Goal: Information Seeking & Learning: Learn about a topic

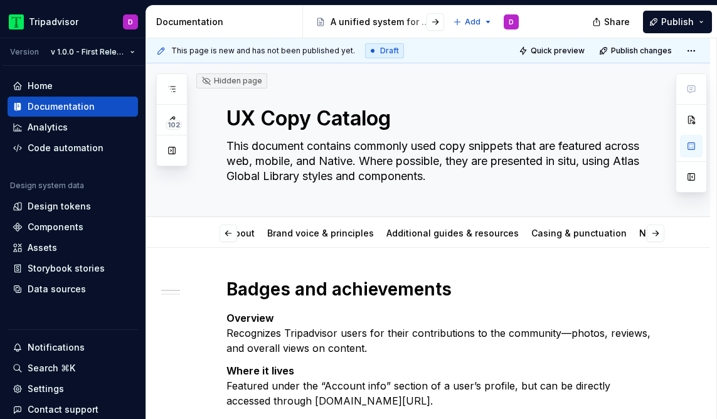
scroll to position [0, 102]
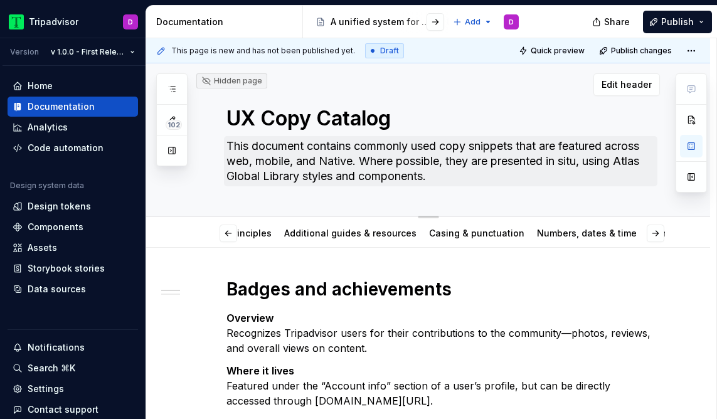
type textarea "*"
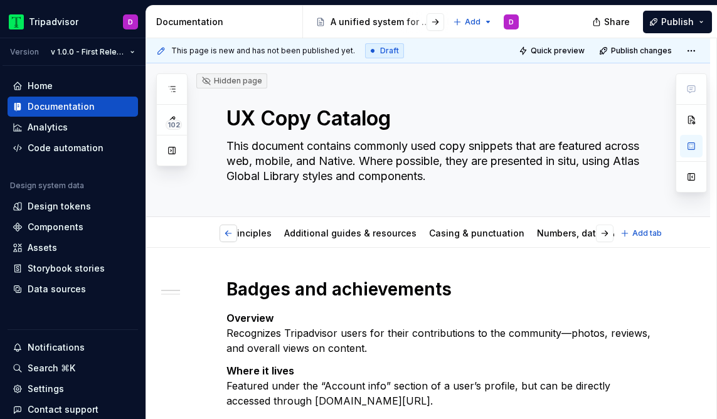
click at [221, 231] on button "button" at bounding box center [228, 233] width 18 height 18
click at [221, 231] on div "About Brand voice & principles Additional guides & resources Casing & punctuati…" at bounding box center [416, 236] width 395 height 34
click at [238, 232] on link "About" at bounding box center [242, 233] width 26 height 11
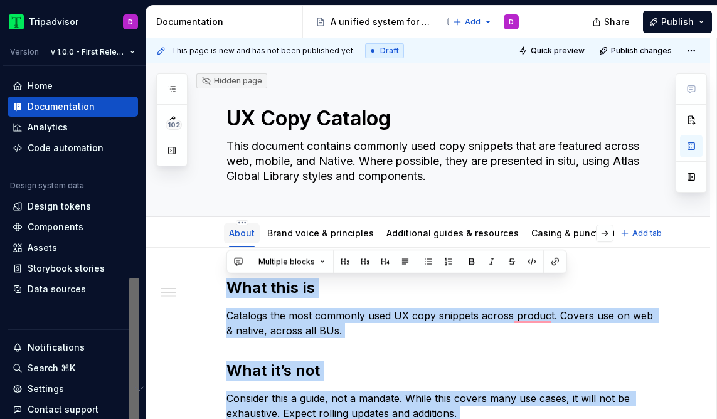
drag, startPoint x: 335, startPoint y: 275, endPoint x: 227, endPoint y: 231, distance: 116.4
click at [227, 231] on div "Hidden page UX Copy Catalog This document contains commonly used copy snippets …" at bounding box center [428, 353] width 564 height 581
copy div "What this is Catalogs the most commonly used UX copy snippets across product. C…"
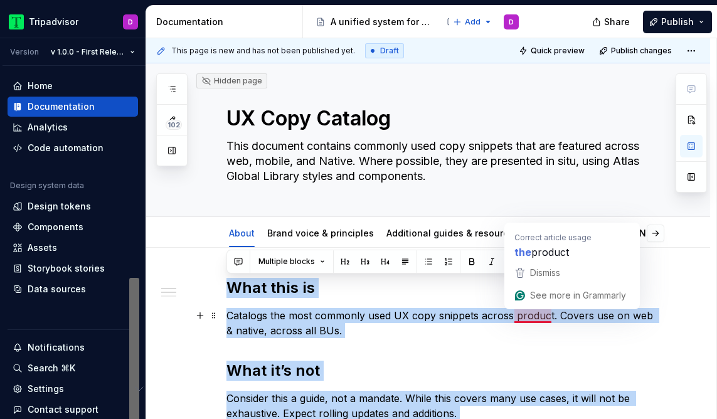
click at [524, 319] on p "Catalogs the most commonly used UX copy snippets across product. Covers use on …" at bounding box center [442, 323] width 433 height 30
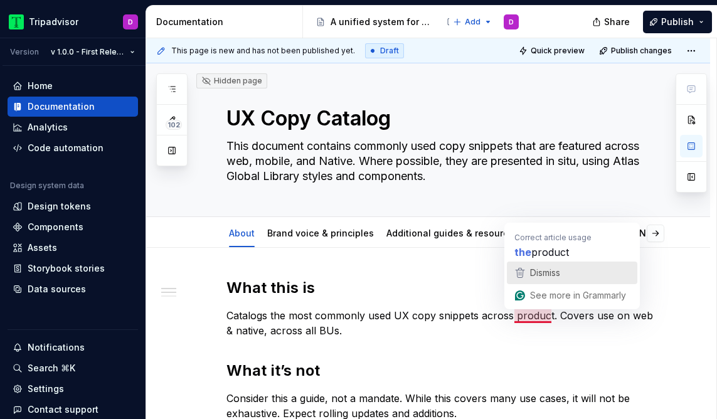
click at [549, 271] on span "Dismiss" at bounding box center [545, 272] width 30 height 11
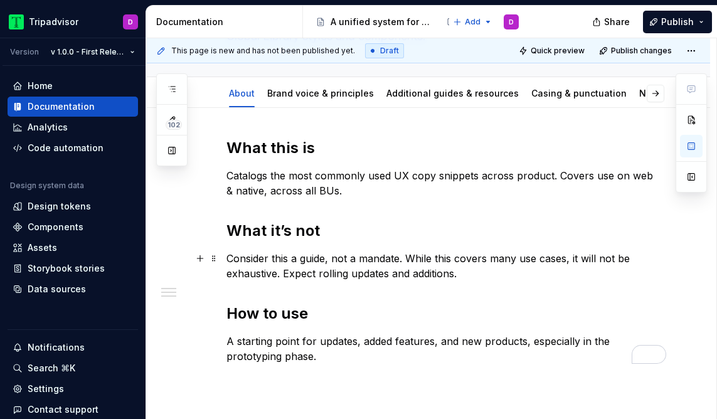
scroll to position [13, 0]
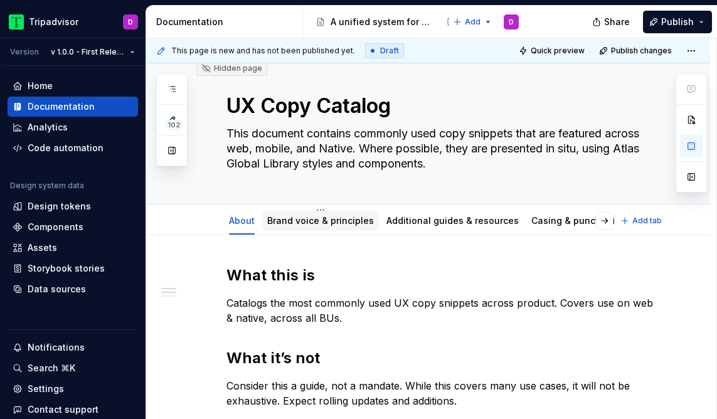
click at [321, 224] on link "Brand voice & principles" at bounding box center [320, 220] width 107 height 11
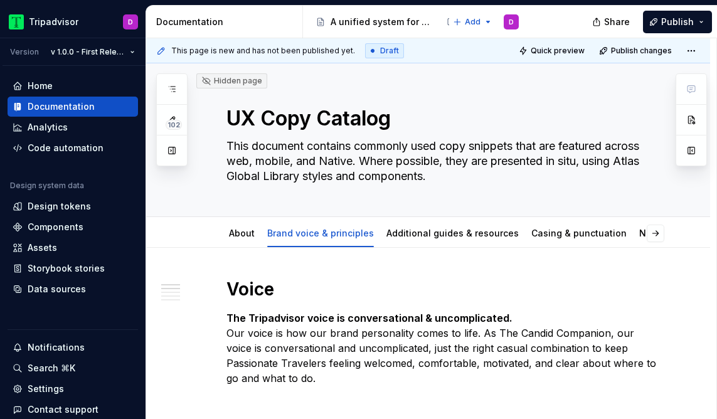
click at [431, 315] on strong "The Tripadvisor voice is conversational & uncomplicated." at bounding box center [369, 318] width 286 height 13
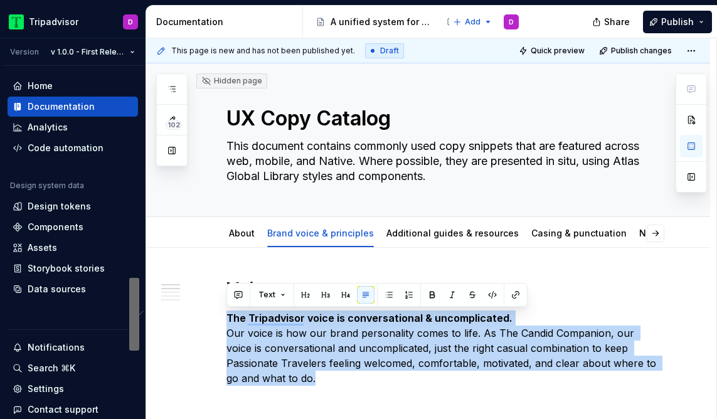
copy p "The Tripadvisor voice is conversational & uncomplicated. Our voice is how our b…"
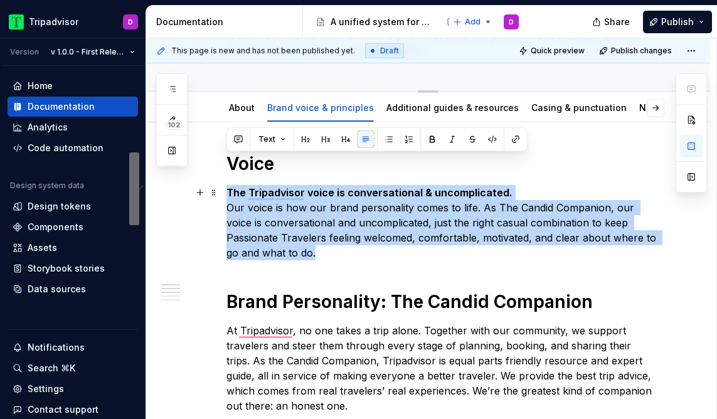
scroll to position [192, 0]
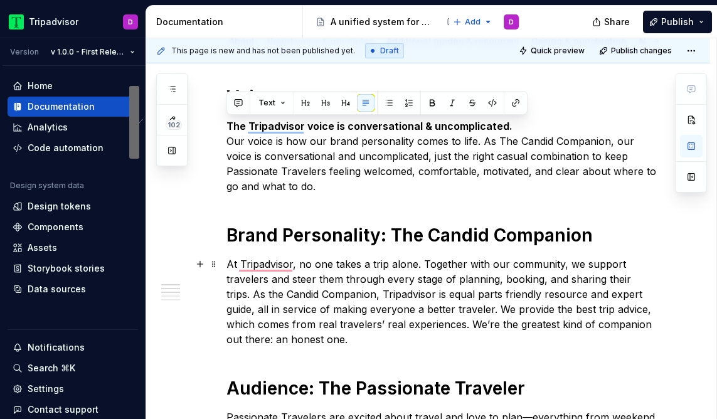
click at [398, 265] on p "At Tripadvisor, no one takes a trip alone. Together with our community, we supp…" at bounding box center [442, 301] width 433 height 90
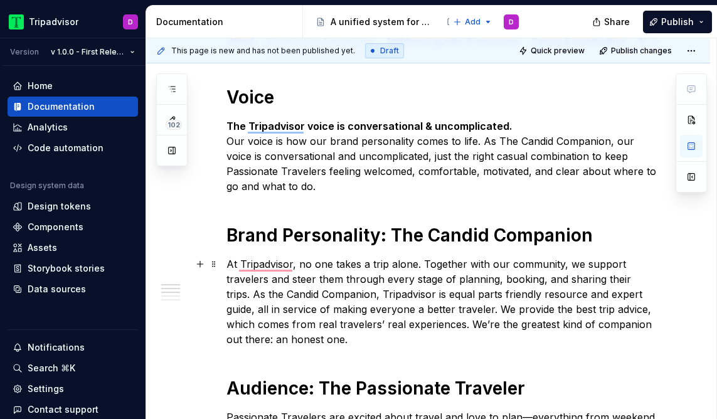
click at [398, 265] on p "At Tripadvisor, no one takes a trip alone. Together with our community, we supp…" at bounding box center [442, 301] width 433 height 90
click at [344, 147] on p "The Tripadvisor voice is conversational & uncomplicated. Our voice is how our b…" at bounding box center [442, 156] width 433 height 75
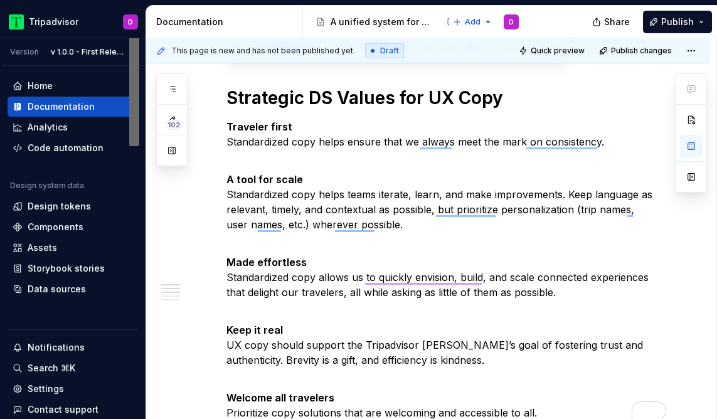
scroll to position [1132, 0]
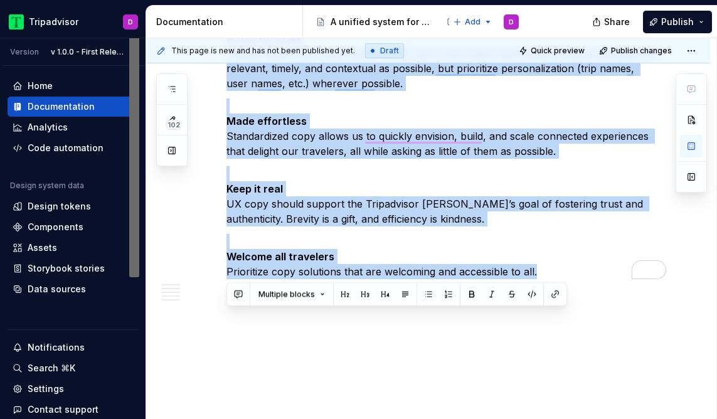
drag, startPoint x: 230, startPoint y: 97, endPoint x: 441, endPoint y: 463, distance: 422.2
click at [441, 418] on html "Tripadvisor D Version v 1.0.0 - First Release Home Documentation Analytics Code…" at bounding box center [358, 209] width 717 height 419
copy div "Voice The Tripadvisor voice is conversational & uncomplicated. Our voice is how…"
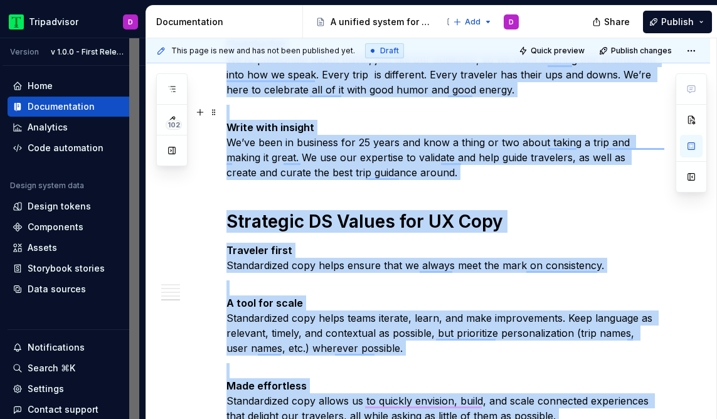
scroll to position [0, 0]
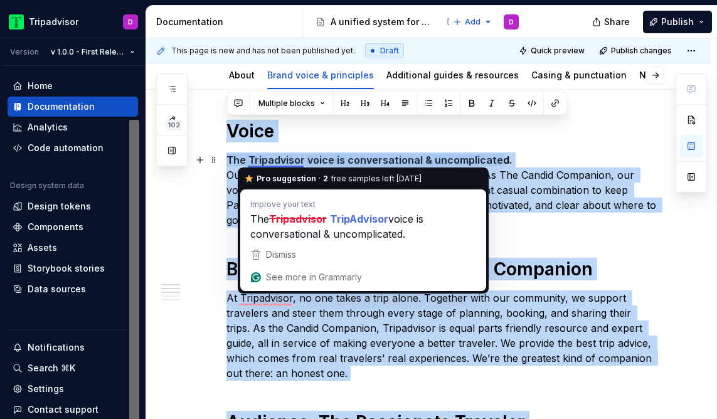
click at [275, 163] on strong "The Tripadvisor voice is conversational & uncomplicated." at bounding box center [369, 160] width 286 height 13
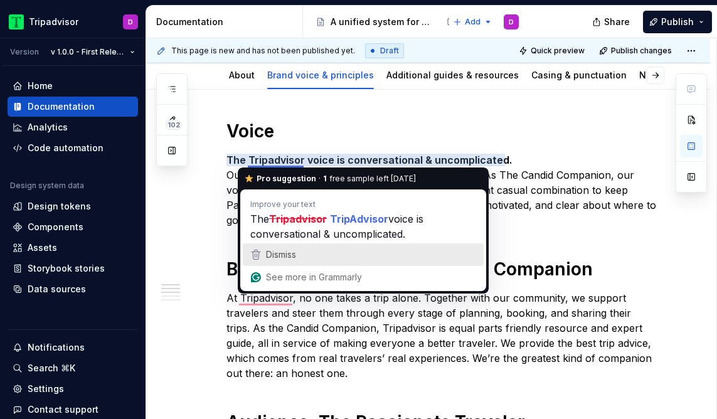
click at [306, 255] on div "Dismiss" at bounding box center [362, 254] width 229 height 19
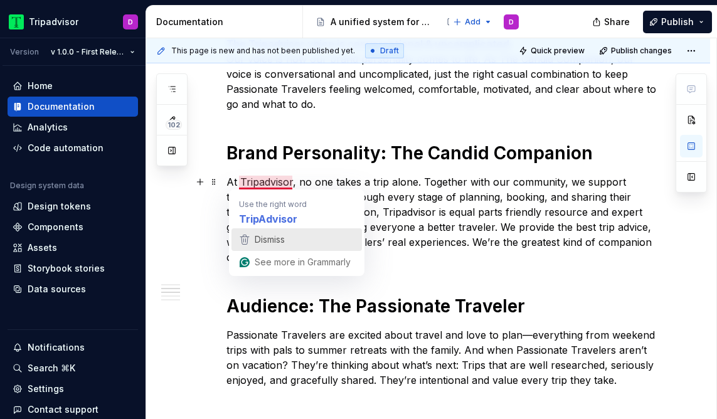
click at [295, 240] on div "Dismiss" at bounding box center [296, 239] width 119 height 19
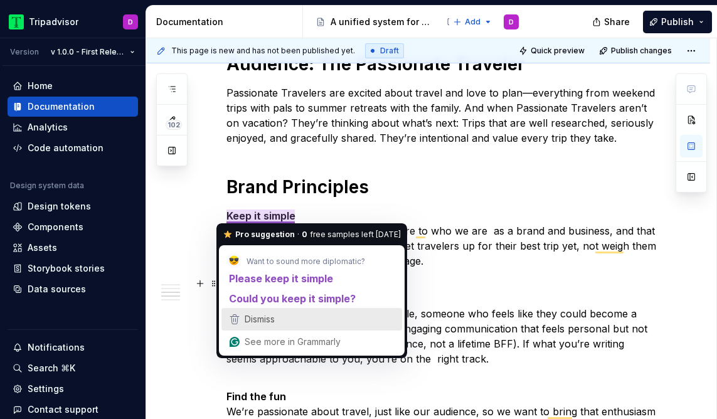
click at [333, 320] on div "Dismiss" at bounding box center [311, 319] width 169 height 19
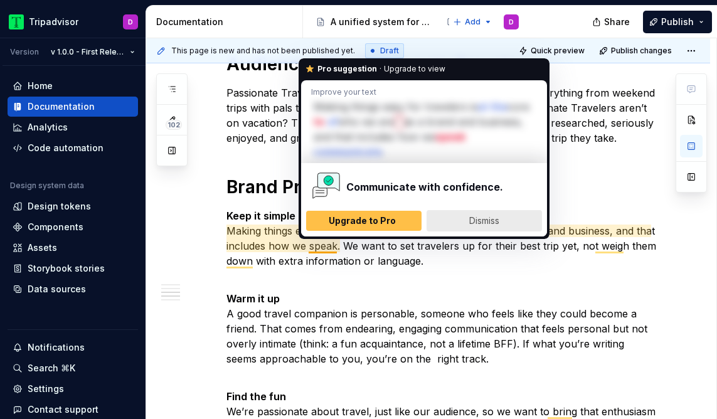
click at [492, 224] on span "Dismiss" at bounding box center [484, 220] width 30 height 11
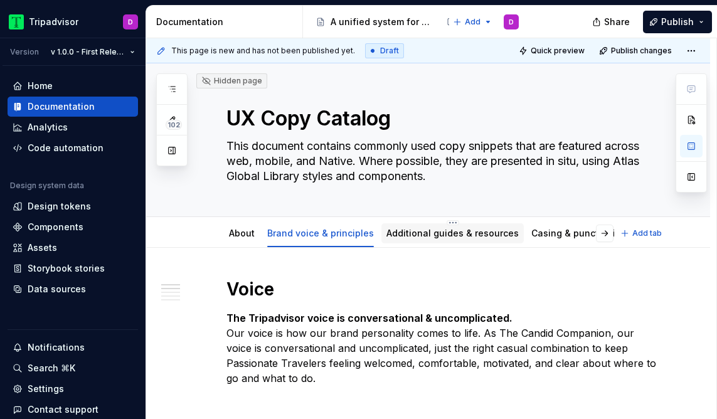
click at [428, 240] on div "Additional guides & resources" at bounding box center [452, 233] width 132 height 15
click at [394, 240] on div "Additional guides & resources" at bounding box center [452, 233] width 132 height 15
click at [408, 237] on link "Additional guides & resources" at bounding box center [452, 233] width 132 height 11
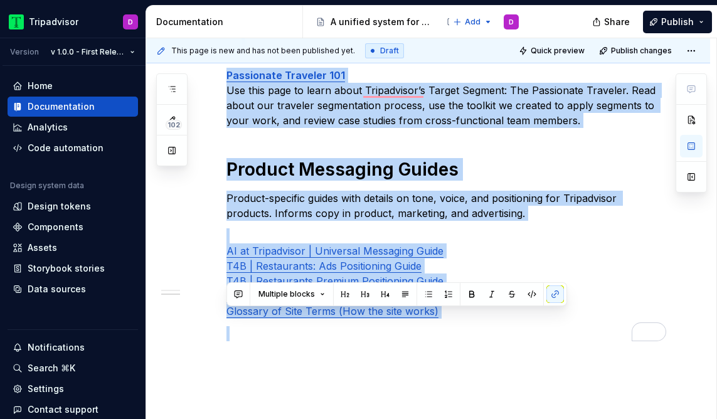
scroll to position [530, 0]
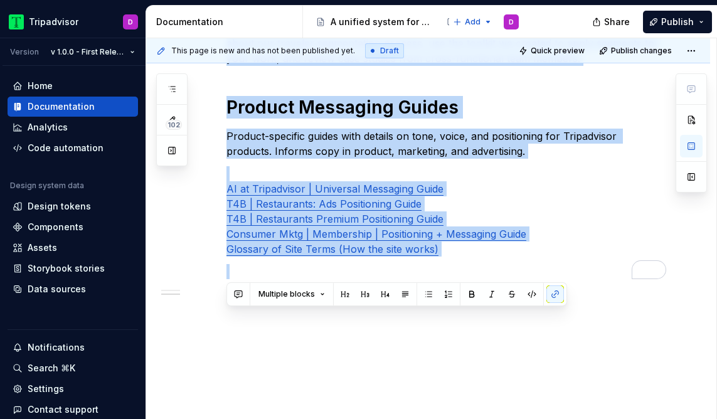
drag, startPoint x: 229, startPoint y: 193, endPoint x: 409, endPoint y: 414, distance: 285.2
click at [409, 414] on div "Brand Guidelines Tripadvisor Brand Guidelines An in-depth guide to all things b…" at bounding box center [428, 68] width 564 height 702
copy div "Brand Guidelines Tripadvisor Brand Guidelines An in-depth guide to all things b…"
type textarea "*"
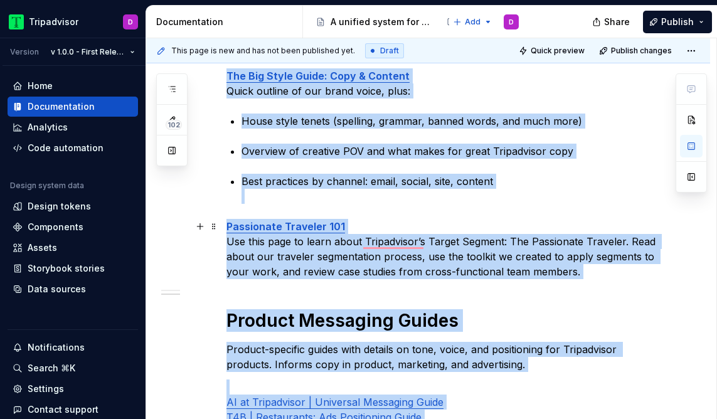
scroll to position [304, 0]
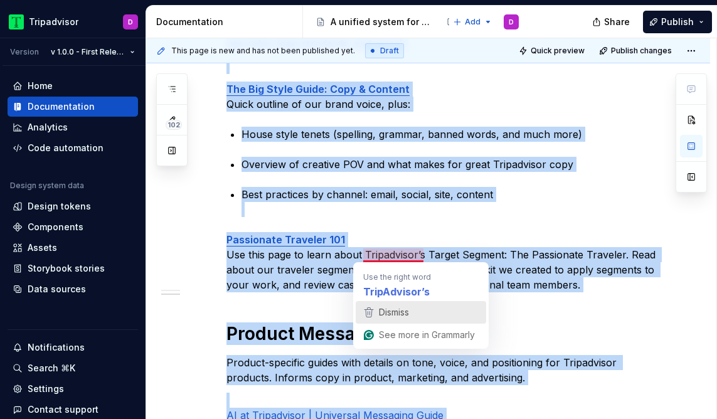
click at [423, 310] on div "Dismiss" at bounding box center [420, 312] width 119 height 19
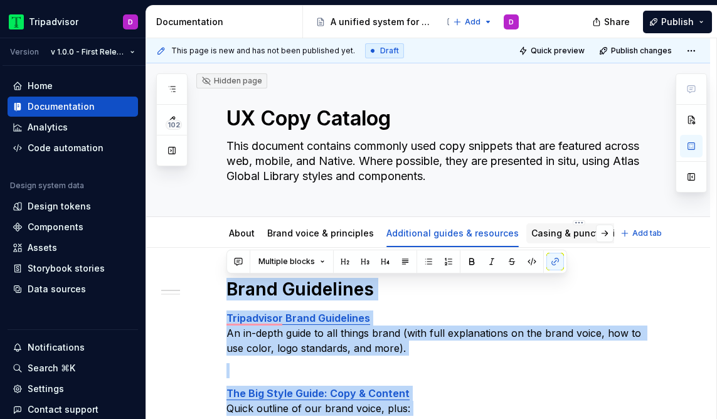
click at [556, 228] on link "Casing & punctuation" at bounding box center [578, 233] width 95 height 11
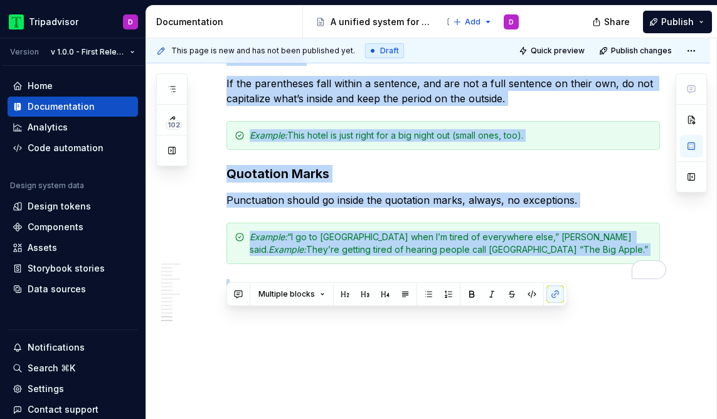
drag, startPoint x: 229, startPoint y: 112, endPoint x: 527, endPoint y: 380, distance: 400.5
copy div "Quick tips on casing Most common uses Headlines: sentence case, no punctuation,…"
click at [458, 243] on div "Example: “I go to Amsterdam when I’m tired of everywhere else,” Nicole said.  E…" at bounding box center [442, 243] width 433 height 41
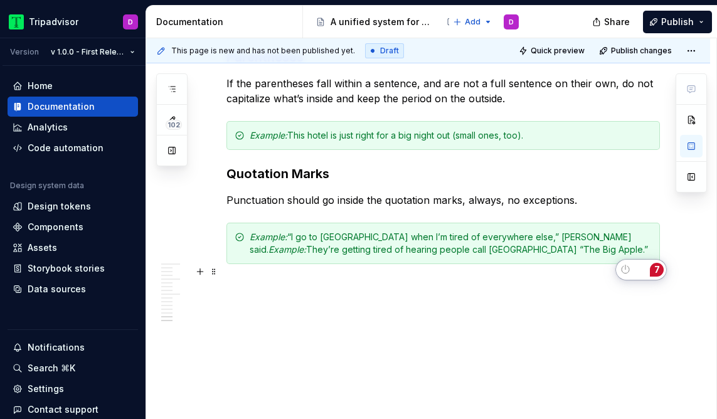
click at [657, 266] on div "7" at bounding box center [657, 270] width 14 height 14
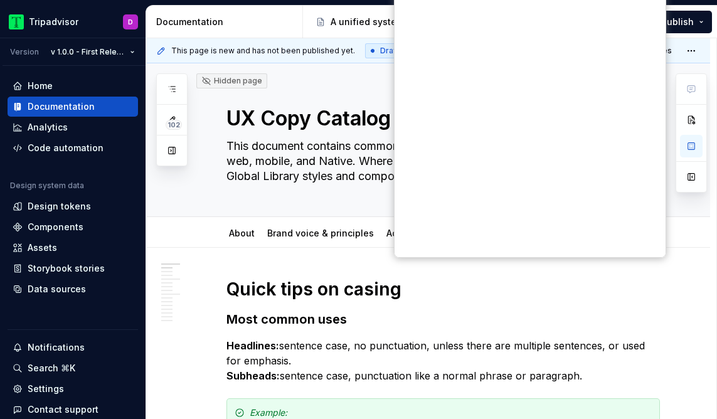
click at [484, 357] on div "Dismiss" at bounding box center [473, 367] width 30 height 20
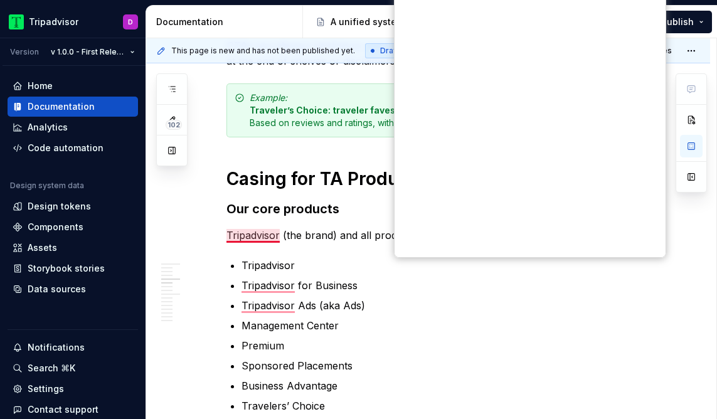
click at [484, 357] on div "Dismiss" at bounding box center [473, 367] width 30 height 20
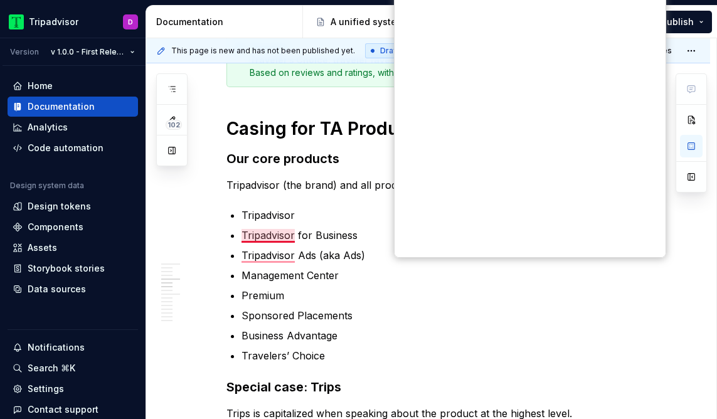
click at [484, 357] on div "Dismiss" at bounding box center [473, 367] width 30 height 20
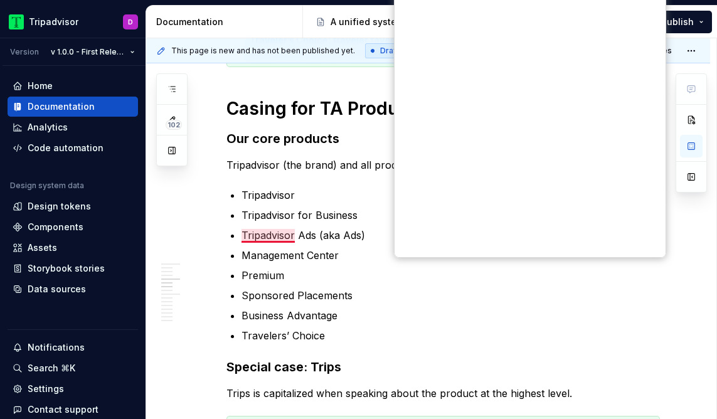
click at [484, 357] on div "Dismiss" at bounding box center [473, 367] width 30 height 20
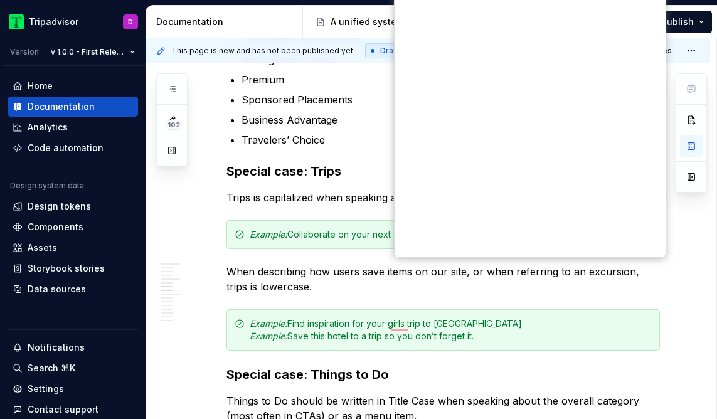
click at [484, 357] on div "Dismiss" at bounding box center [473, 367] width 30 height 20
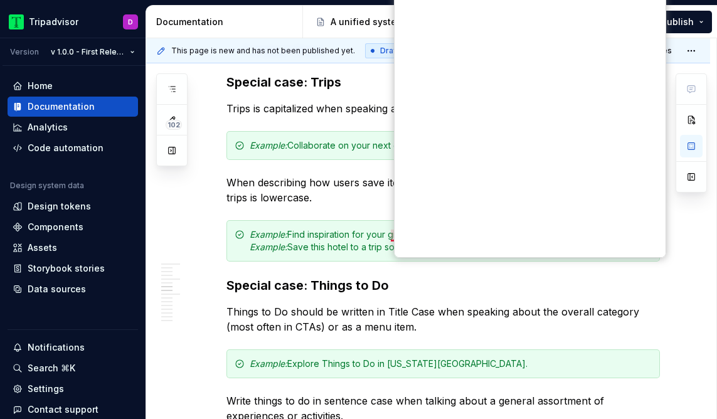
click at [484, 372] on div "Dismiss" at bounding box center [473, 382] width 30 height 20
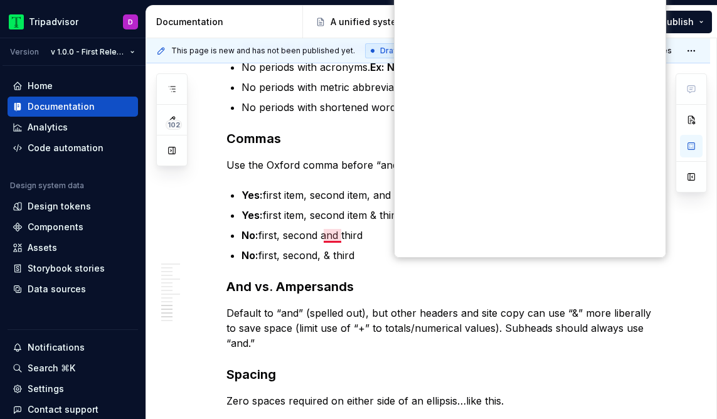
click at [480, 360] on span "Dismiss" at bounding box center [473, 367] width 30 height 14
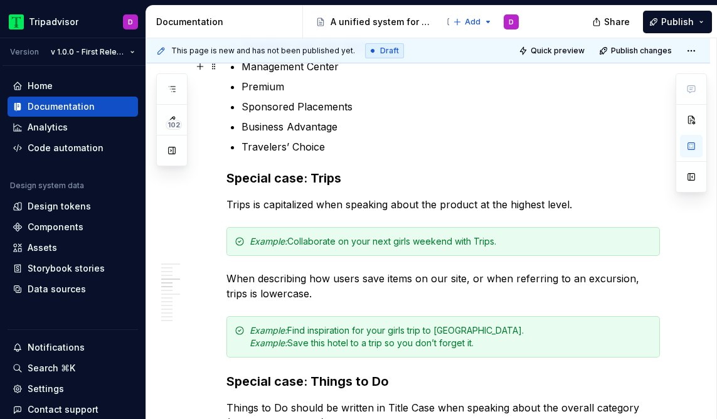
scroll to position [934, 0]
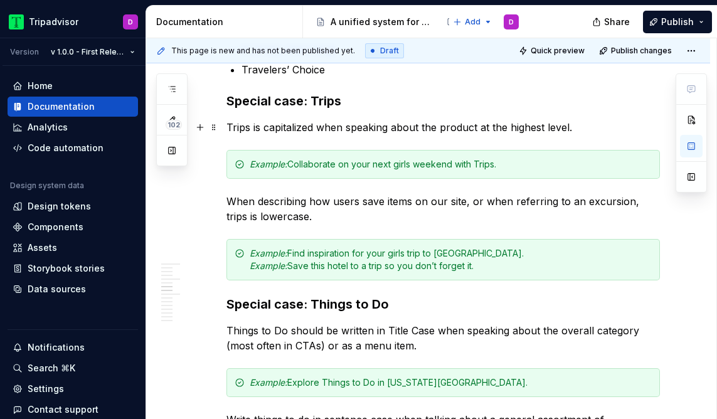
click at [327, 122] on p "Trips is capitalized when speaking about the product at the highest level." at bounding box center [442, 127] width 433 height 15
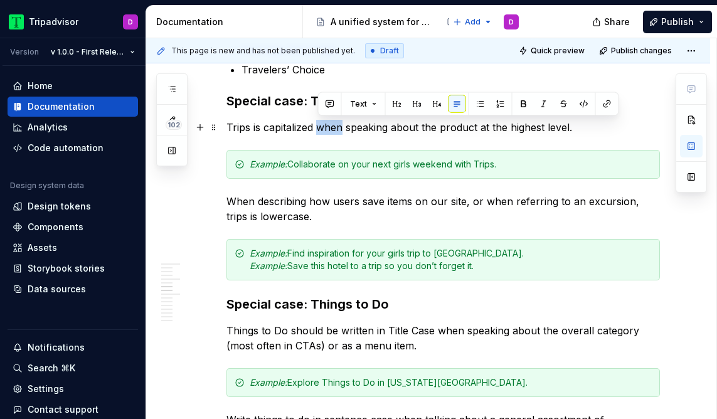
click at [327, 122] on p "Trips is capitalized when speaking about the product at the highest level." at bounding box center [442, 127] width 433 height 15
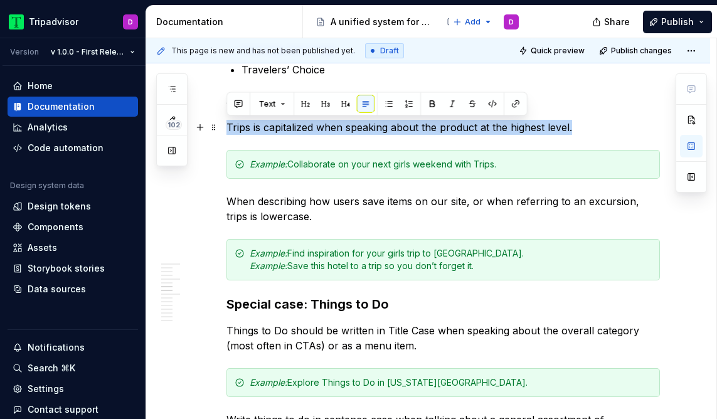
click at [327, 122] on p "Trips is capitalized when speaking about the product at the highest level." at bounding box center [442, 127] width 433 height 15
copy p "Trips is capitalized when speaking about the product at the highest level."
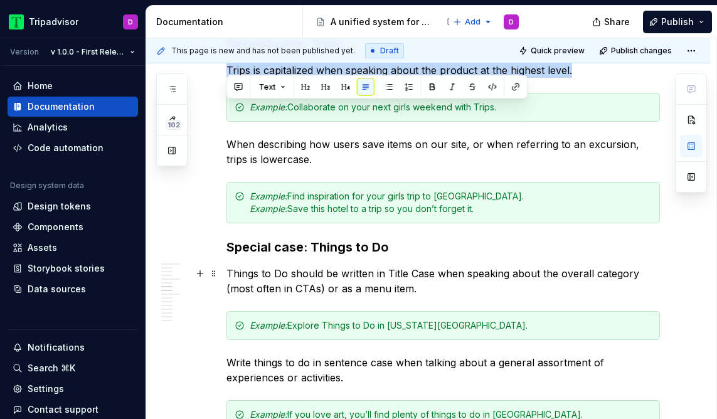
scroll to position [998, 0]
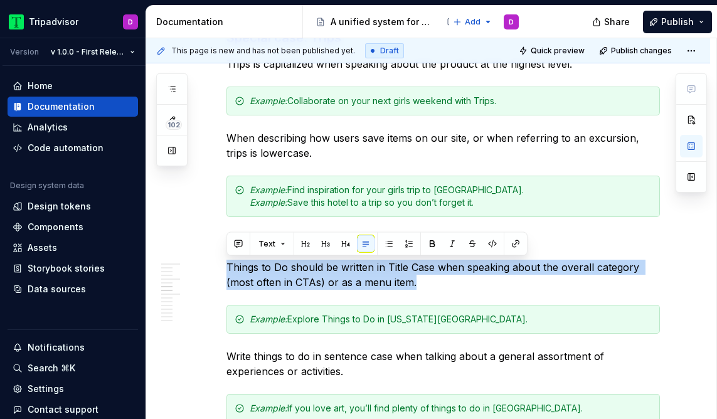
drag, startPoint x: 430, startPoint y: 283, endPoint x: 234, endPoint y: 258, distance: 197.9
click at [234, 258] on div "Quick tips on casing Most common uses Headlines: sentence case, no punctuation,…" at bounding box center [442, 270] width 433 height 1980
copy p "Things to Do should be written in Title Case when speaking about the overall ca…"
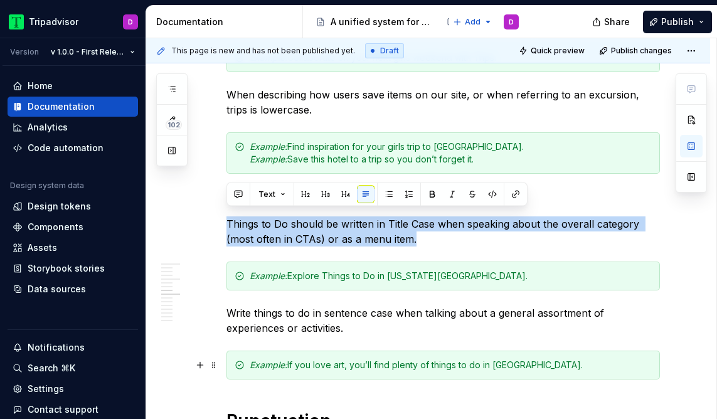
scroll to position [1047, 0]
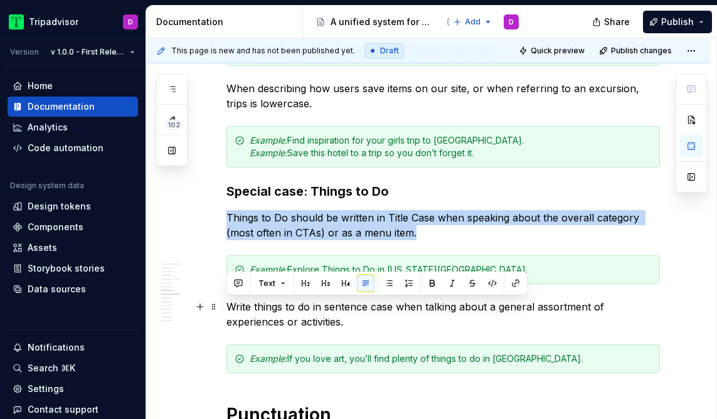
drag, startPoint x: 291, startPoint y: 322, endPoint x: 226, endPoint y: 307, distance: 66.3
click at [226, 307] on p "Write things to do in sentence case when talking about a general assortment of …" at bounding box center [442, 314] width 433 height 30
copy p "Write things to do in sentence case when talking about a general assortment of …"
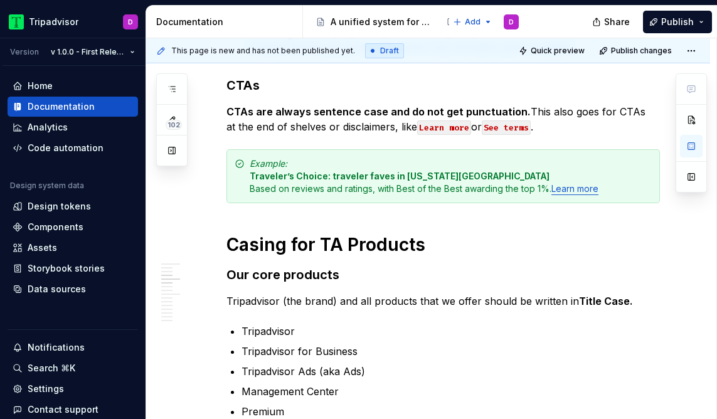
scroll to position [401, 0]
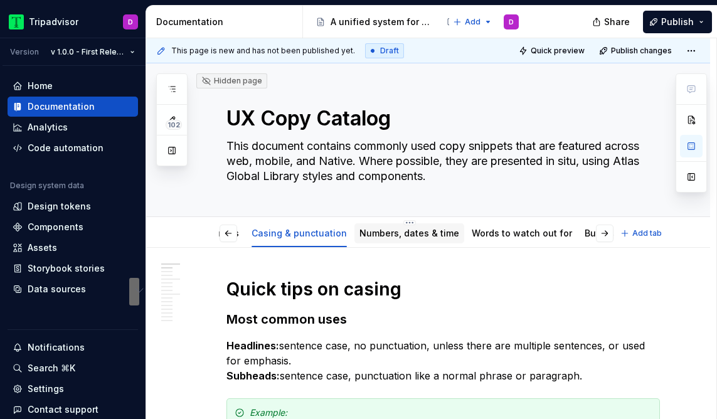
click at [397, 231] on link "Numbers, dates & time" at bounding box center [409, 233] width 100 height 11
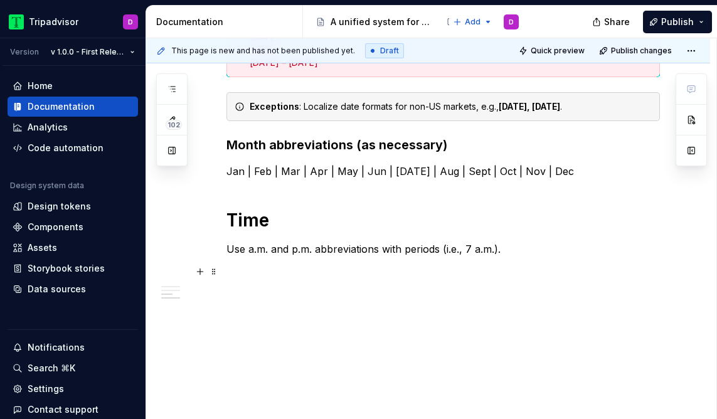
click at [401, 266] on p at bounding box center [442, 271] width 433 height 15
click at [384, 248] on p "Use a.m. and p.m. abbreviations with periods (i.e., 7 a.m.)." at bounding box center [442, 248] width 433 height 15
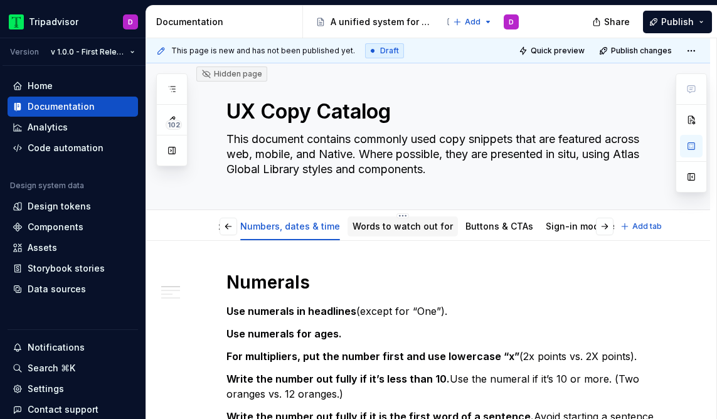
click at [371, 224] on link "Words to watch out for" at bounding box center [402, 226] width 100 height 11
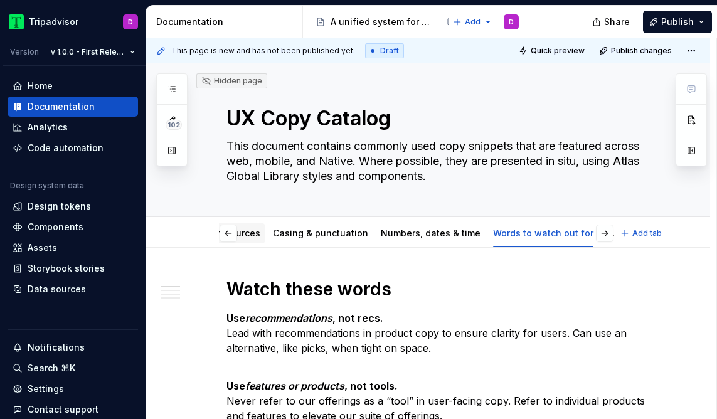
scroll to position [0, 265]
click at [426, 238] on div "Numbers, dates & time" at bounding box center [424, 233] width 100 height 13
click at [415, 231] on link "Numbers, dates & time" at bounding box center [424, 233] width 100 height 11
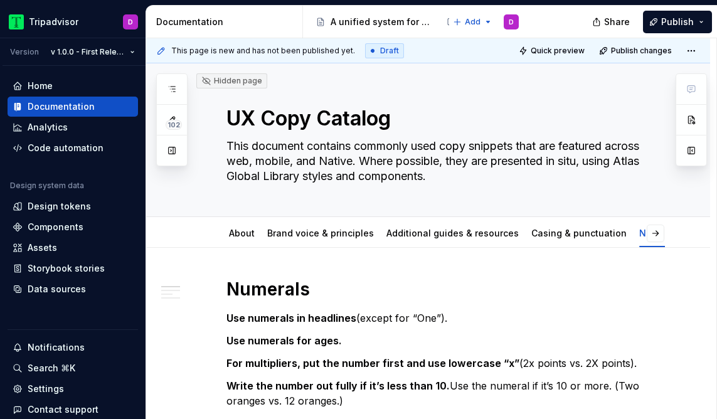
type textarea "*"
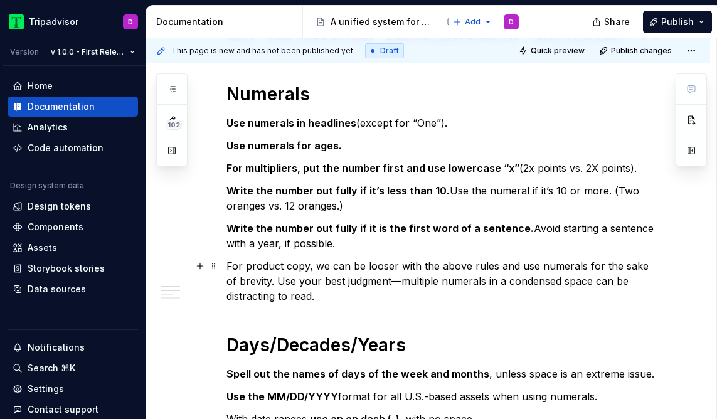
scroll to position [199, 0]
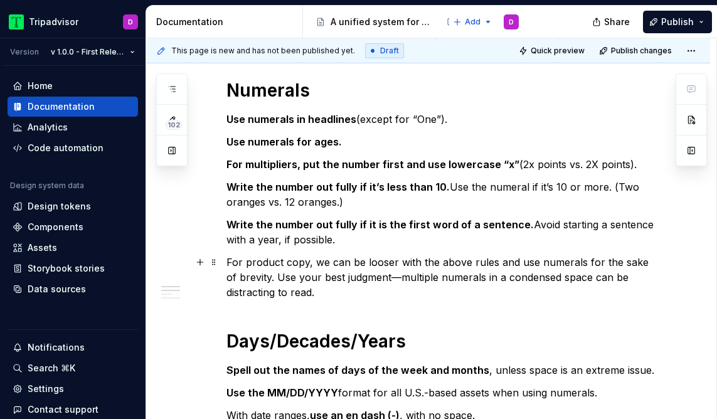
click at [483, 291] on p "For product copy, we can be looser with the above rules and use numerals for th…" at bounding box center [442, 277] width 433 height 45
click at [230, 92] on h1 "Numerals" at bounding box center [442, 90] width 433 height 23
click at [227, 120] on strong "Use numerals in headlines" at bounding box center [291, 119] width 130 height 13
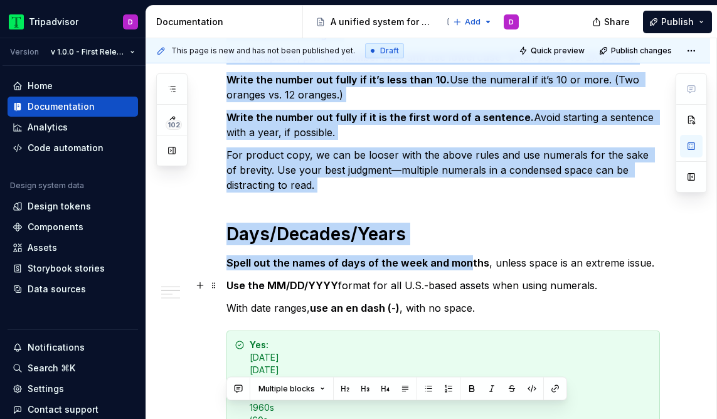
scroll to position [629, 0]
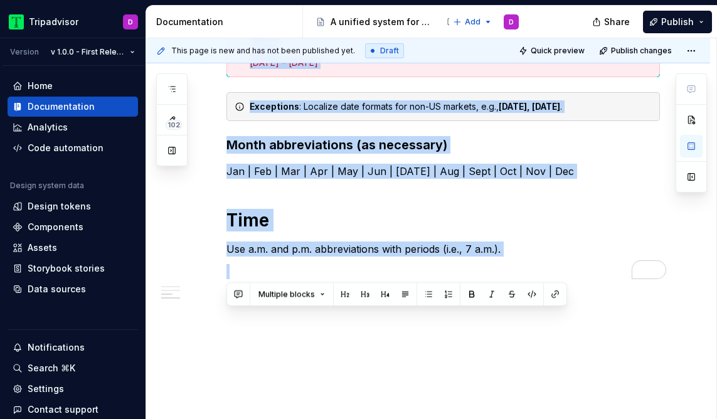
drag, startPoint x: 229, startPoint y: 86, endPoint x: 477, endPoint y: 400, distance: 400.4
copy div "Numerals Use numerals in headlines (except for “One”).  Use numerals for ages. …"
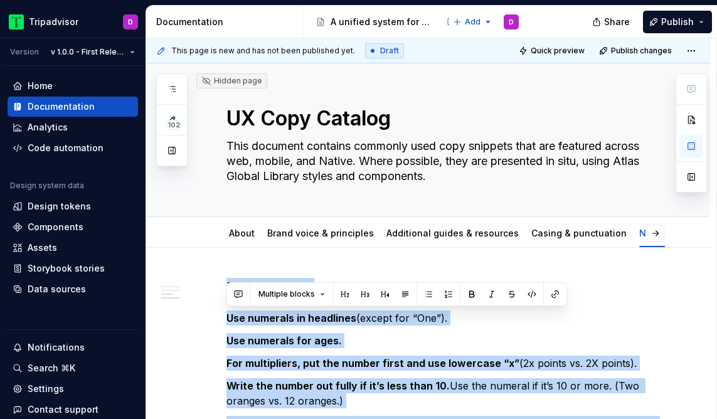
scroll to position [820, 0]
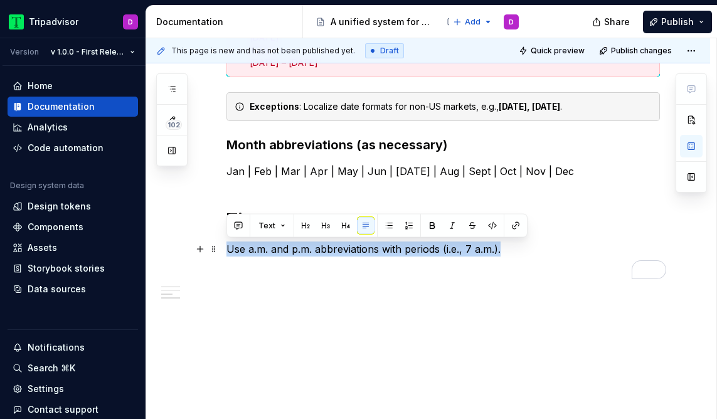
drag, startPoint x: 539, startPoint y: 251, endPoint x: 178, endPoint y: 252, distance: 360.5
copy p "Use a.m. and p.m. abbreviations with periods (i.e., 7 a.m.)."
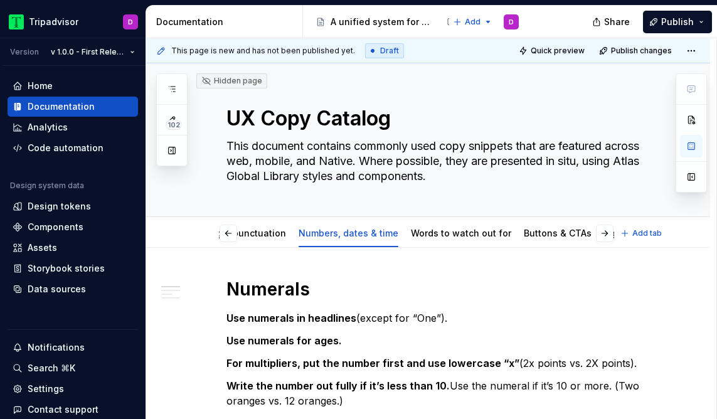
scroll to position [0, 323]
click at [457, 232] on link "Words to watch out for" at bounding box center [478, 233] width 100 height 11
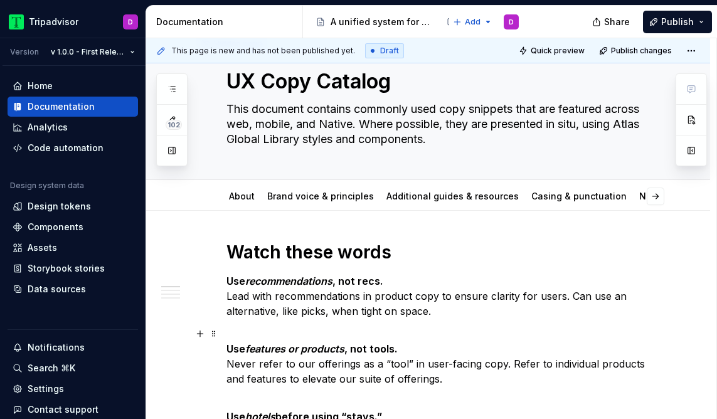
scroll to position [88, 0]
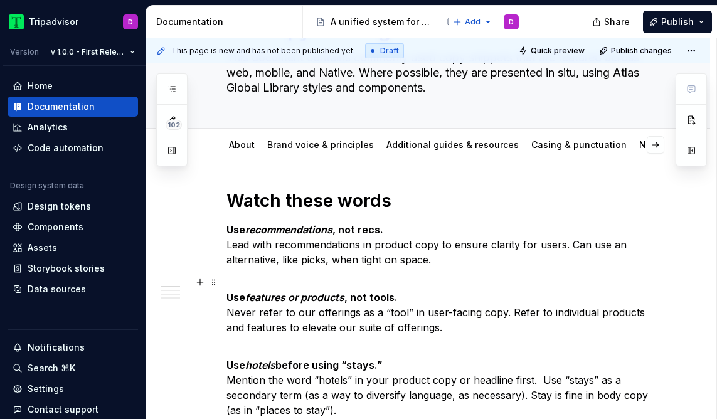
click at [405, 300] on p "Use features or products , not tools. Never refer to our offerings as a “tool” …" at bounding box center [442, 305] width 433 height 60
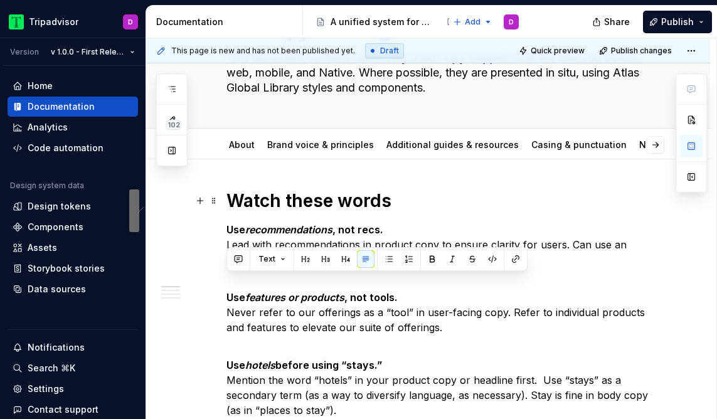
click at [232, 204] on h1 "Watch these words" at bounding box center [442, 200] width 433 height 23
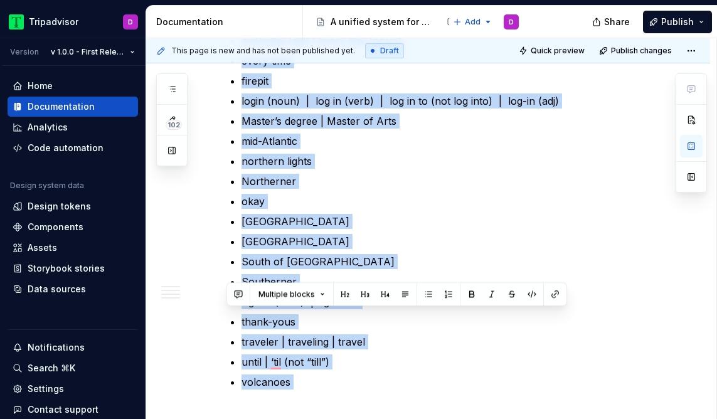
scroll to position [1810, 0]
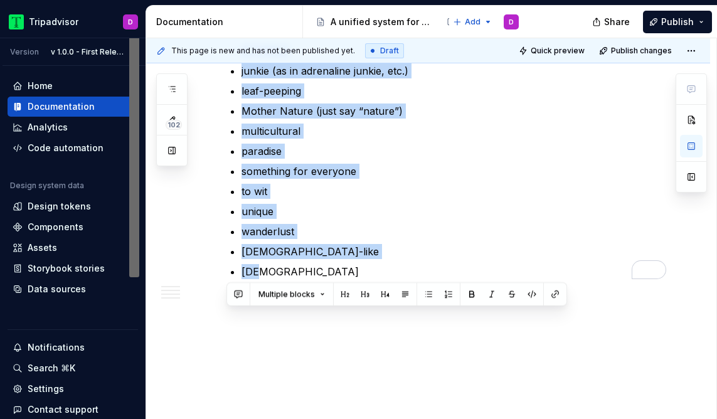
drag, startPoint x: 232, startPoint y: 204, endPoint x: 452, endPoint y: 493, distance: 363.3
click at [452, 418] on html "Tripadvisor D Version v 1.0.0 - First Release Home Documentation Analytics Code…" at bounding box center [358, 209] width 717 height 419
copy div "Watch these words Use recommendations , not recs. Lead with recommendations in …"
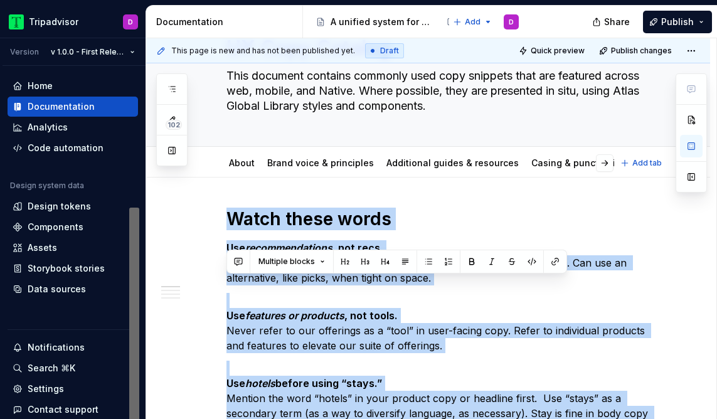
scroll to position [0, 0]
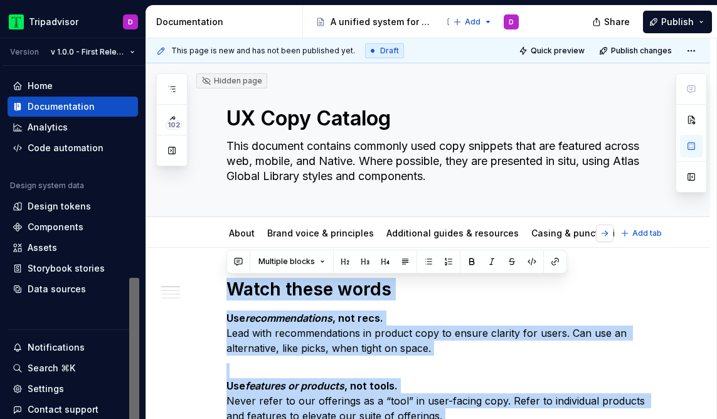
click at [613, 233] on button "button" at bounding box center [605, 233] width 18 height 18
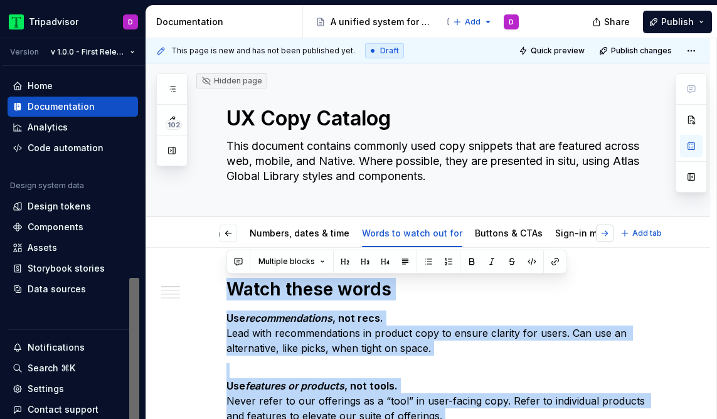
scroll to position [0, 403]
click at [462, 234] on link "Buttons & CTAs" at bounding box center [496, 233] width 68 height 11
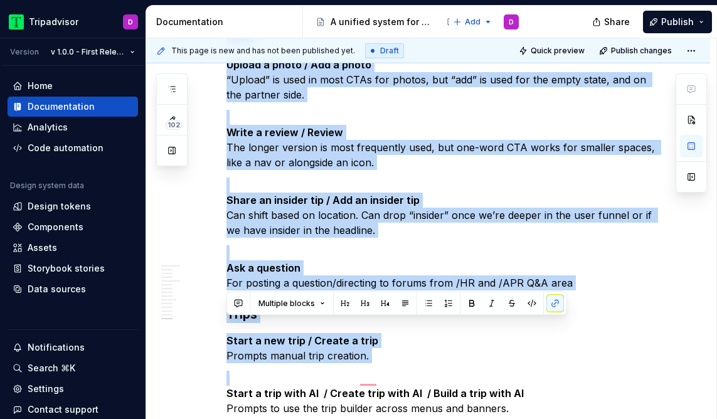
scroll to position [2215, 0]
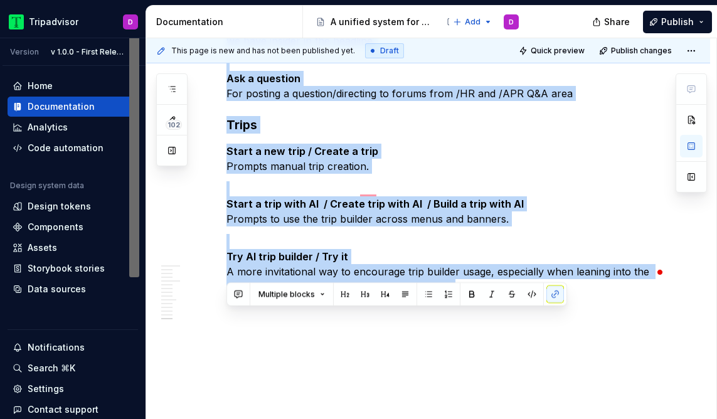
drag, startPoint x: 229, startPoint y: 292, endPoint x: 496, endPoint y: 283, distance: 266.6
copy div "Quick tips on CTAs Overview CTAs—in-line or button—are always sentence case, an…"
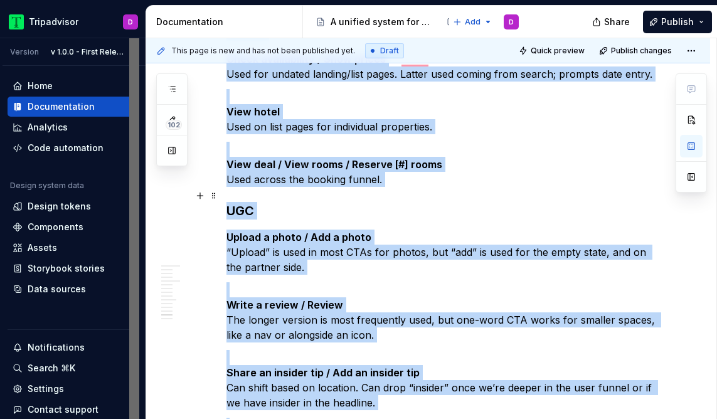
scroll to position [1852, 0]
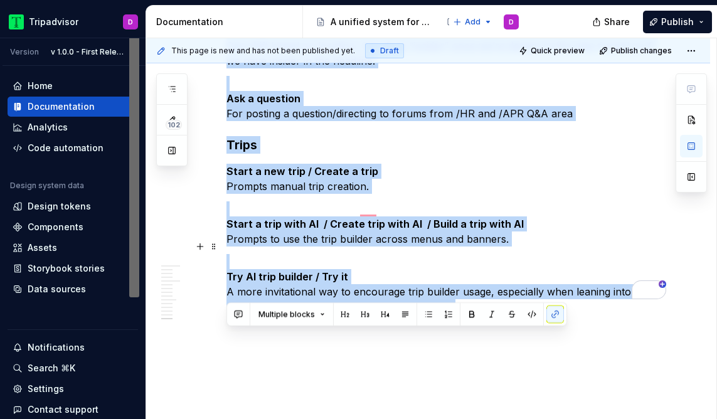
click at [472, 254] on p "Try AI trip builder / Try it A more invitational way to encourage trip builder …" at bounding box center [442, 284] width 433 height 60
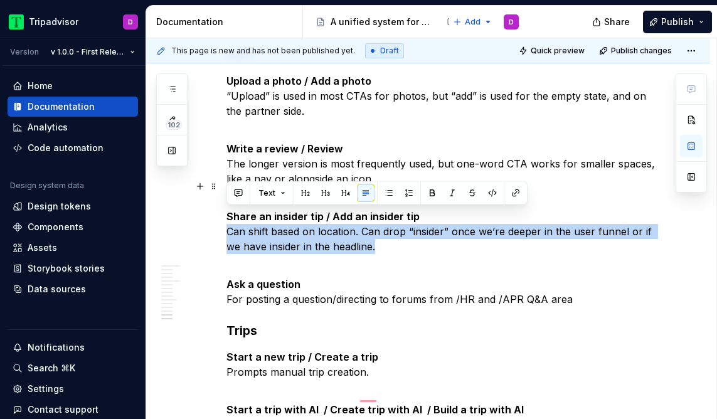
drag, startPoint x: 394, startPoint y: 230, endPoint x: 216, endPoint y: 212, distance: 179.0
click at [216, 212] on html "Tripadvisor D Version v 1.0.0 - First Release Home Documentation Analytics Code…" at bounding box center [358, 209] width 717 height 419
copy p "Can shift based on location. Can drop “insider” once we’re deeper in the user f…"
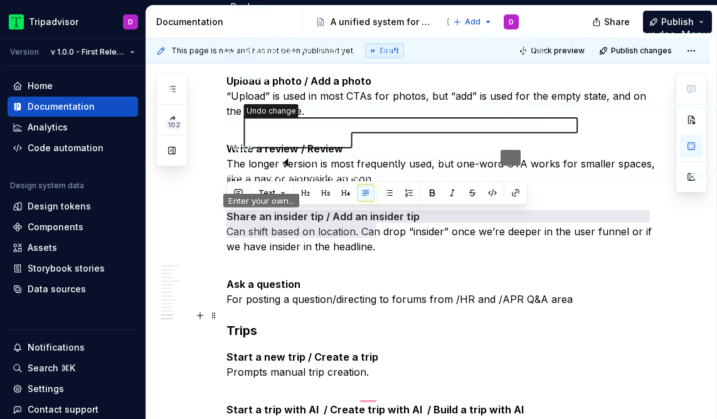
click at [530, 322] on h3 "Trips" at bounding box center [442, 331] width 433 height 18
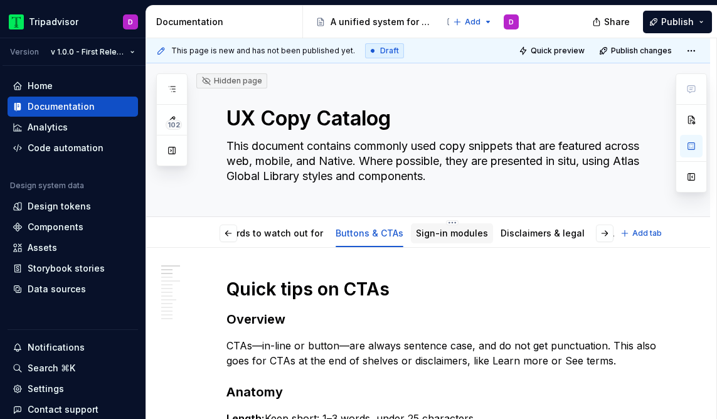
click at [416, 235] on link "Sign-in modules" at bounding box center [452, 233] width 72 height 11
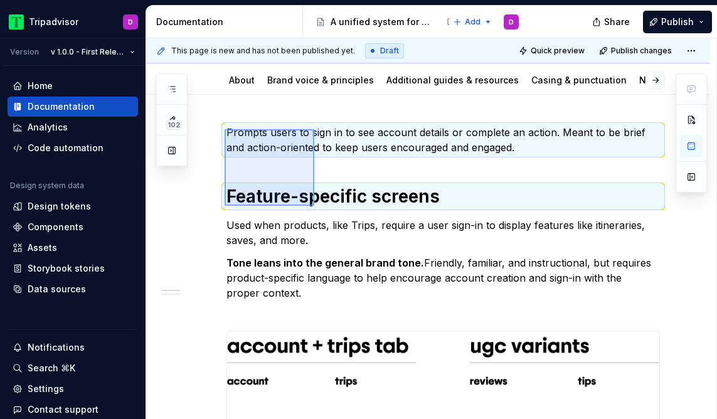
drag, startPoint x: 224, startPoint y: 186, endPoint x: 313, endPoint y: 204, distance: 90.3
click at [313, 204] on div "This page is new and has not been published yet. Draft Quick preview Publish ch…" at bounding box center [431, 228] width 570 height 381
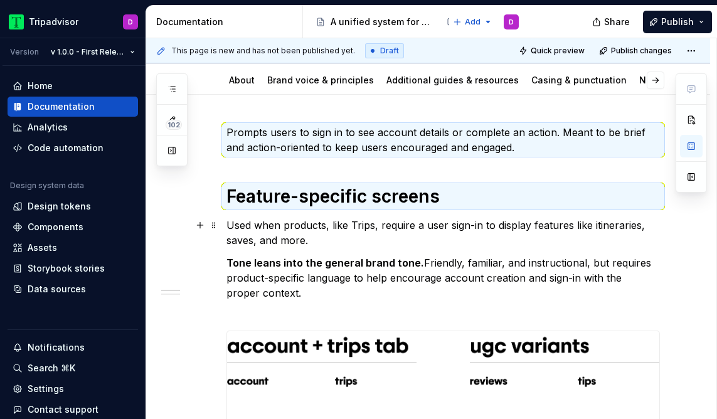
click at [299, 241] on p "Used when products, like Trips, require a user sign-in to display features like…" at bounding box center [442, 233] width 433 height 30
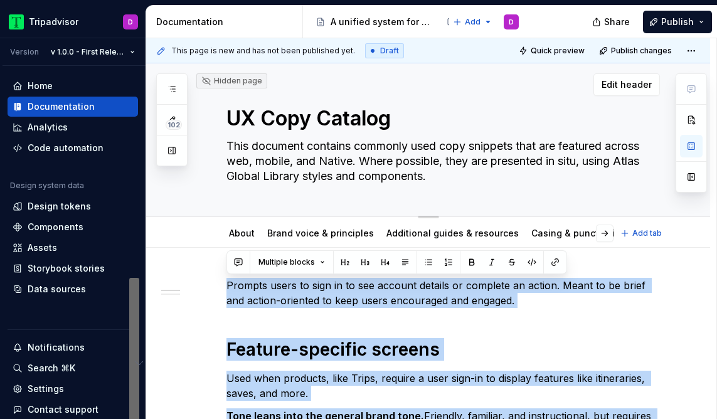
drag, startPoint x: 276, startPoint y: 296, endPoint x: 187, endPoint y: 173, distance: 151.4
copy div "Prompts users to sign in to see account details or complete an action. Meant to…"
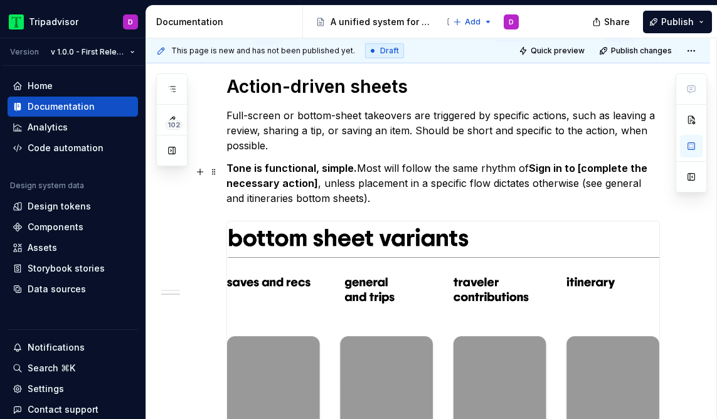
scroll to position [697, 0]
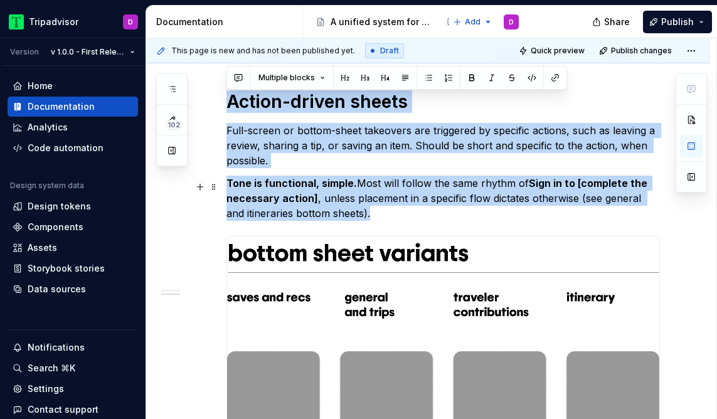
drag, startPoint x: 231, startPoint y: 103, endPoint x: 403, endPoint y: 214, distance: 204.7
click at [403, 214] on div "Prompts users to sign in to see account details or complete an action. Meant to…" at bounding box center [442, 82] width 433 height 1002
copy div "Action-driven sheets  Full-screen or bottom-sheet takeovers are triggered by sp…"
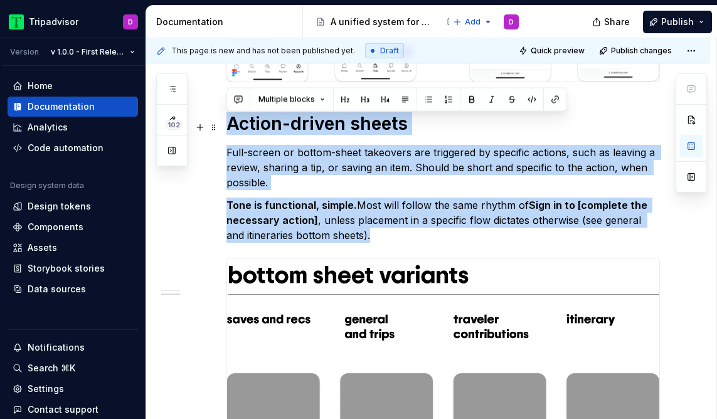
scroll to position [371, 0]
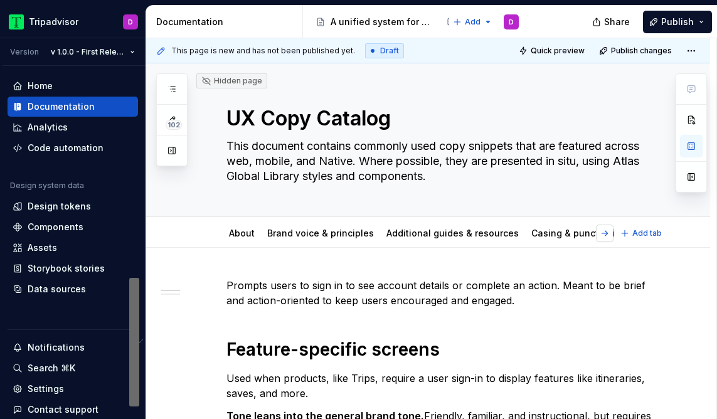
click at [613, 232] on button "button" at bounding box center [605, 233] width 18 height 18
click at [283, 232] on link "Disclaimers & legal" at bounding box center [306, 233] width 84 height 11
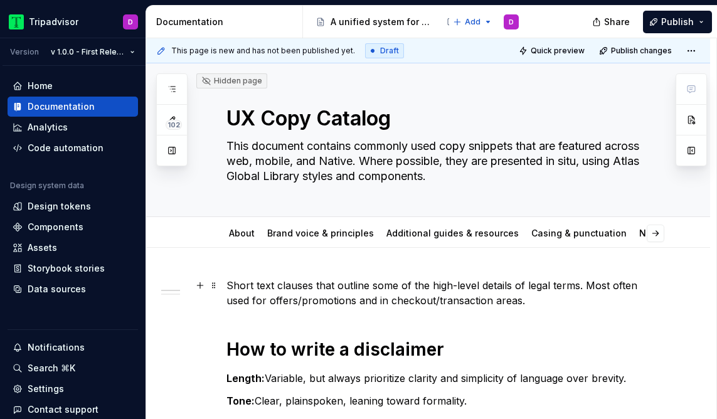
click at [266, 285] on p "Short text clauses that outline some of the high-level details of legal terms. …" at bounding box center [442, 293] width 433 height 30
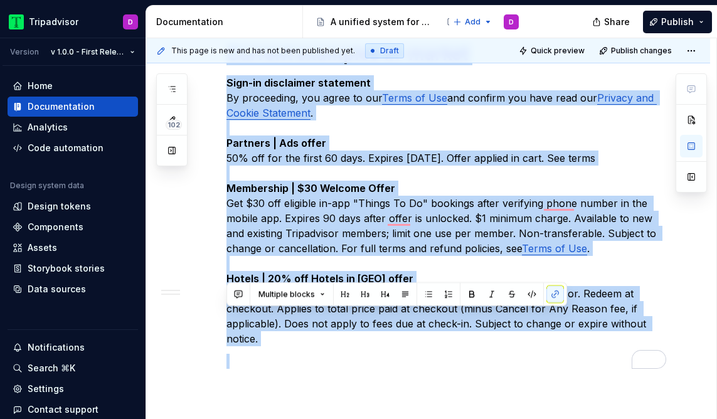
scroll to position [576, 0]
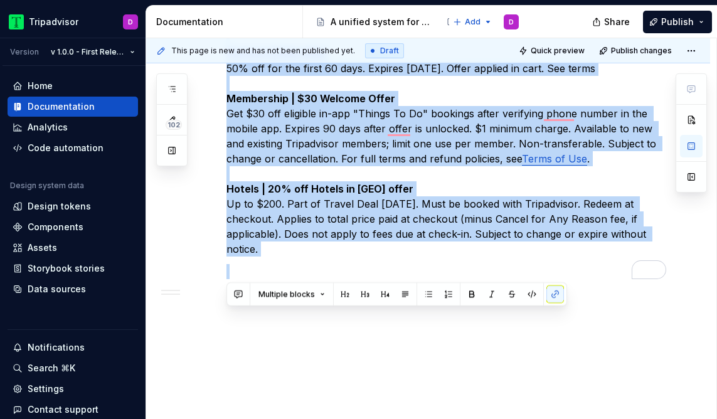
drag, startPoint x: 228, startPoint y: 284, endPoint x: 371, endPoint y: 305, distance: 143.8
click at [371, 305] on div "Short text clauses that outline some of the high-level details of legal terms. …" at bounding box center [428, 45] width 564 height 747
copy div "Short text clauses that outline some of the high-level details of legal terms. …"
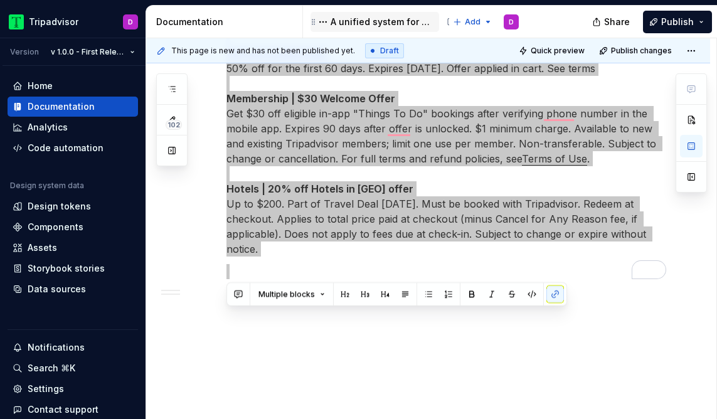
type textarea "*"
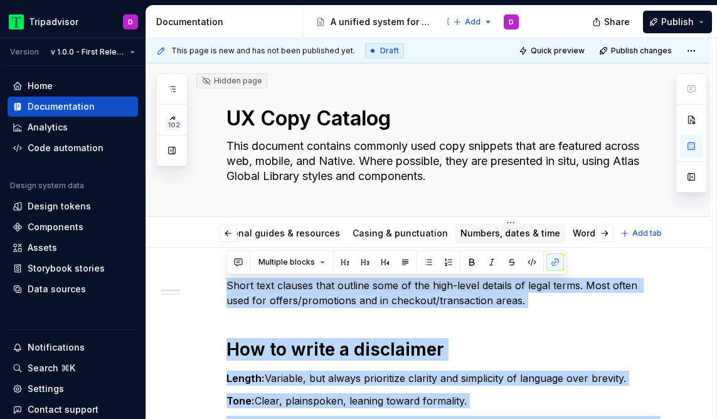
scroll to position [0, 179]
click at [486, 231] on link "Numbers, dates & time" at bounding box center [510, 233] width 100 height 11
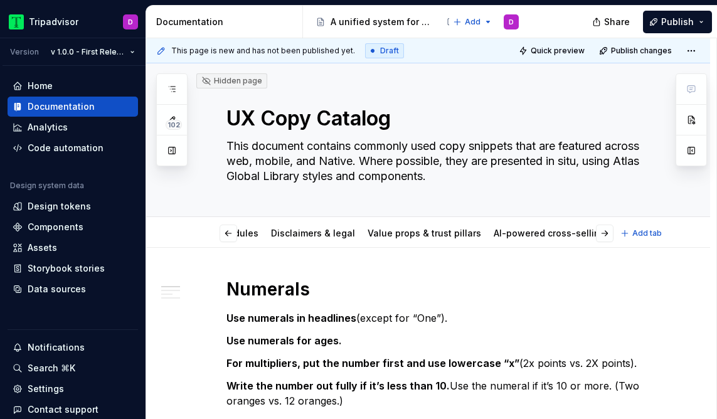
scroll to position [0, 765]
click at [362, 236] on link "Value props & trust pillars" at bounding box center [417, 233] width 113 height 11
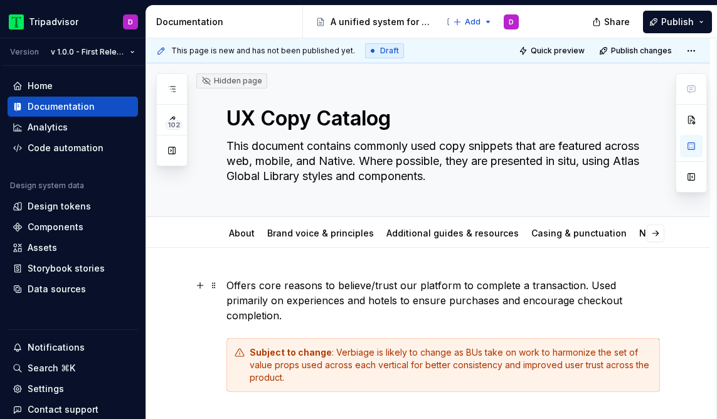
click at [490, 293] on p "Offers core reasons to believe/trust our platform to complete a transaction. Us…" at bounding box center [442, 300] width 433 height 45
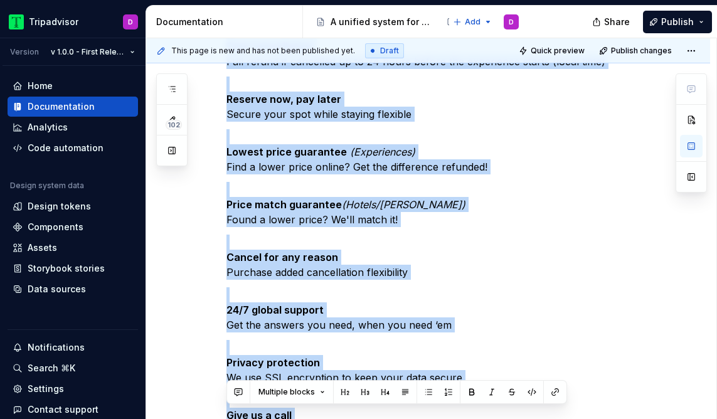
scroll to position [751, 0]
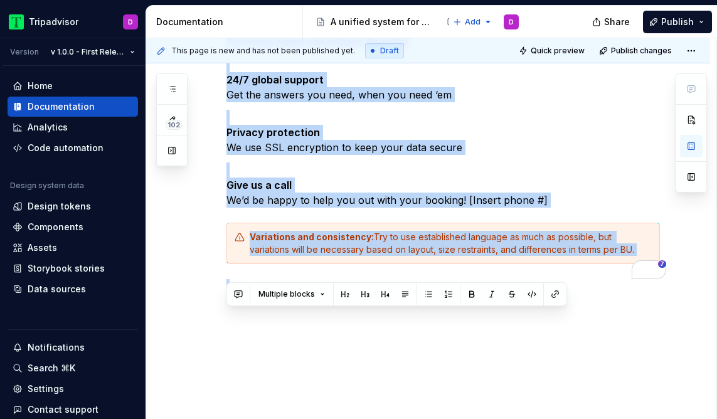
drag, startPoint x: 226, startPoint y: 283, endPoint x: 663, endPoint y: 305, distance: 438.2
copy div "Offers core reasons to believe/trust our platform to complete a transaction. Us…"
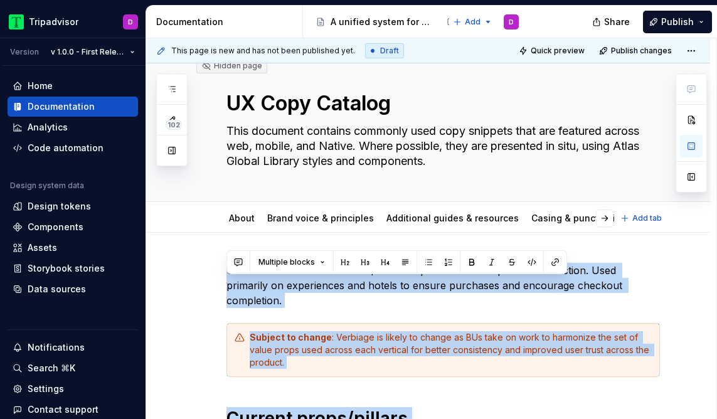
scroll to position [0, 0]
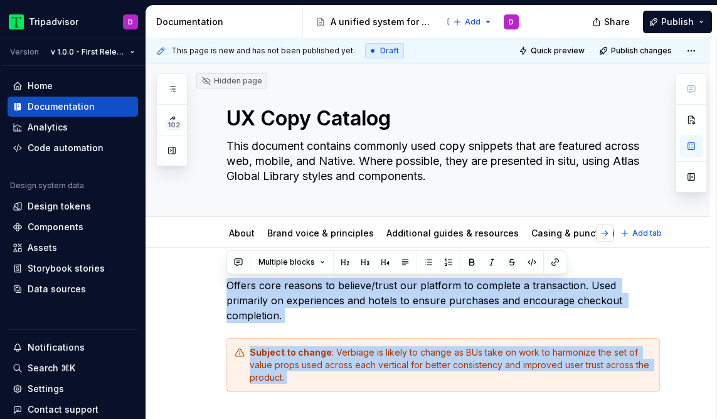
click at [613, 238] on button "button" at bounding box center [605, 233] width 18 height 18
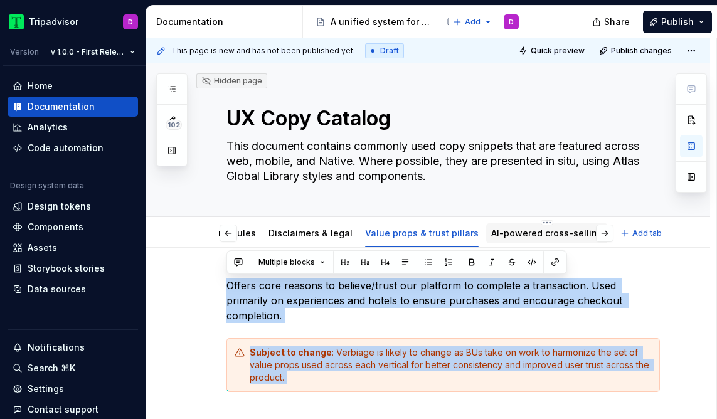
scroll to position [0, 765]
click at [487, 230] on link "AI-powered cross-selling" at bounding box center [543, 233] width 112 height 11
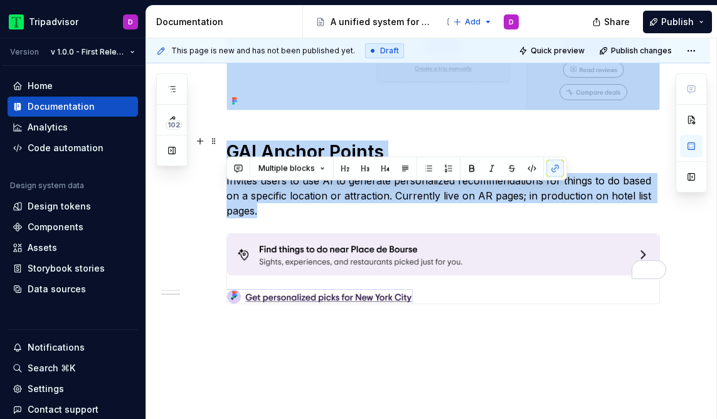
scroll to position [515, 0]
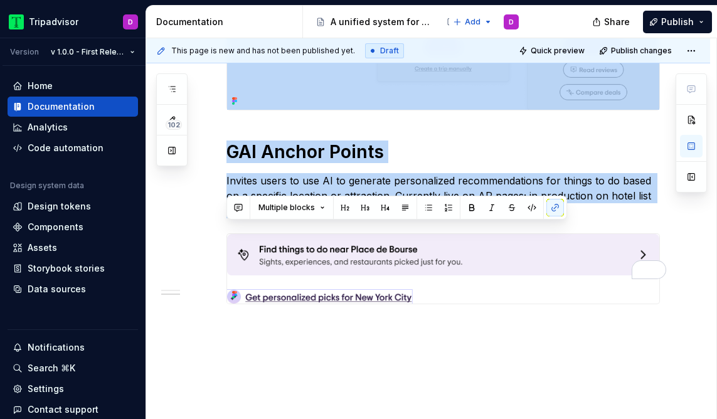
drag, startPoint x: 226, startPoint y: 282, endPoint x: 620, endPoint y: 345, distance: 398.9
click at [620, 345] on div "These AI-powered features help users discover new ways to expand their trips . …" at bounding box center [428, 88] width 564 height 712
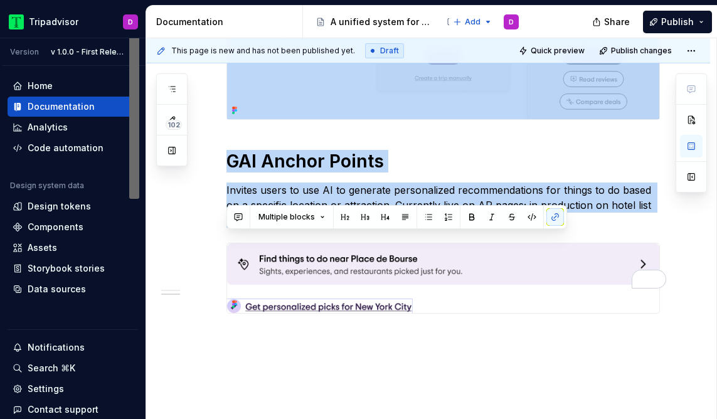
copy div "These AI-powered features help users discover new ways to expand their trips . …"
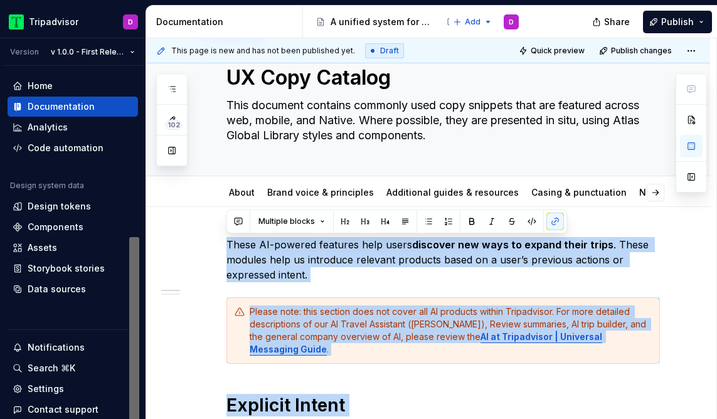
scroll to position [33, 0]
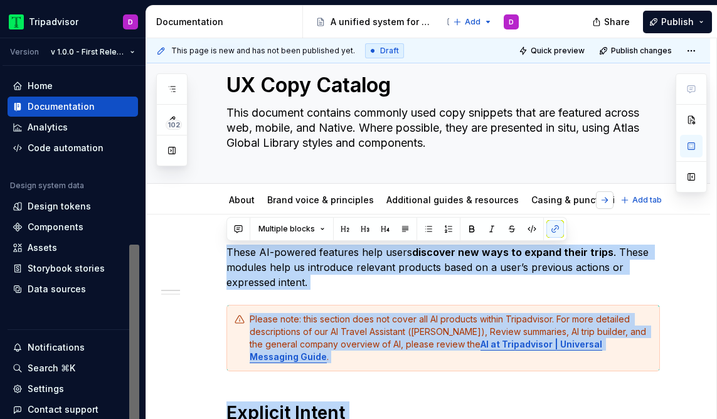
click at [612, 201] on button "button" at bounding box center [605, 200] width 18 height 18
click at [609, 201] on button "button" at bounding box center [605, 200] width 18 height 18
click at [611, 202] on link "Membership" at bounding box center [638, 199] width 55 height 11
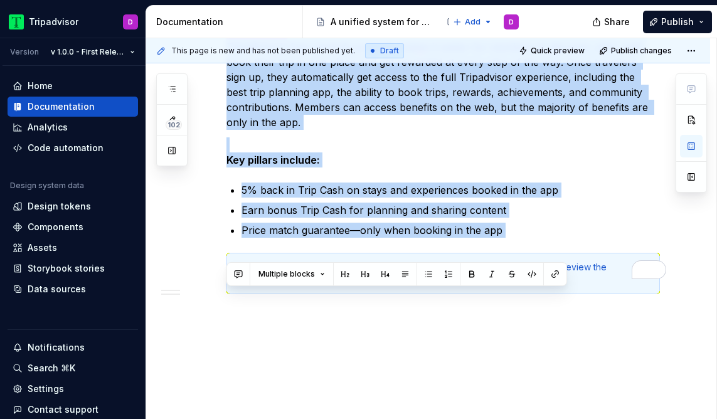
scroll to position [499, 0]
drag, startPoint x: 227, startPoint y: 288, endPoint x: 535, endPoint y: 225, distance: 314.9
click at [535, 225] on div "Badges and achievements Overview Recognizes Tripadvisor users for their contrib…" at bounding box center [442, 36] width 433 height 515
copy div "Badges and achievements Overview Recognizes Tripadvisor users for their contrib…"
click at [517, 182] on ul "5% back in Trip Cash on stays and experiences booked in the app Earn bonus Trip…" at bounding box center [450, 209] width 418 height 55
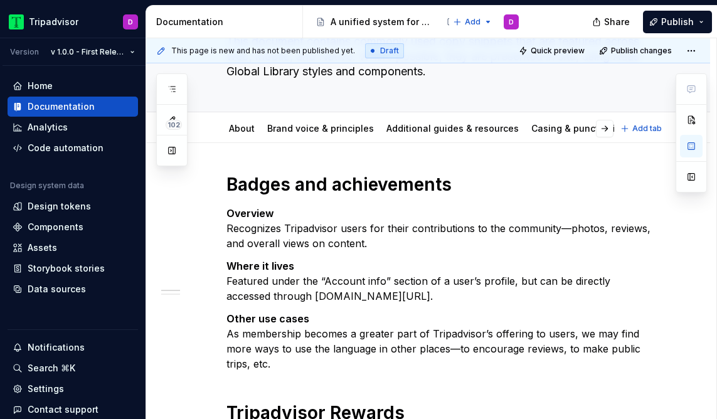
scroll to position [0, 0]
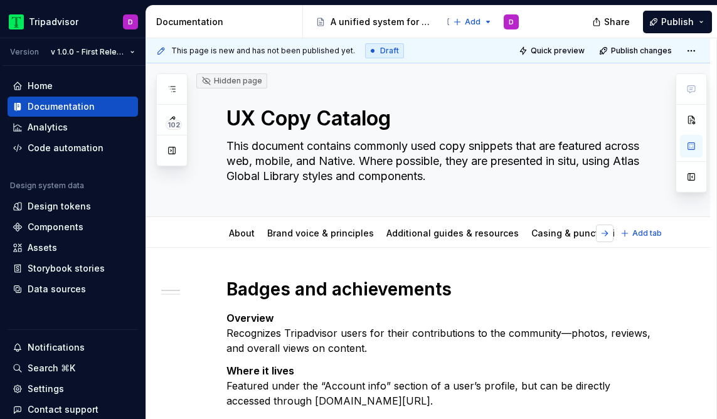
click at [613, 236] on button "button" at bounding box center [605, 233] width 18 height 18
click at [614, 236] on div "About Brand voice & principles Additional guides & resources Casing & punctuati…" at bounding box center [416, 236] width 395 height 34
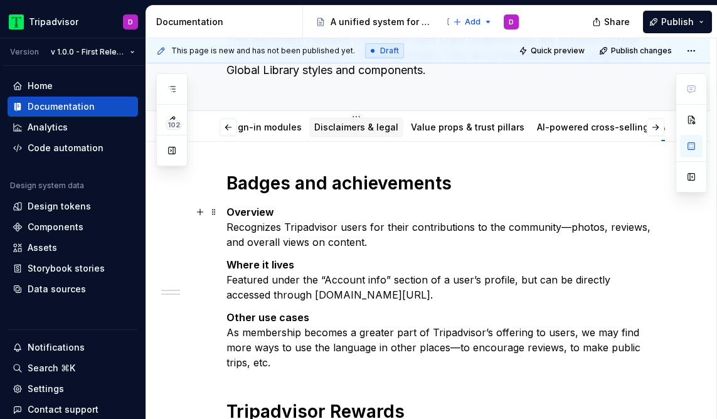
scroll to position [120, 0]
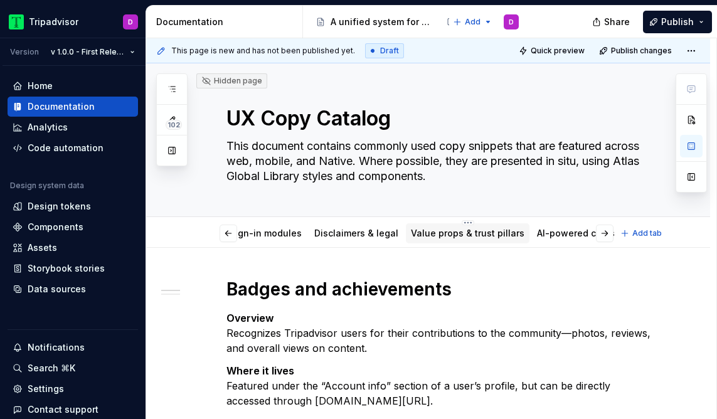
click at [420, 241] on div "Value props & trust pillars" at bounding box center [468, 233] width 124 height 20
click at [612, 235] on button "button" at bounding box center [605, 233] width 18 height 18
click at [612, 235] on div "Membership" at bounding box center [638, 233] width 65 height 20
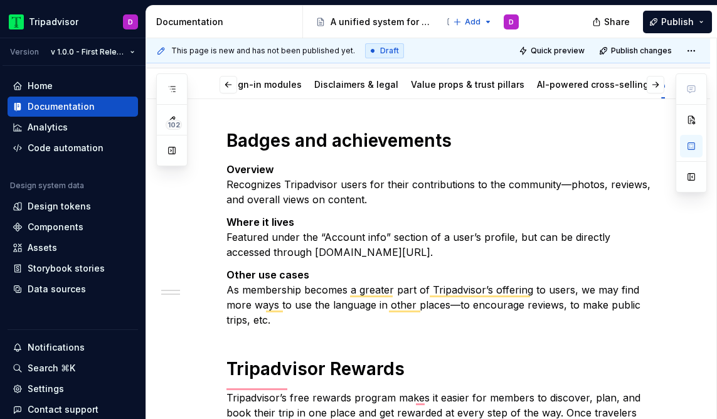
click at [378, 335] on div "Badges and achievements Overview Recognizes Tripadvisor users for their contrib…" at bounding box center [442, 386] width 433 height 515
click at [311, 315] on div "Badges and achievements Overview Recognizes Tripadvisor users for their contrib…" at bounding box center [442, 386] width 433 height 515
click at [656, 306] on p "Other use cases As membership becomes a greater part of Tripadvisor’s offering …" at bounding box center [442, 297] width 433 height 60
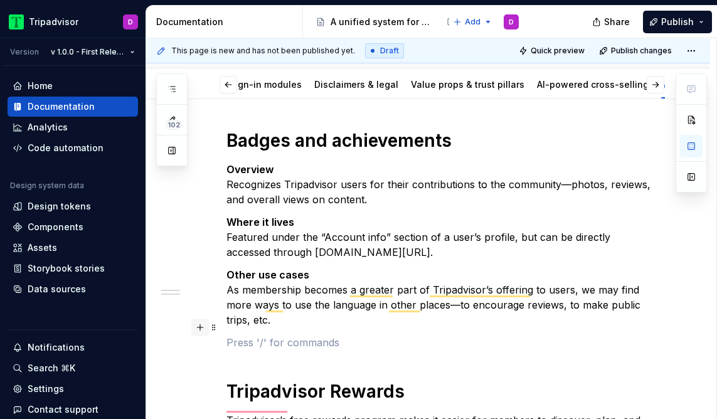
click at [204, 330] on button "button" at bounding box center [200, 328] width 18 height 18
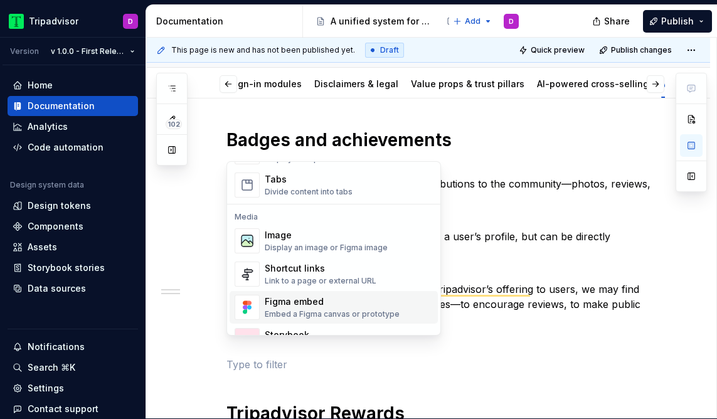
scroll to position [491, 0]
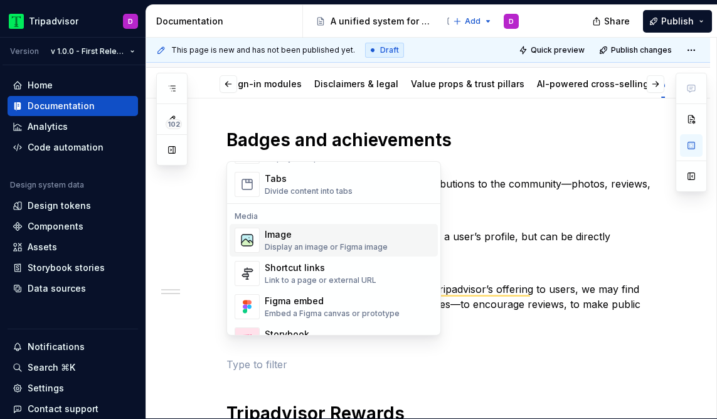
click at [287, 244] on div "Display an image or Figma image" at bounding box center [326, 247] width 123 height 10
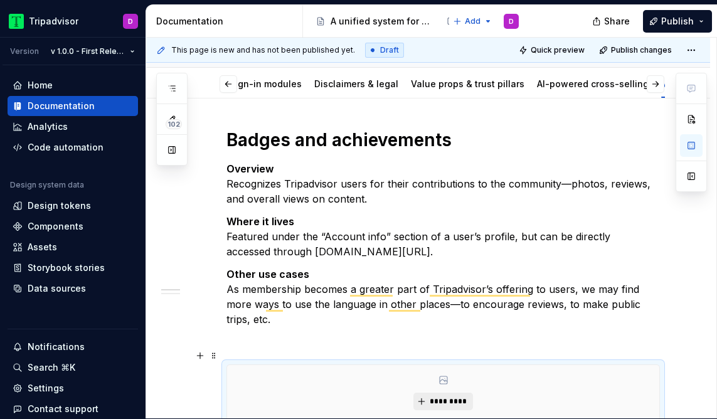
click at [453, 393] on button "*********" at bounding box center [443, 402] width 60 height 18
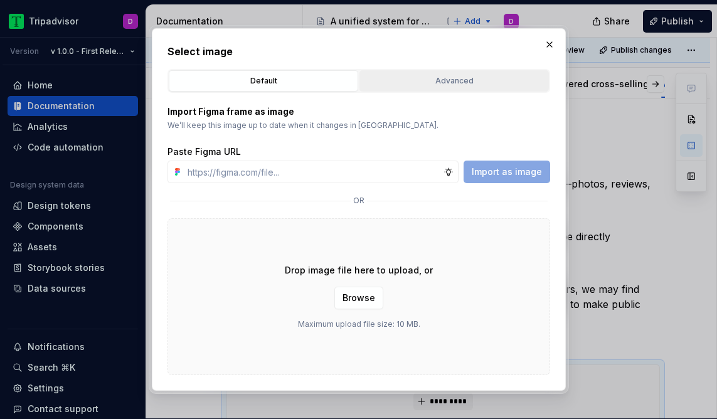
type textarea "*"
click at [317, 177] on input "text" at bounding box center [312, 172] width 261 height 23
type input "https://www.figma.com/design/LTANPz9mBsgPx6m4PnDzO5/-Draft--UX-Copy-Catalog?nod…"
click at [504, 174] on span "Import as image" at bounding box center [507, 172] width 70 height 13
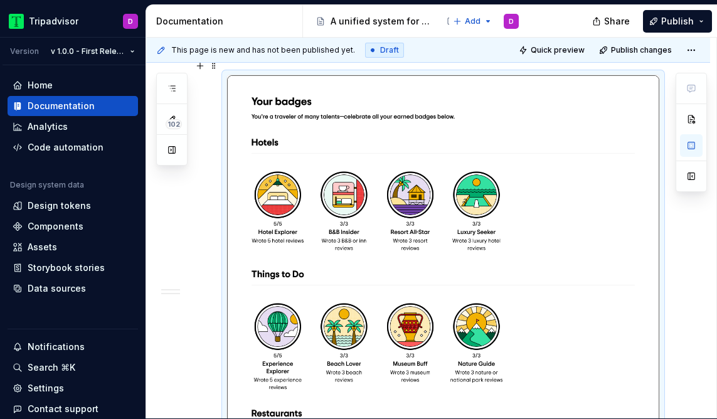
scroll to position [463, 0]
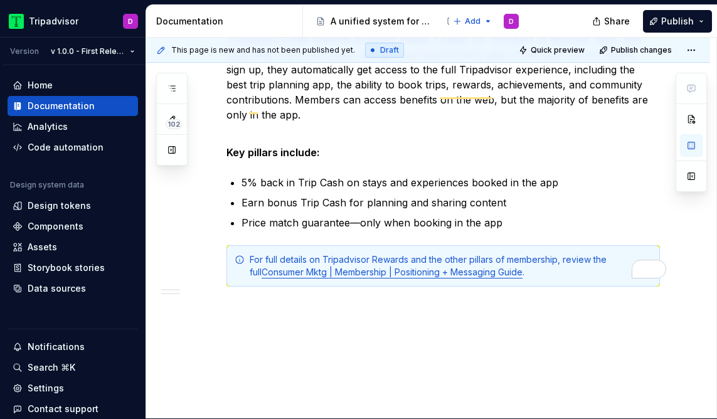
click at [202, 305] on button "button" at bounding box center [200, 301] width 18 height 18
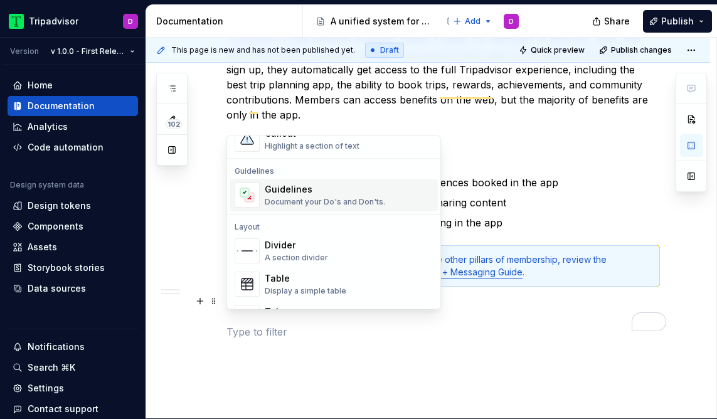
scroll to position [416, 0]
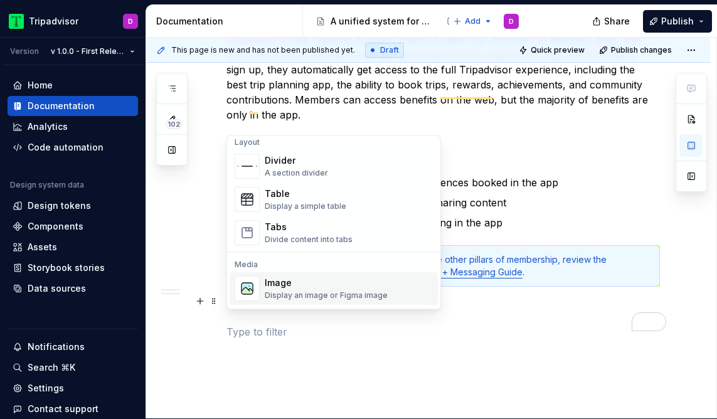
click at [305, 297] on div "Display an image or Figma image" at bounding box center [326, 296] width 123 height 10
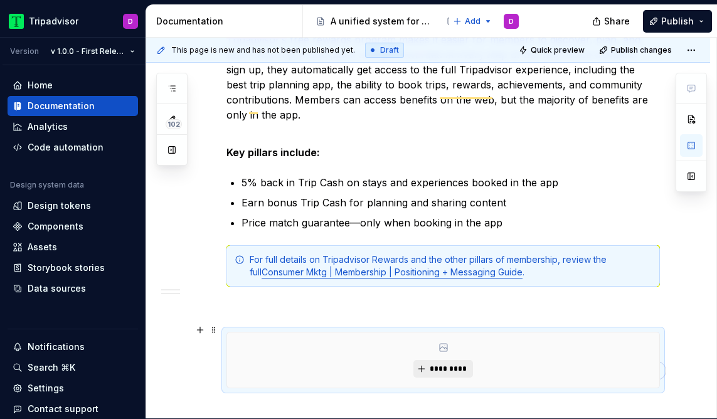
click at [450, 364] on span "*********" at bounding box center [448, 369] width 38 height 10
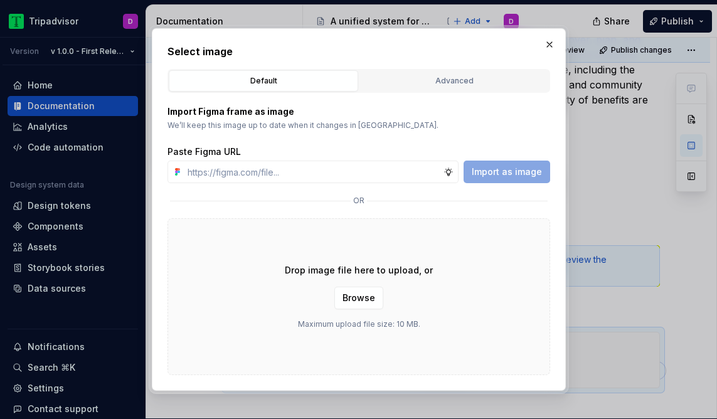
type textarea "*"
type input "https://www.figma.com/design/odCC78G8LuSVTZCkZqvh6B/%F0%9F%8C%9F-Membership-Pro…"
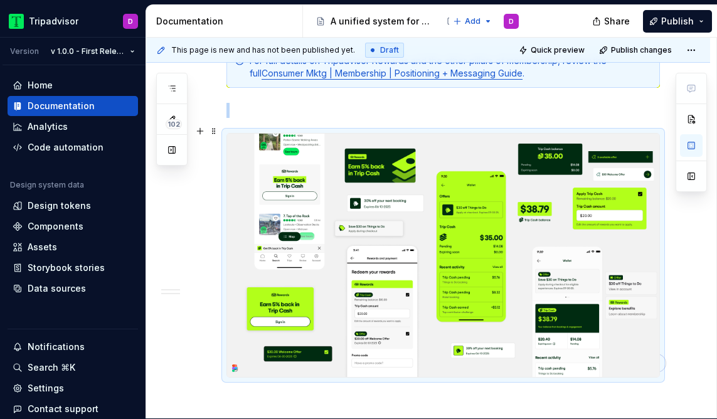
scroll to position [1312, 0]
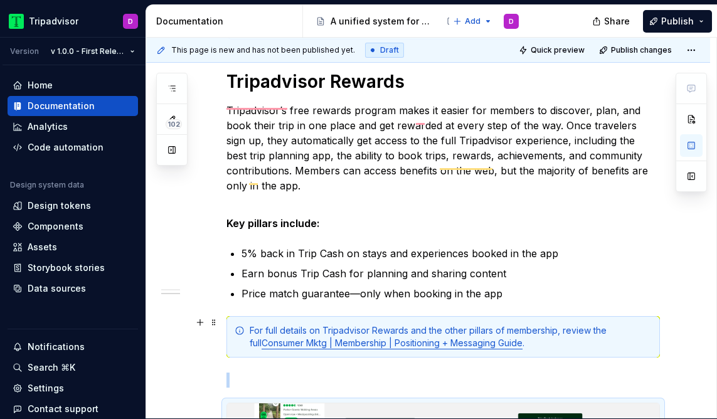
scroll to position [847, 0]
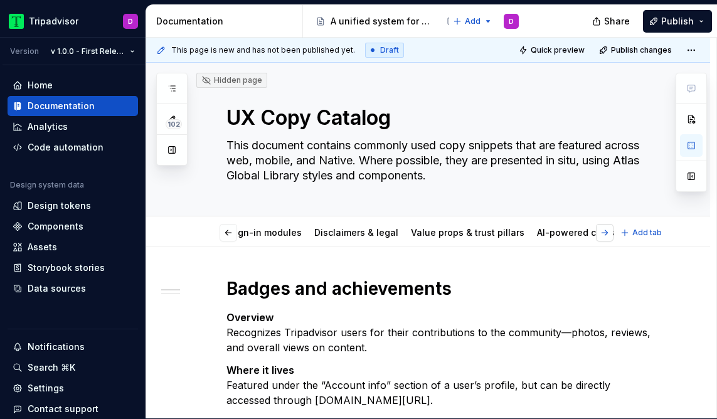
click at [611, 234] on button "button" at bounding box center [605, 233] width 18 height 18
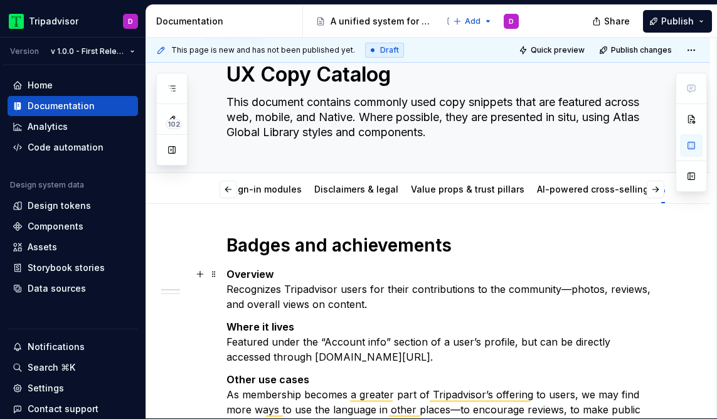
scroll to position [0, 0]
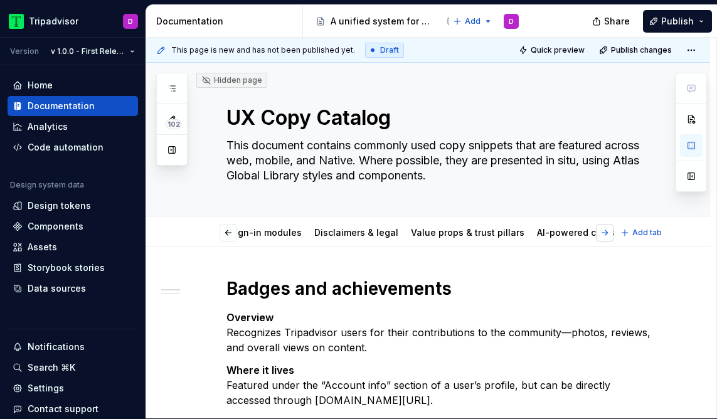
click at [612, 234] on button "button" at bounding box center [605, 233] width 18 height 18
click at [650, 234] on span "Add tab" at bounding box center [646, 233] width 29 height 10
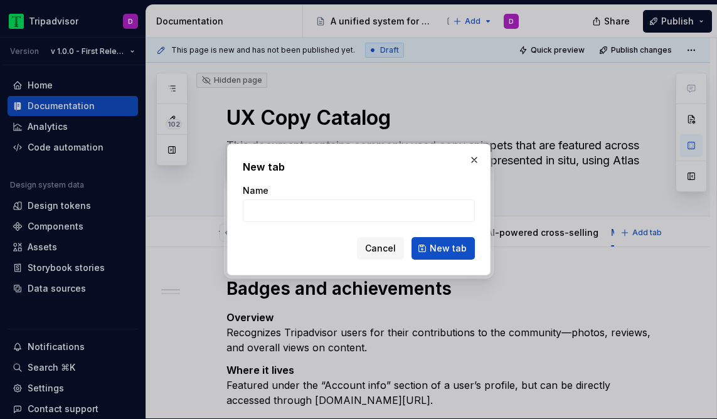
type textarea "*"
type input "U"
type textarea "*"
type input "UG"
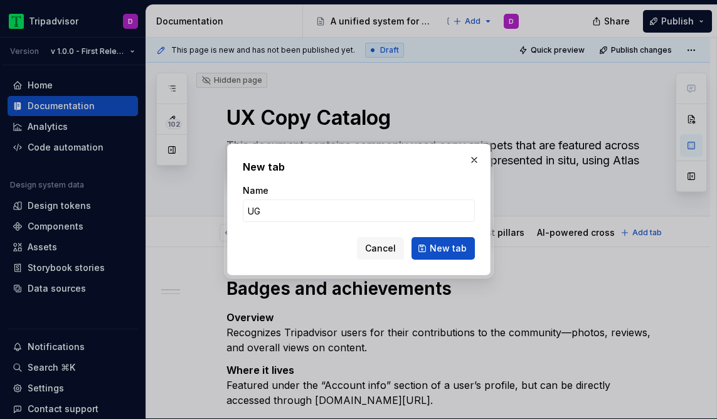
type textarea "*"
type input "UGC Content"
click at [441, 243] on span "New tab" at bounding box center [448, 248] width 37 height 13
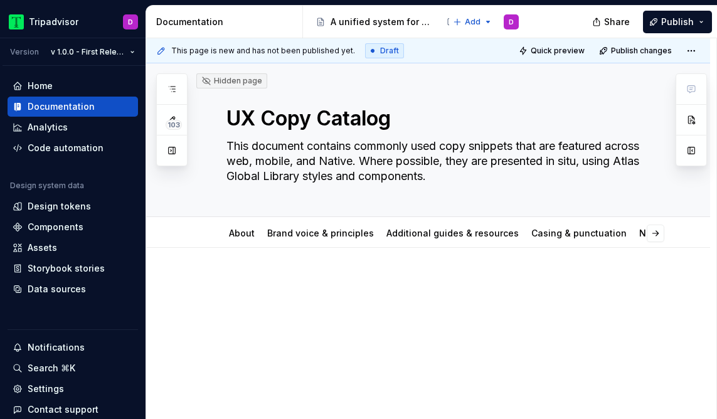
click at [364, 304] on div at bounding box center [442, 302] width 433 height 48
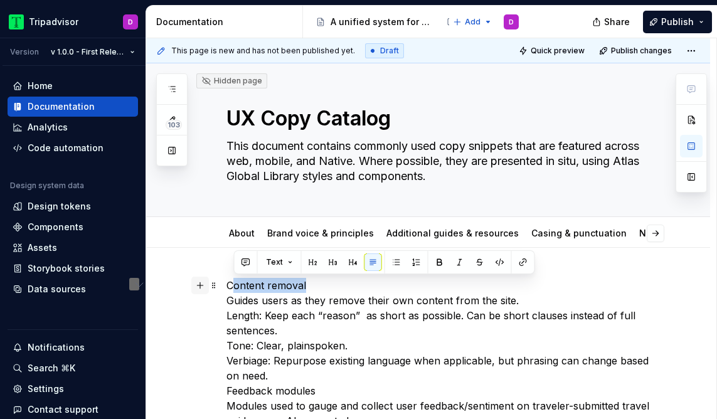
drag, startPoint x: 315, startPoint y: 279, endPoint x: 205, endPoint y: 287, distance: 110.0
click at [226, 287] on div "Content removal Guides users as they remove their own content from the site. Le…" at bounding box center [442, 406] width 433 height 256
click at [613, 237] on button "button" at bounding box center [605, 233] width 18 height 18
click at [613, 232] on button "button" at bounding box center [605, 233] width 18 height 18
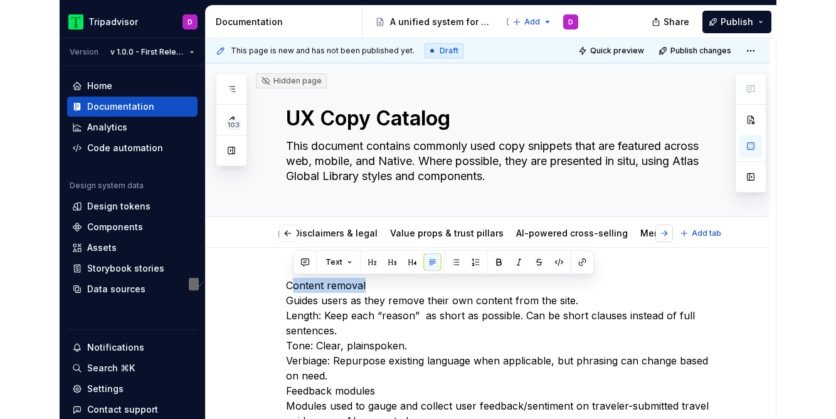
scroll to position [0, 805]
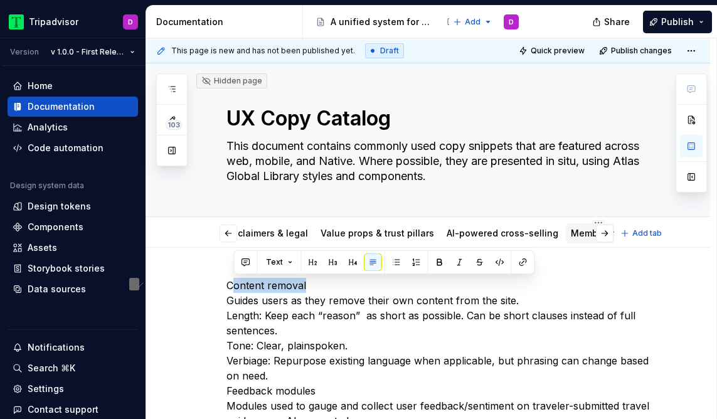
click at [571, 231] on link "Membership" at bounding box center [598, 233] width 55 height 11
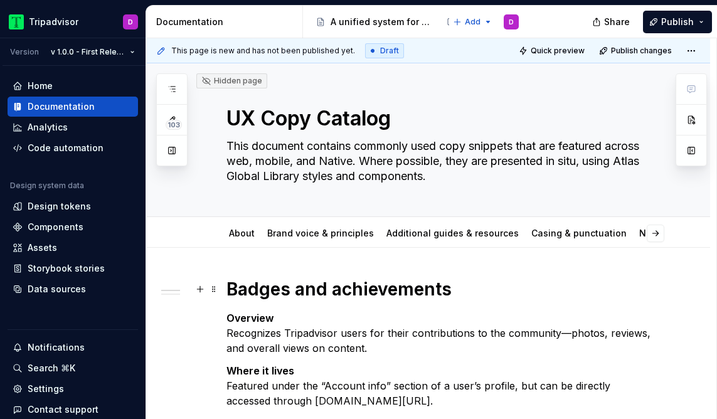
click at [394, 290] on h1 "Badges and achievements" at bounding box center [442, 289] width 433 height 23
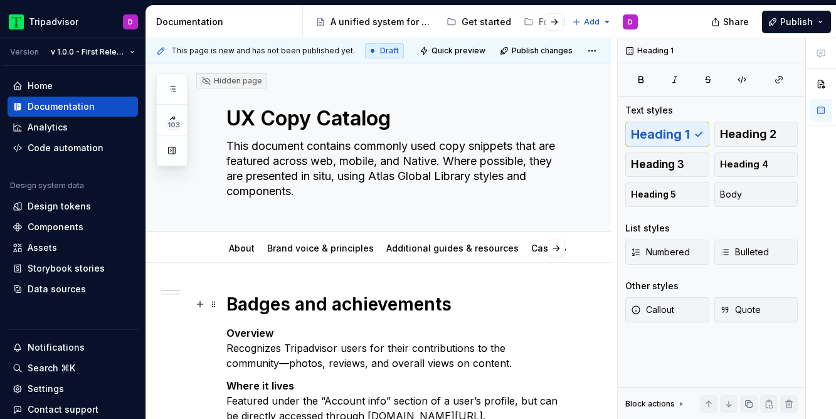
click at [341, 305] on h1 "Badges and achievements" at bounding box center [393, 304] width 334 height 23
click at [514, 246] on button "button" at bounding box center [506, 249] width 18 height 18
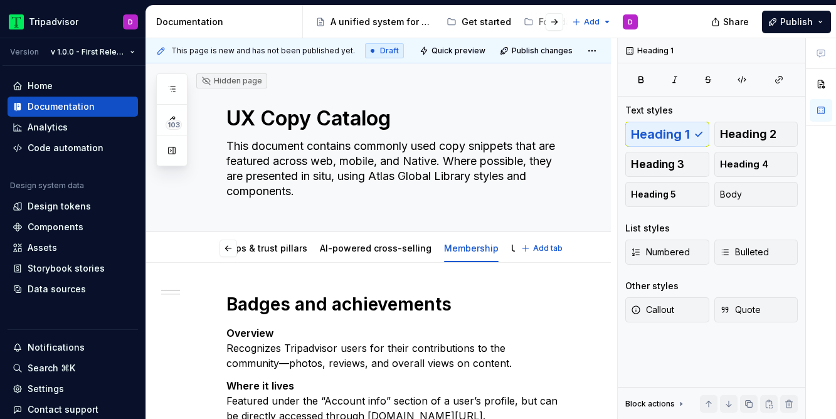
scroll to position [0, 932]
click at [510, 251] on link "UGC Content" at bounding box center [538, 248] width 57 height 11
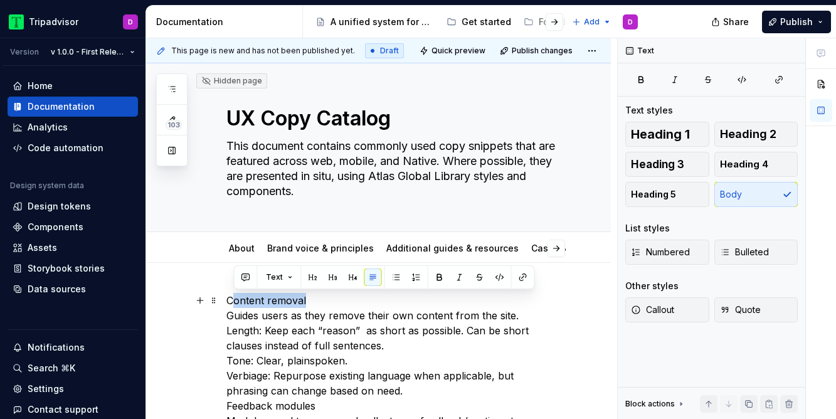
drag, startPoint x: 319, startPoint y: 298, endPoint x: 235, endPoint y: 298, distance: 84.0
click at [235, 298] on p "Content removal Guides users as they remove their own content from the site. Le…" at bounding box center [393, 413] width 334 height 241
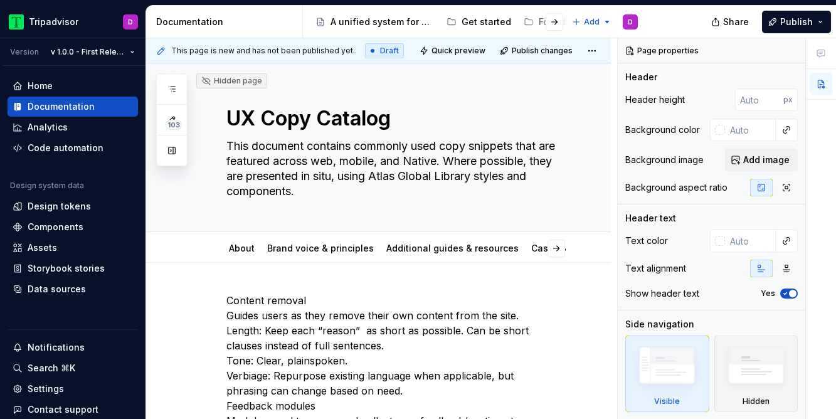
scroll to position [117, 0]
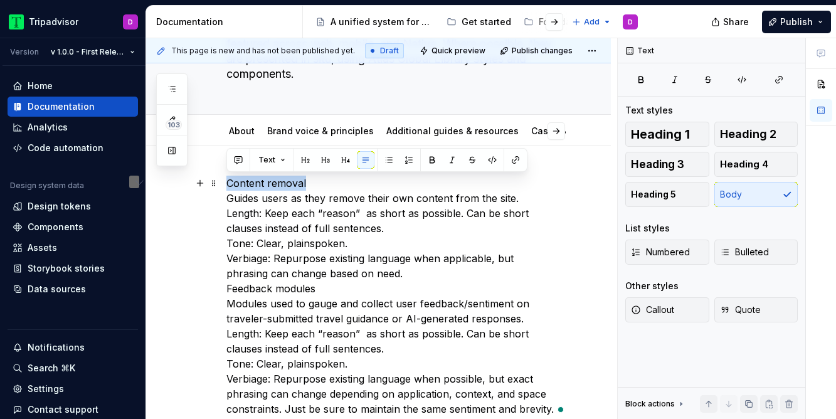
drag, startPoint x: 325, startPoint y: 181, endPoint x: 226, endPoint y: 180, distance: 99.1
click at [226, 180] on p "Content removal Guides users as they remove their own content from the site. Le…" at bounding box center [393, 296] width 334 height 241
click at [637, 132] on span "Heading 1" at bounding box center [660, 134] width 59 height 13
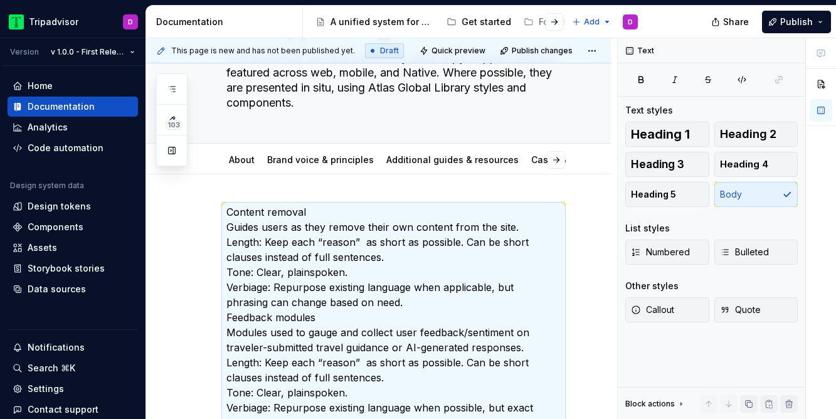
scroll to position [80, 0]
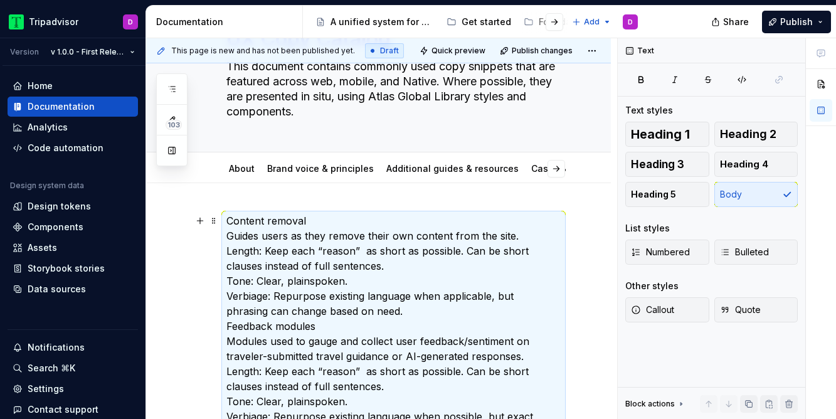
click at [276, 241] on p "Content removal Guides users as they remove their own content from the site. Le…" at bounding box center [393, 333] width 334 height 241
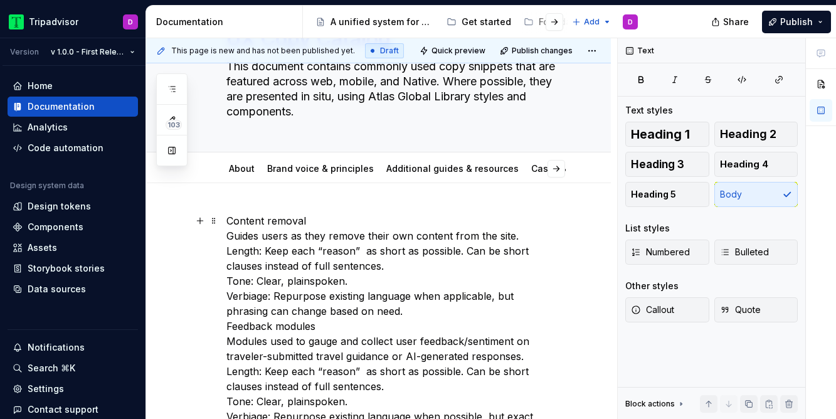
click at [228, 234] on p "Content removal Guides users as they remove their own content from the site. Le…" at bounding box center [393, 333] width 334 height 241
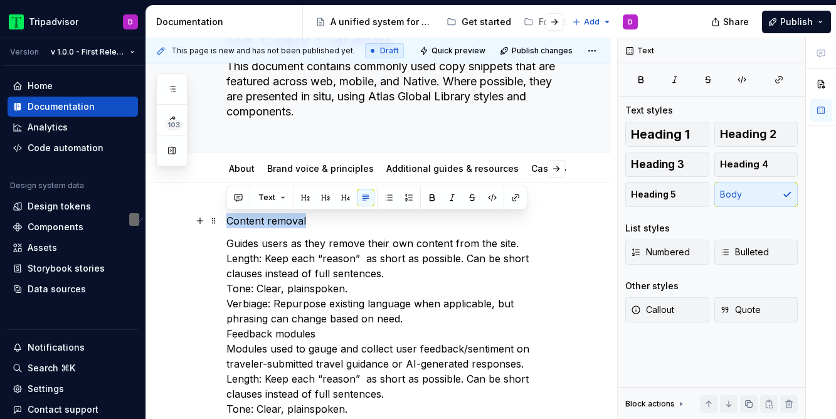
drag, startPoint x: 334, startPoint y: 216, endPoint x: 222, endPoint y: 218, distance: 111.6
click at [222, 218] on div "Content removal Guides users as they remove their own content from the site. Le…" at bounding box center [378, 392] width 465 height 419
click at [660, 131] on span "Heading 1" at bounding box center [660, 134] width 59 height 13
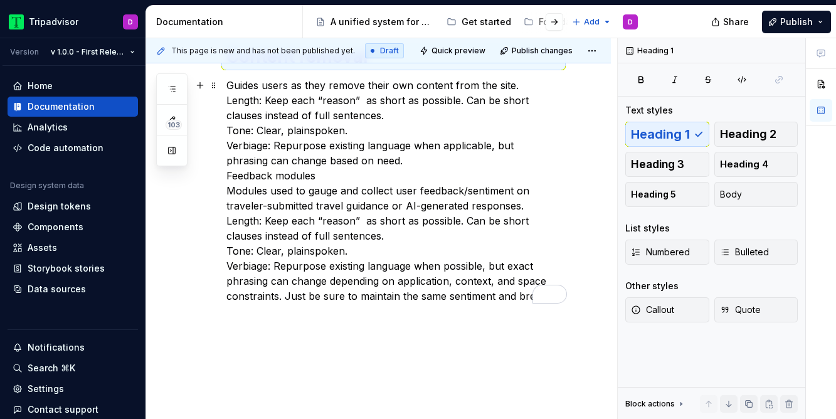
scroll to position [272, 0]
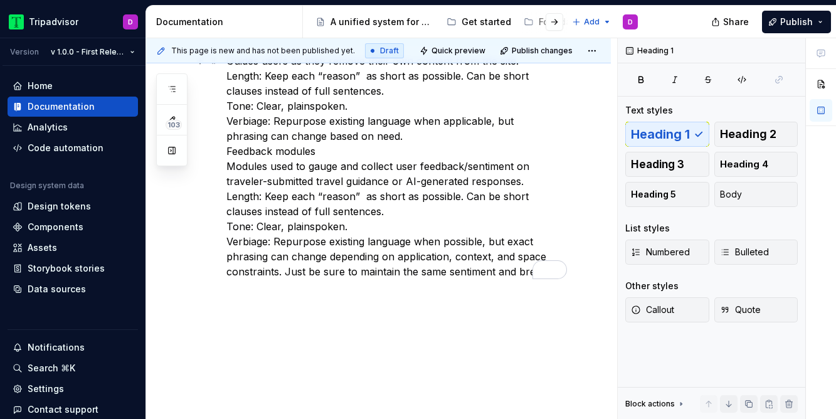
click at [374, 140] on p "Guides users as they remove their own content from the site. Length: Keep each …" at bounding box center [393, 166] width 334 height 226
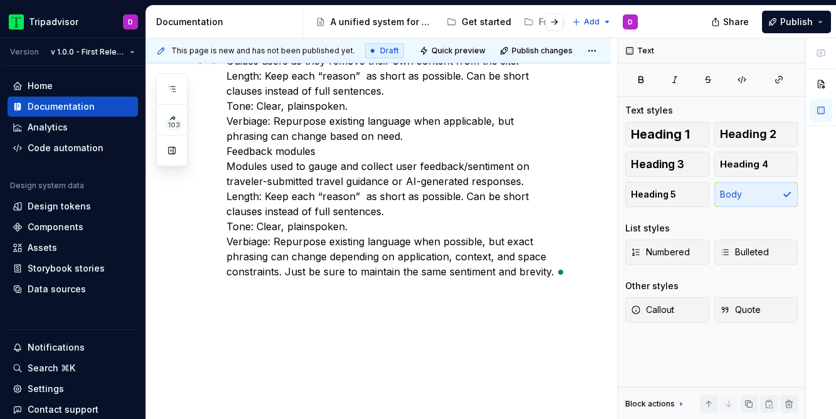
click at [229, 144] on p "Guides users as they remove their own content from the site. Length: Keep each …" at bounding box center [393, 166] width 334 height 226
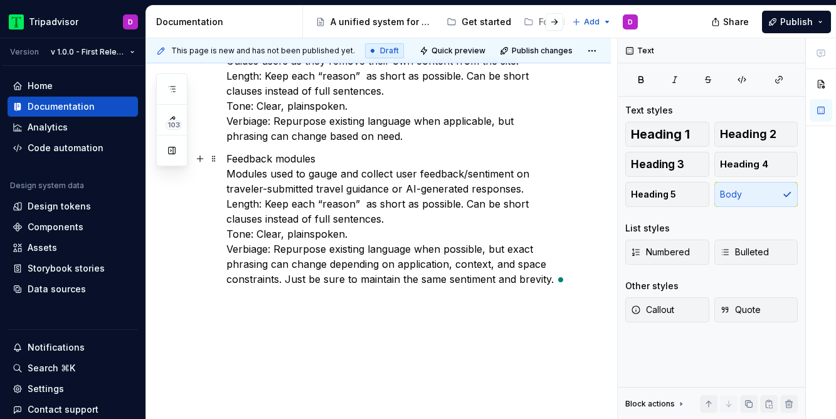
click at [324, 158] on p "Feedback modules Modules used to gauge and collect user feedback/sentiment on t…" at bounding box center [393, 218] width 334 height 135
click at [232, 176] on p "Feedback modules Modules used to gauge and collect user feedback/sentiment on t…" at bounding box center [393, 218] width 334 height 135
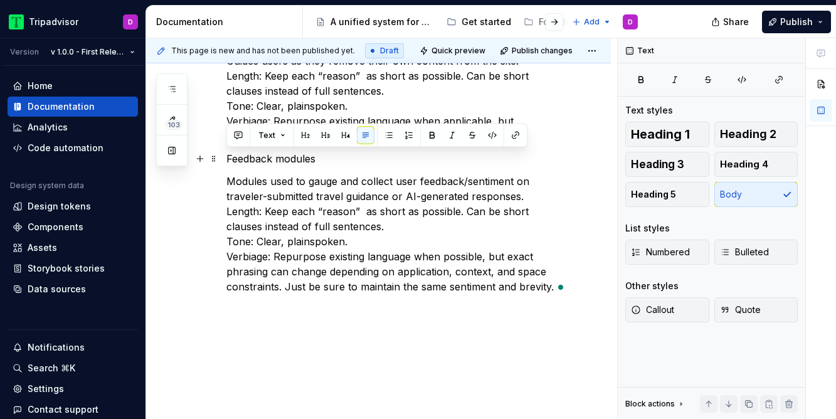
drag, startPoint x: 332, startPoint y: 159, endPoint x: 225, endPoint y: 161, distance: 106.6
click at [225, 161] on div "Content removal Guides users as they remove their own content from the site. Le…" at bounding box center [378, 213] width 465 height 444
click at [670, 134] on span "Heading 1" at bounding box center [660, 134] width 59 height 13
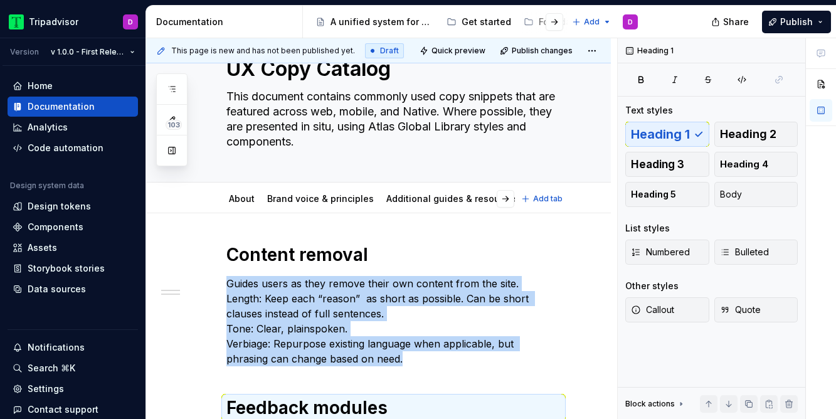
scroll to position [0, 0]
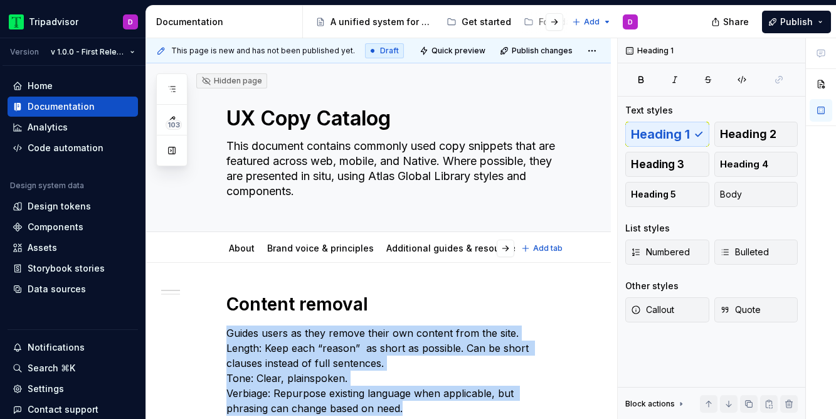
type textarea "*"
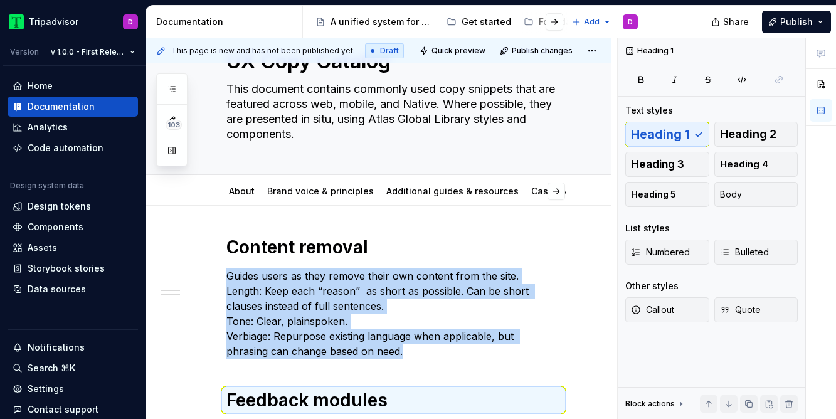
scroll to position [150, 0]
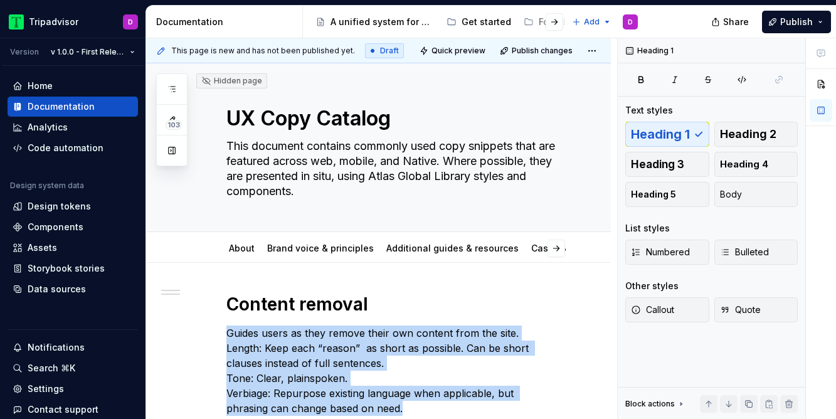
scroll to position [150, 0]
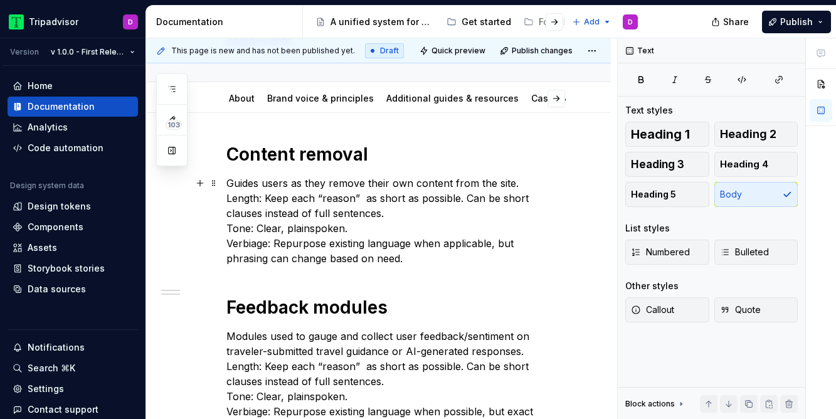
click at [543, 178] on p "Guides users as they remove their own content from the site. Length: Keep each …" at bounding box center [393, 221] width 334 height 90
click at [228, 198] on p "Guides users as they remove their own content from the site. Length: Keep each …" at bounding box center [393, 221] width 334 height 90
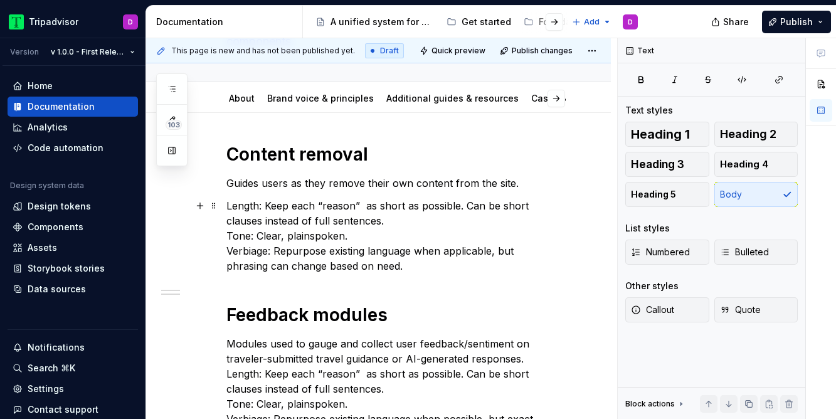
click at [230, 231] on p "Length: Keep each “reason” as short as possible. Can be short clauses instead o…" at bounding box center [393, 235] width 334 height 75
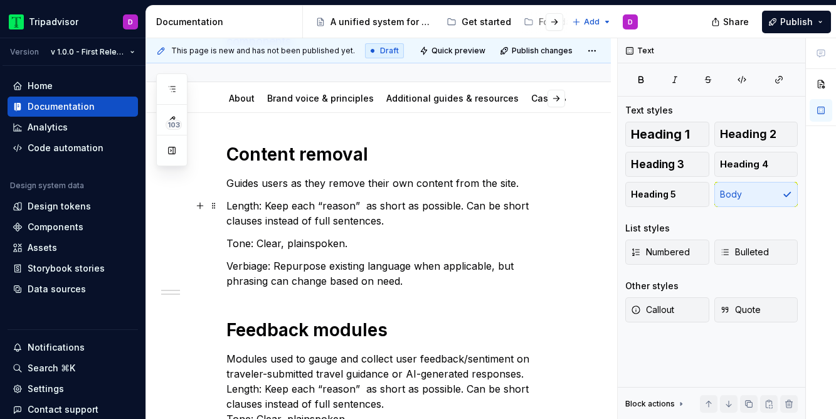
click at [249, 204] on p "Length: Keep each “reason” as short as possible. Can be short clauses instead o…" at bounding box center [393, 213] width 334 height 30
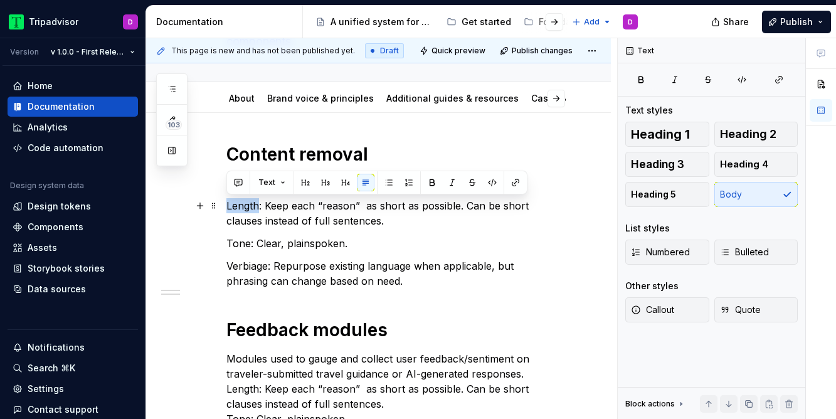
click at [249, 204] on p "Length: Keep each “reason” as short as possible. Can be short clauses instead o…" at bounding box center [393, 213] width 334 height 30
click at [237, 243] on p "Tone: Clear, plainspoken." at bounding box center [393, 243] width 334 height 15
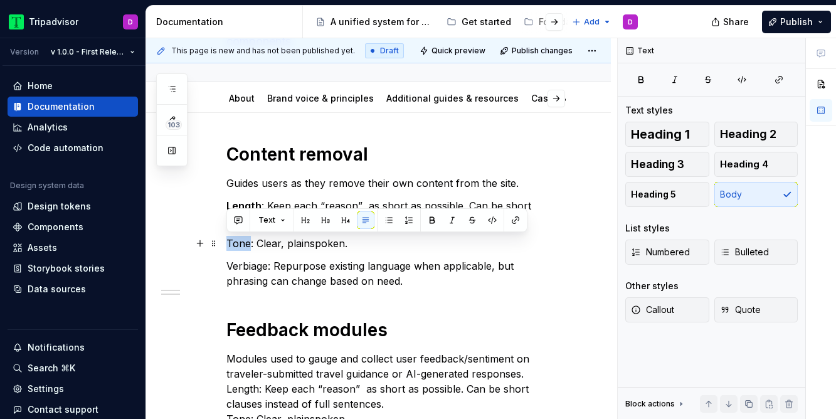
click at [237, 243] on p "Tone: Clear, plainspoken." at bounding box center [393, 243] width 334 height 15
click at [245, 266] on p "Verbiage: Repurpose existing language when applicable, but phrasing can change …" at bounding box center [393, 273] width 334 height 30
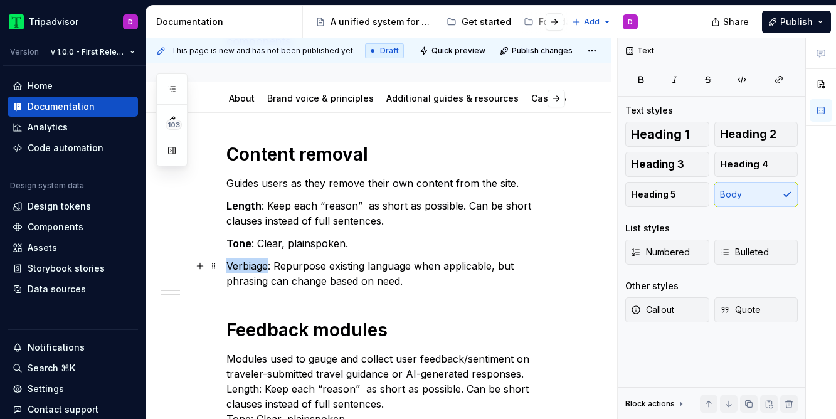
click at [245, 266] on p "Verbiage: Repurpose existing language when applicable, but phrasing can change …" at bounding box center [393, 273] width 334 height 30
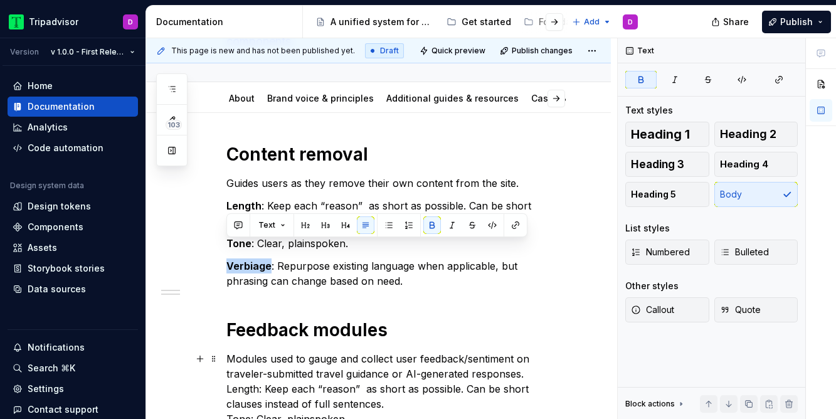
scroll to position [219, 0]
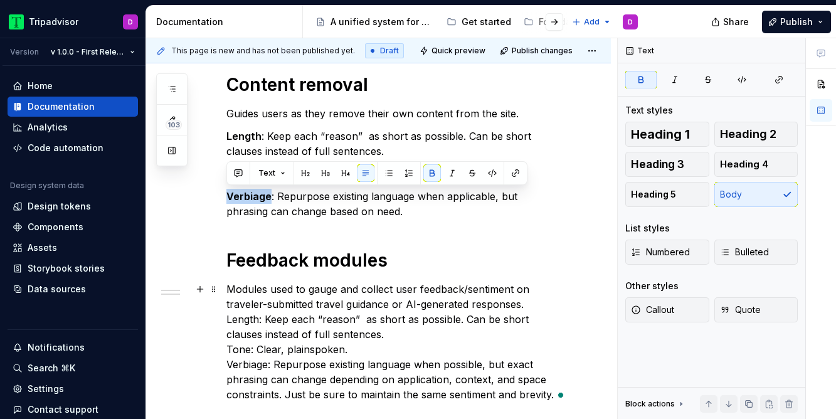
click at [224, 320] on div "Content removal Guides users as they remove their own content from the site. Le…" at bounding box center [378, 292] width 465 height 499
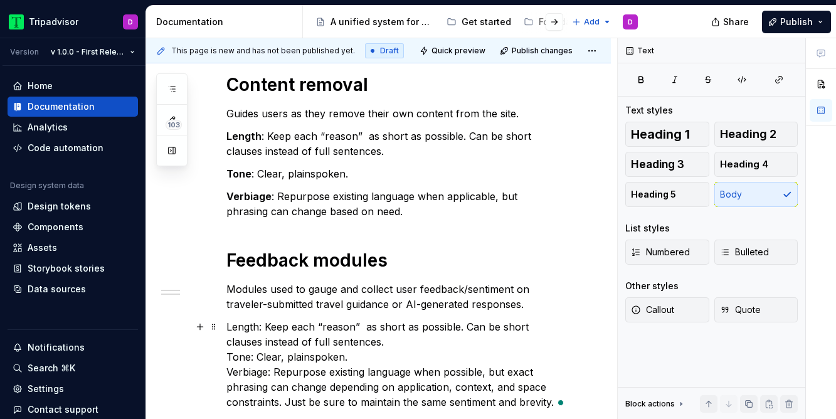
click at [244, 328] on p "Length: Keep each “reason” as short as possible. Can be short clauses instead o…" at bounding box center [393, 364] width 334 height 90
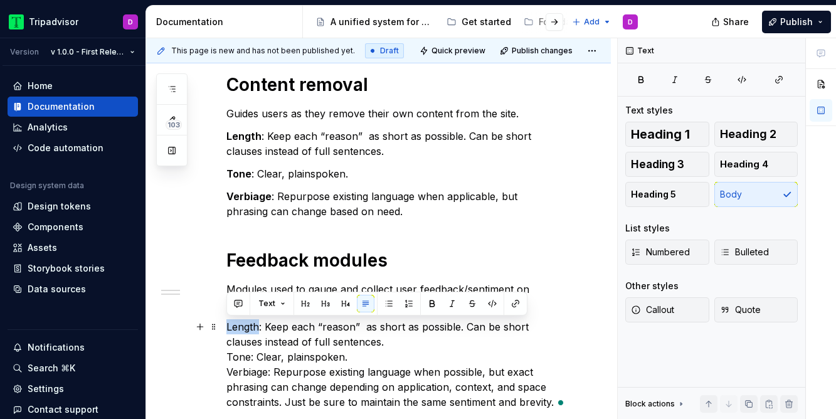
click at [244, 328] on p "Length: Keep each “reason” as short as possible. Can be short clauses instead o…" at bounding box center [393, 364] width 334 height 90
click at [230, 354] on p "Length : Keep each “reason” as short as possible. Can be short clauses instead …" at bounding box center [393, 364] width 334 height 90
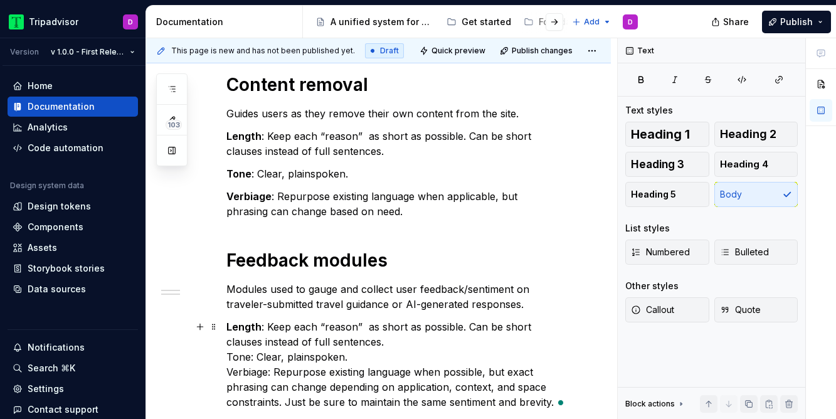
scroll to position [225, 0]
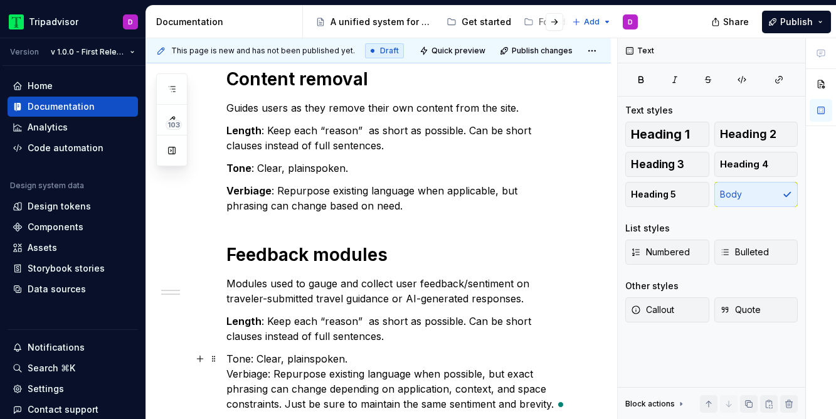
click at [238, 359] on p "Tone: Clear, plainspoken.  Verbiage: Repurpose existing language when possible,…" at bounding box center [393, 381] width 334 height 60
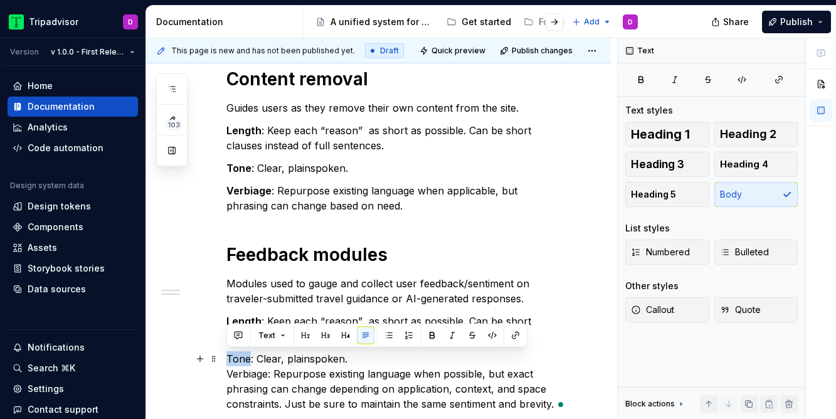
click at [238, 359] on p "Tone: Clear, plainspoken.  Verbiage: Repurpose existing language when possible,…" at bounding box center [393, 381] width 334 height 60
click at [229, 374] on p "Tone : Clear, plainspoken.  Verbiage: Repurpose existing language when possible…" at bounding box center [393, 381] width 334 height 60
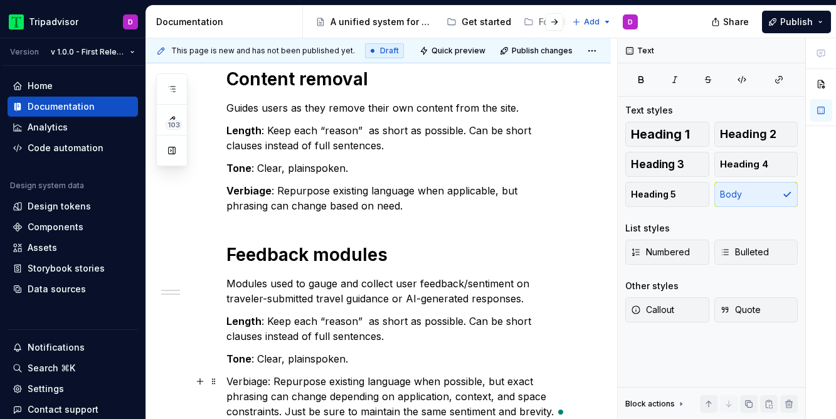
click at [240, 380] on p "Verbiage: Repurpose existing language when possible, but exact phrasing can cha…" at bounding box center [393, 396] width 334 height 45
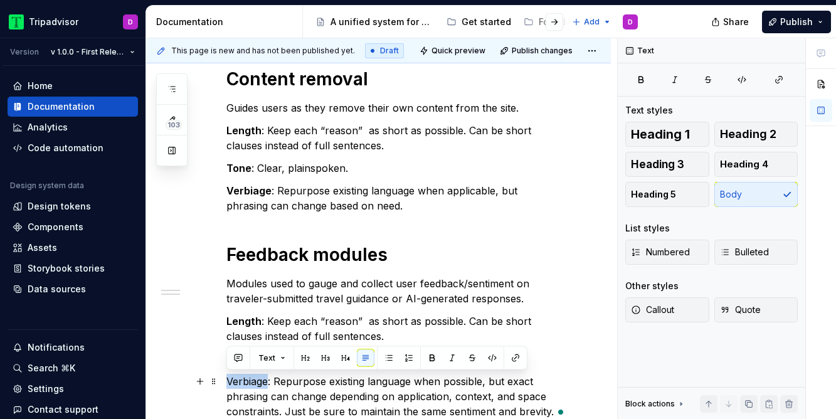
click at [240, 380] on p "Verbiage: Repurpose existing language when possible, but exact phrasing can cha…" at bounding box center [393, 396] width 334 height 45
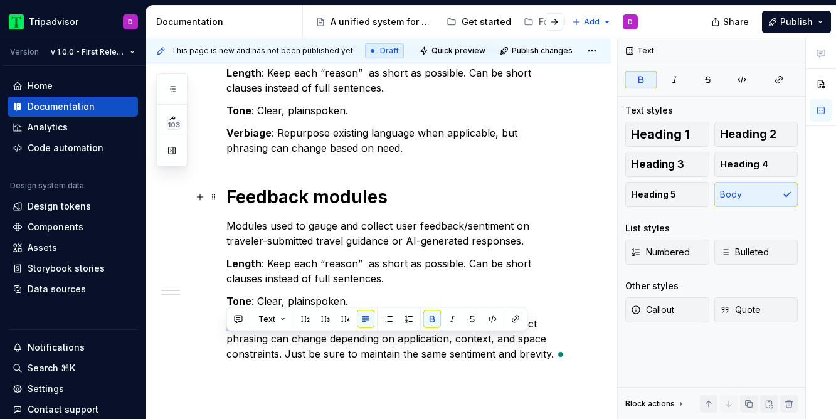
scroll to position [314, 0]
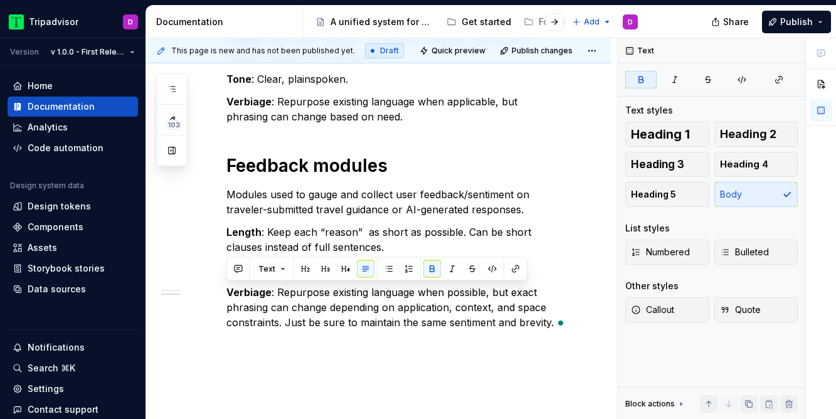
click at [297, 130] on div "Content removal Guides users as they remove their own content from the site. Le…" at bounding box center [393, 154] width 334 height 351
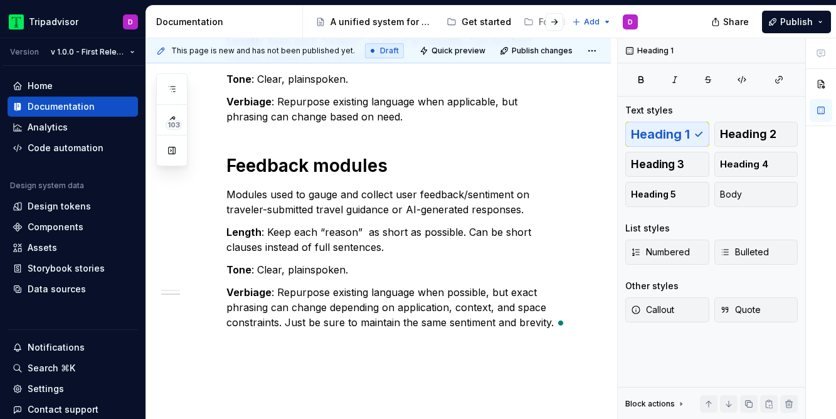
click at [369, 125] on div "Content removal Guides users as they remove their own content from the site. Le…" at bounding box center [393, 154] width 334 height 351
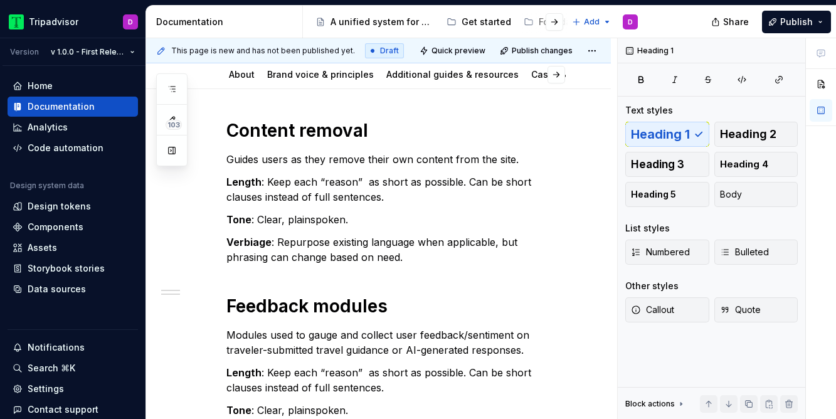
scroll to position [0, 0]
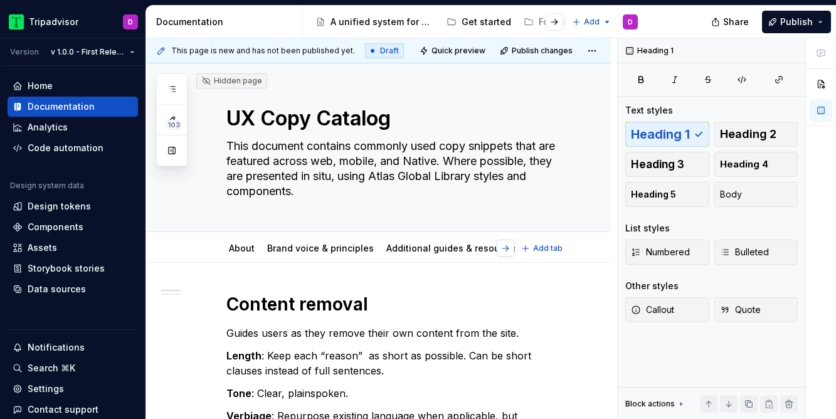
click at [514, 246] on button "button" at bounding box center [506, 249] width 18 height 18
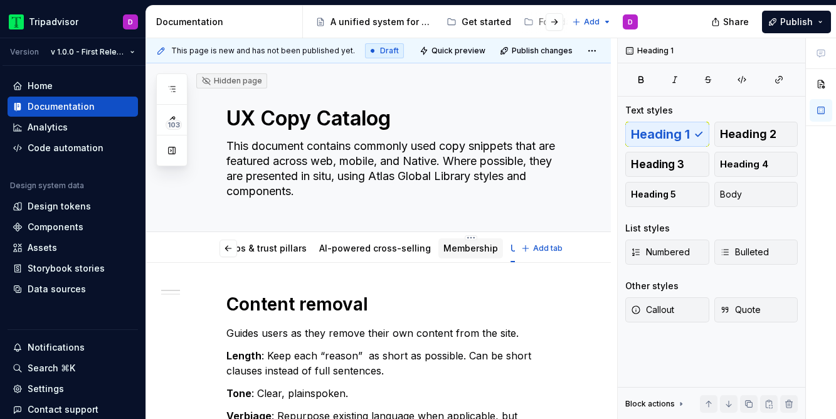
click at [443, 246] on link "Membership" at bounding box center [470, 248] width 55 height 11
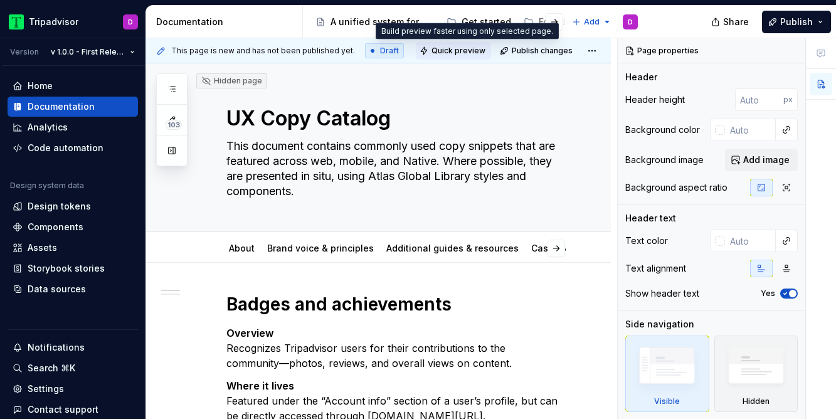
click at [464, 48] on span "Quick preview" at bounding box center [458, 51] width 54 height 10
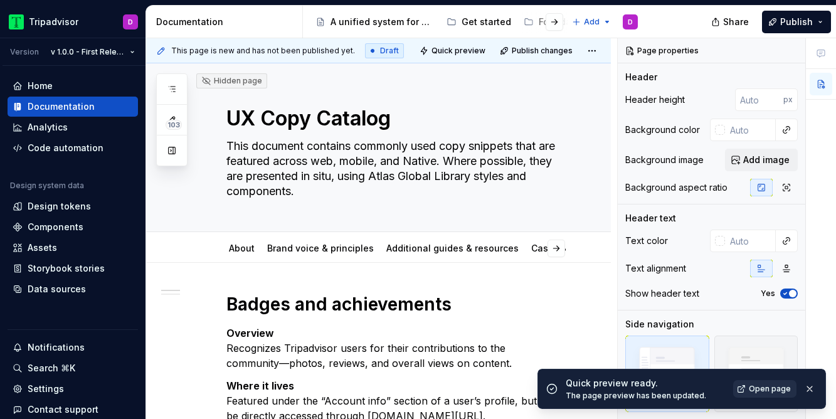
click at [768, 388] on span "Open page" at bounding box center [770, 389] width 42 height 10
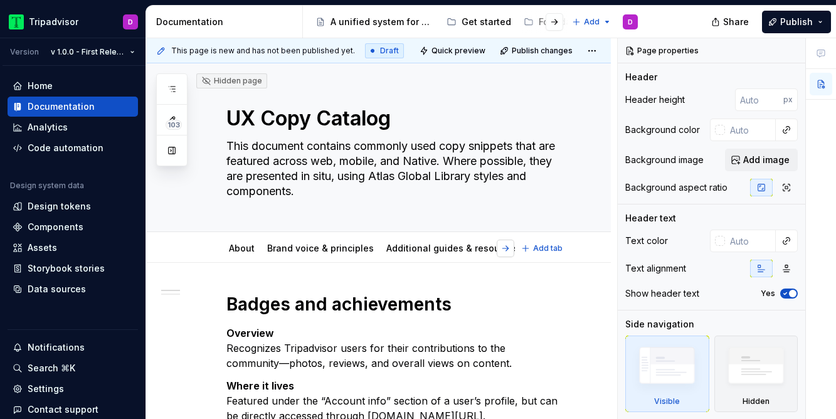
click at [512, 249] on button "button" at bounding box center [506, 249] width 18 height 18
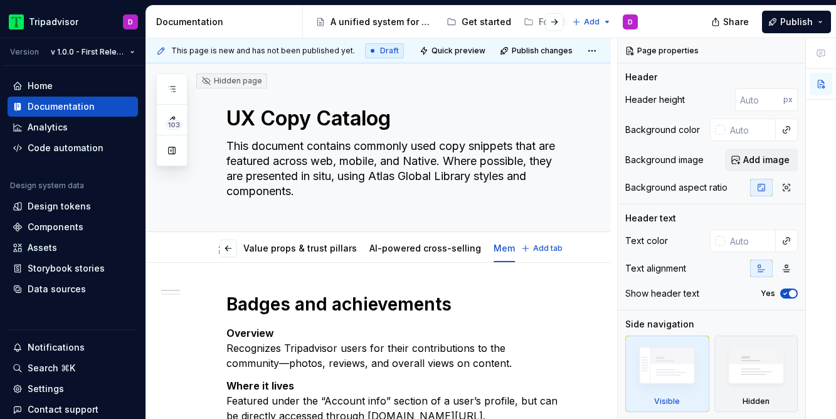
click at [525, 255] on button "Add tab" at bounding box center [542, 249] width 51 height 18
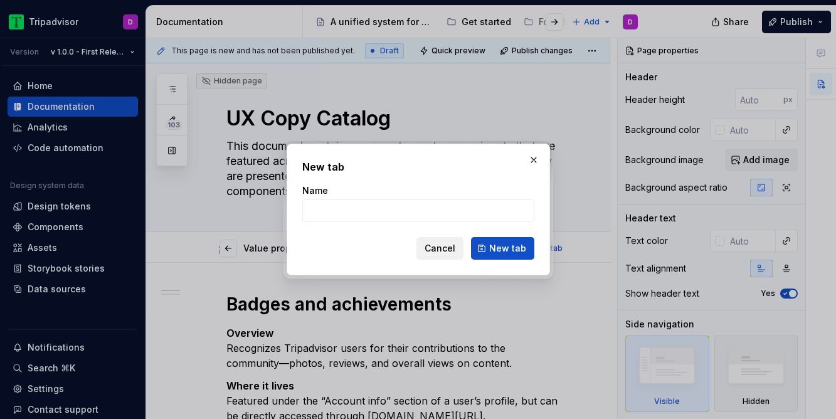
click at [453, 255] on button "Cancel" at bounding box center [439, 248] width 47 height 23
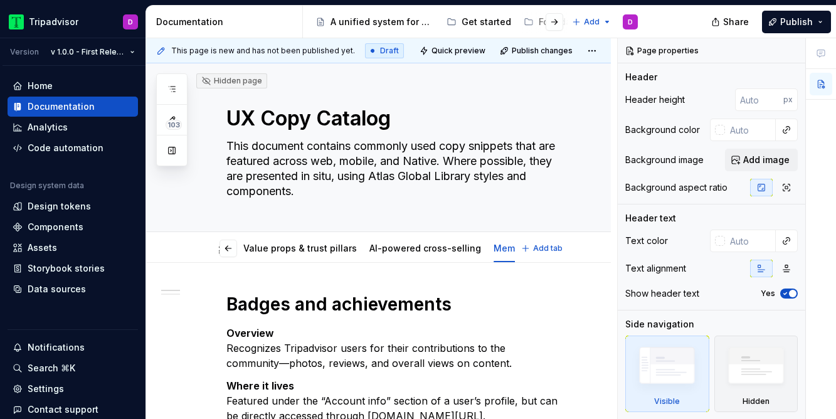
click at [561, 247] on link "UGC Content" at bounding box center [589, 248] width 57 height 11
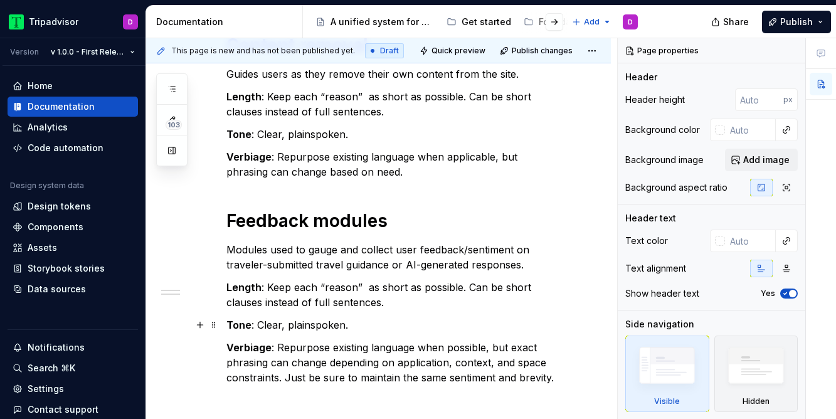
scroll to position [365, 0]
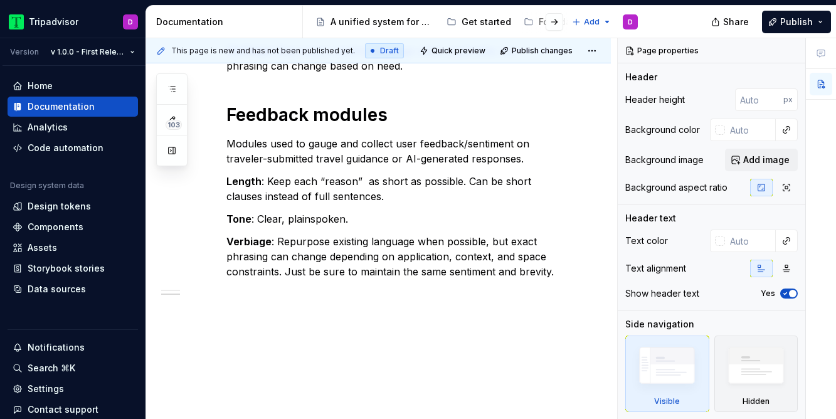
click at [438, 313] on div "Content removal Guides users as they remove their own content from the site. Le…" at bounding box center [378, 159] width 465 height 522
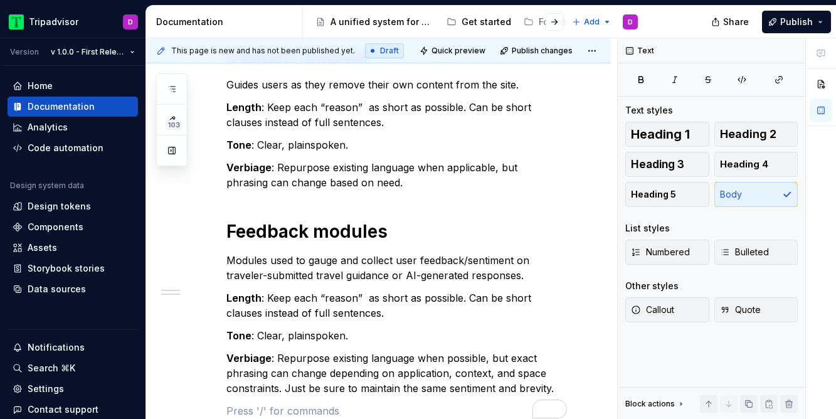
scroll to position [228, 0]
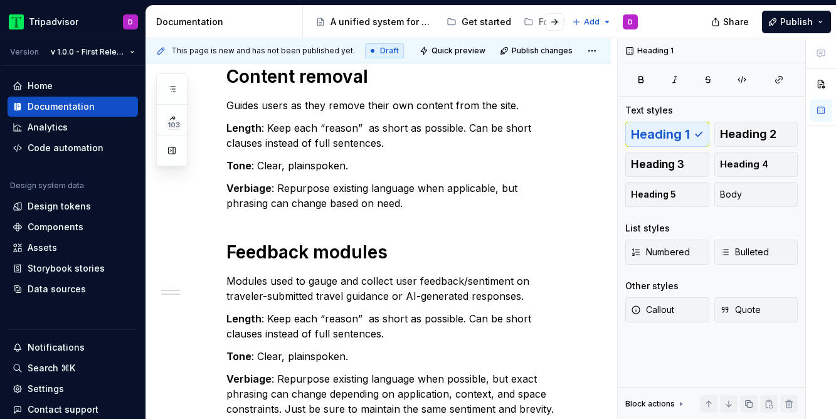
click at [361, 228] on div "Content removal Guides users as they remove their own content from the site. Le…" at bounding box center [393, 252] width 334 height 374
click at [327, 216] on div "Content removal Guides users as they remove their own content from the site. Le…" at bounding box center [393, 252] width 334 height 374
click at [366, 199] on p "Verbiage : Repurpose existing language when applicable, but phrasing can change…" at bounding box center [393, 196] width 334 height 30
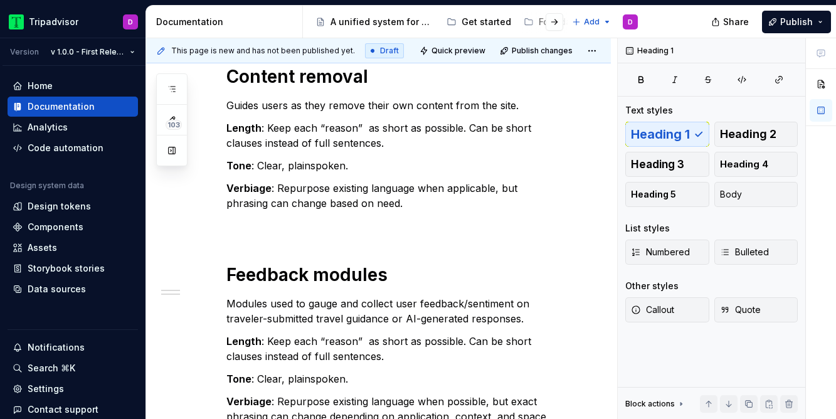
click at [231, 248] on div "Content removal Guides users as they remove their own content from the site. Le…" at bounding box center [393, 263] width 334 height 396
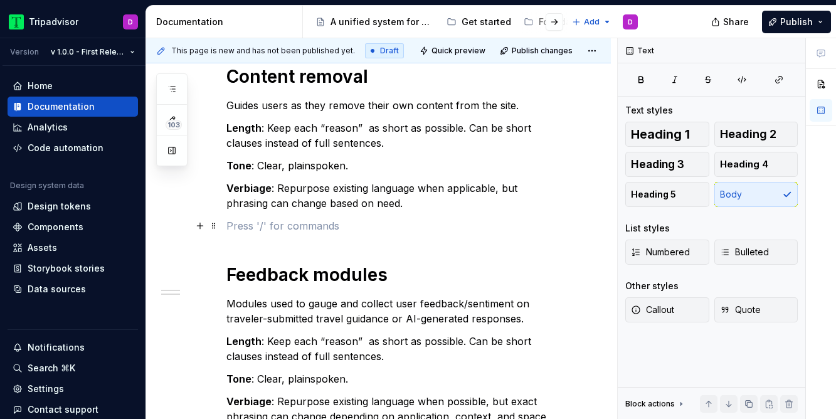
click at [252, 232] on p "To enrich screen reader interactions, please activate Accessibility in Grammarl…" at bounding box center [393, 225] width 334 height 15
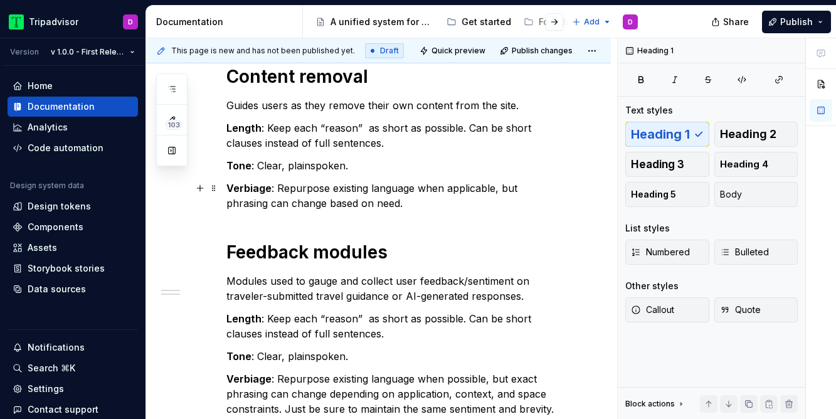
click at [379, 202] on p "Verbiage : Repurpose existing language when applicable, but phrasing can change…" at bounding box center [393, 196] width 334 height 30
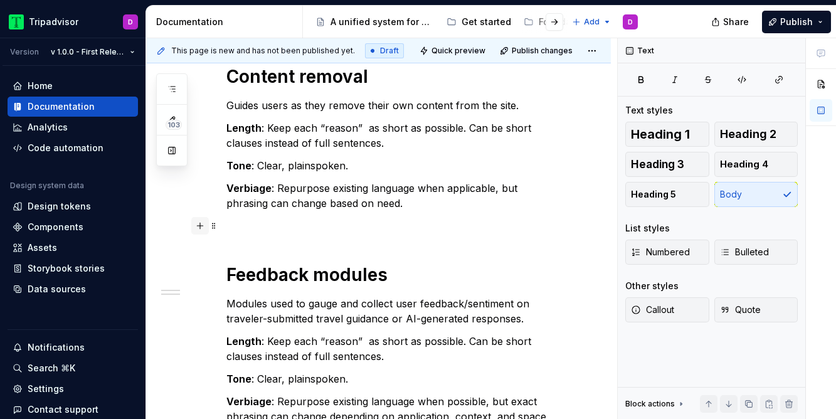
click at [197, 225] on button "button" at bounding box center [200, 226] width 18 height 18
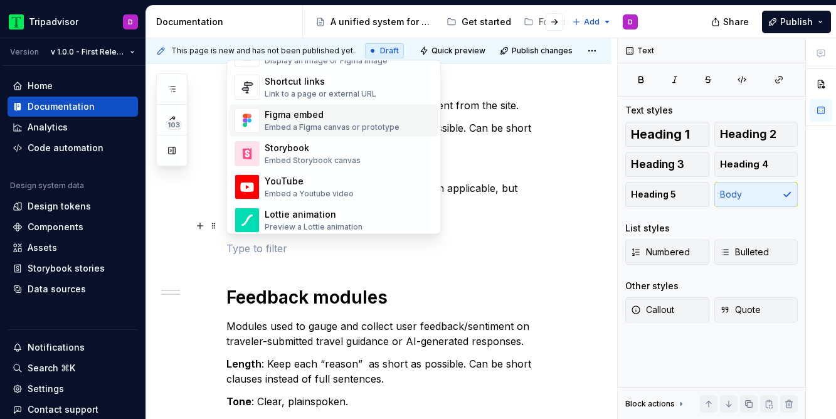
scroll to position [540, 0]
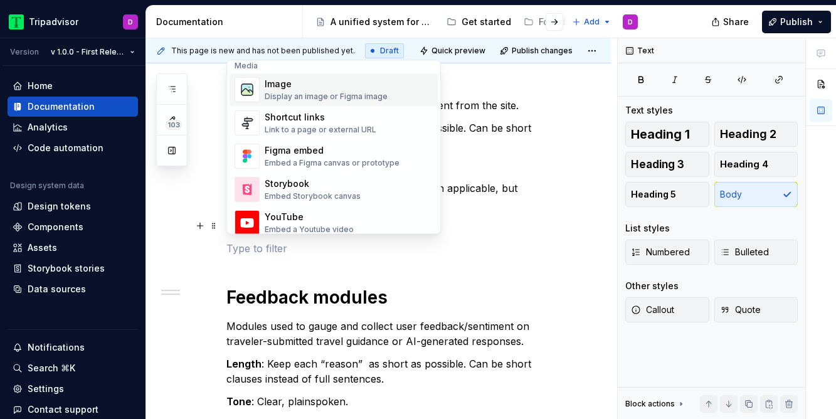
click at [314, 85] on div "Image" at bounding box center [326, 84] width 123 height 13
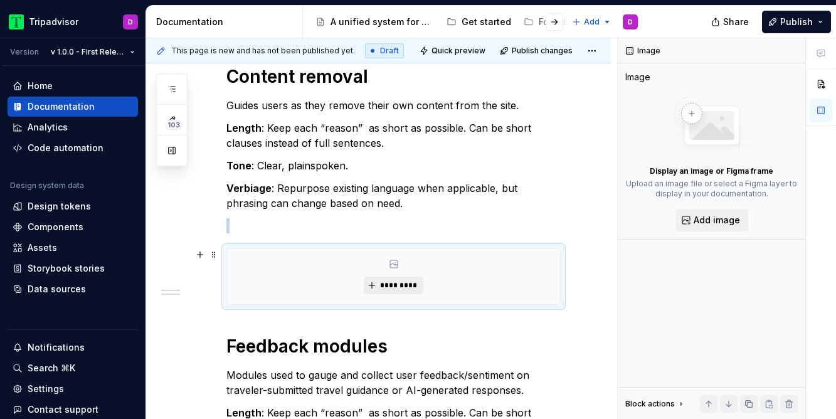
click at [403, 279] on button "*********" at bounding box center [394, 286] width 60 height 18
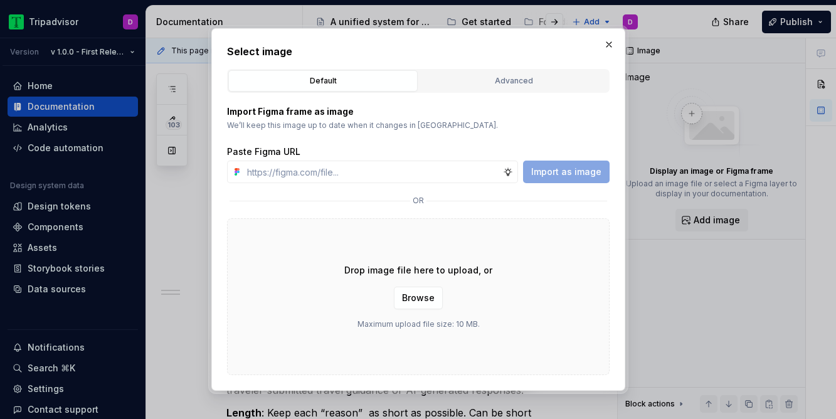
type textarea "*"
type input "https://www.figma.com/design/LTANPz9mBsgPx6m4PnDzO5/-Draft--UX-Copy-Catalog?nod…"
click at [576, 167] on span "Import as image" at bounding box center [566, 172] width 70 height 13
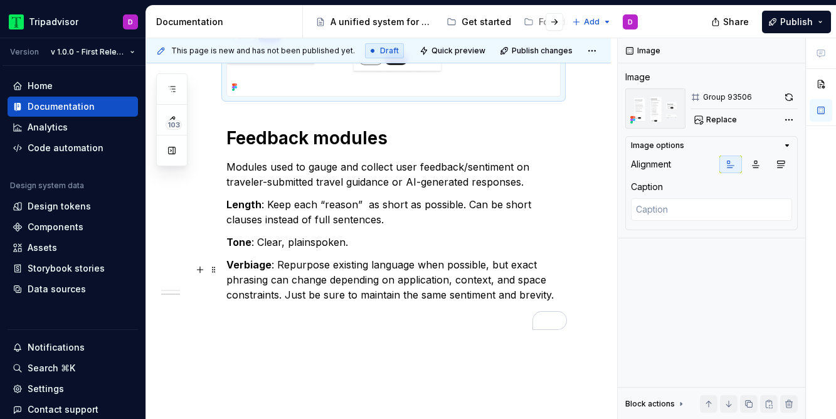
scroll to position [663, 0]
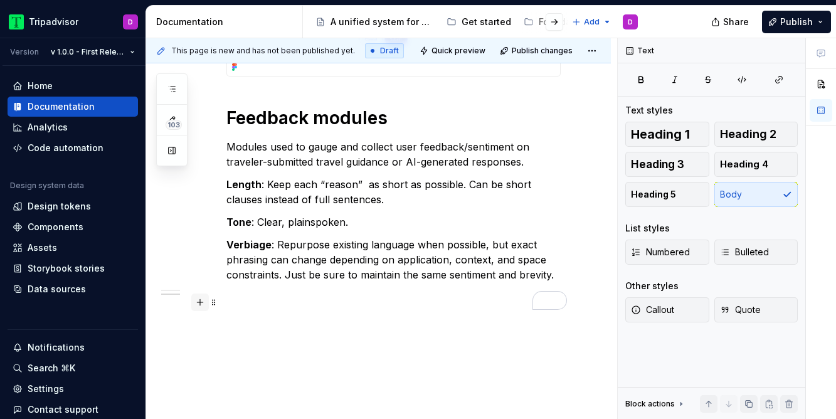
click at [196, 303] on button "button" at bounding box center [200, 302] width 18 height 18
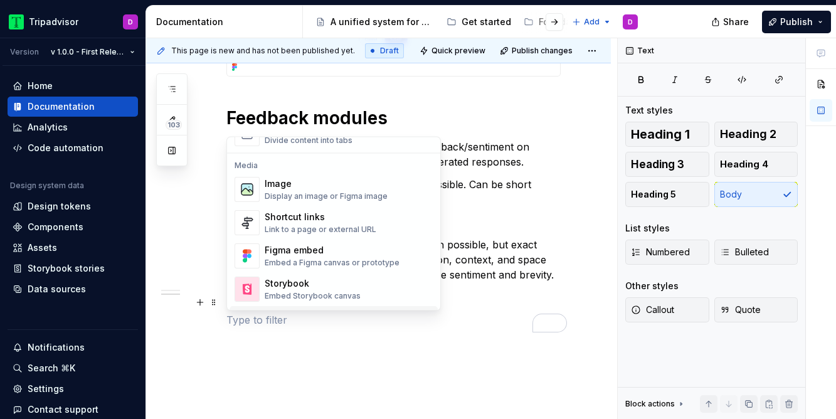
scroll to position [478, 0]
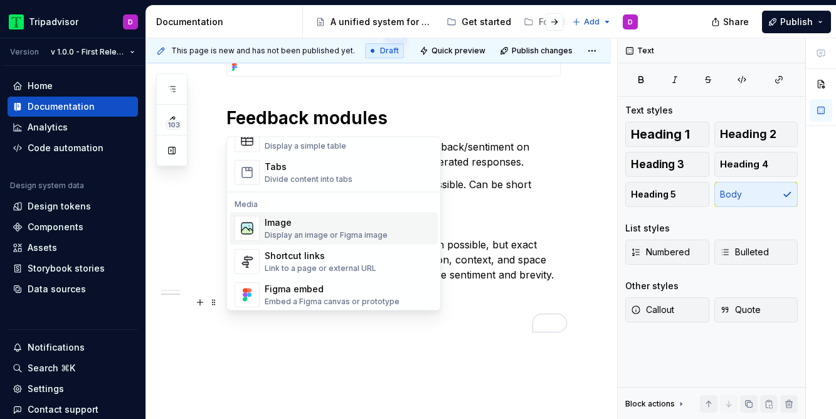
click at [292, 229] on div "Image Display an image or Figma image" at bounding box center [326, 229] width 123 height 24
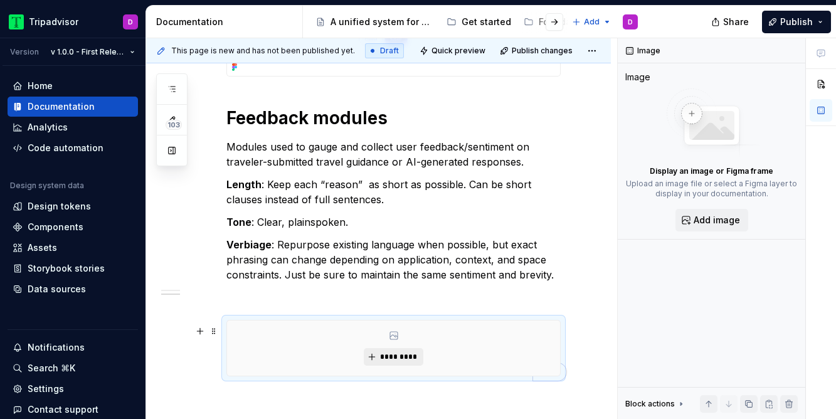
click at [391, 359] on span "*********" at bounding box center [398, 357] width 38 height 10
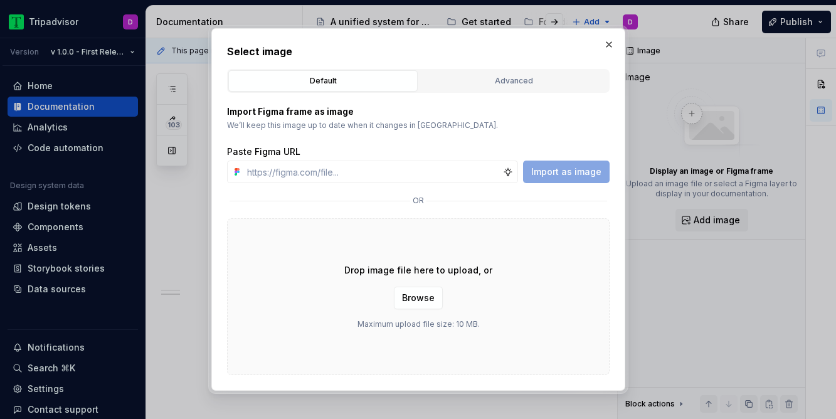
type textarea "*"
type input "https://www.figma.com/design/LTANPz9mBsgPx6m4PnDzO5/-Draft--UX-Copy-Catalog?nod…"
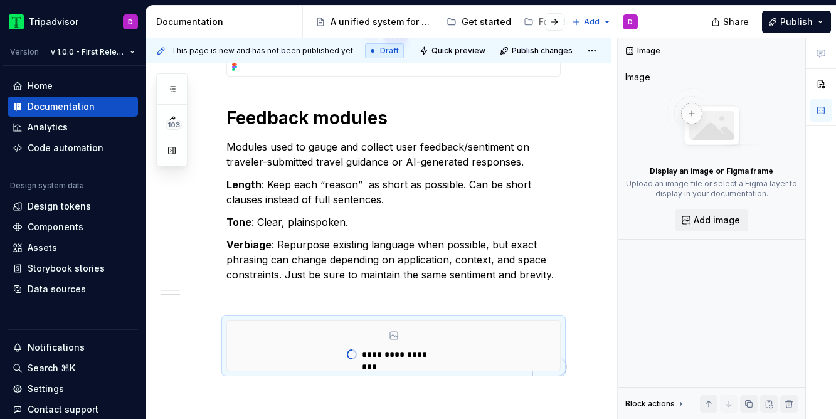
type textarea "*"
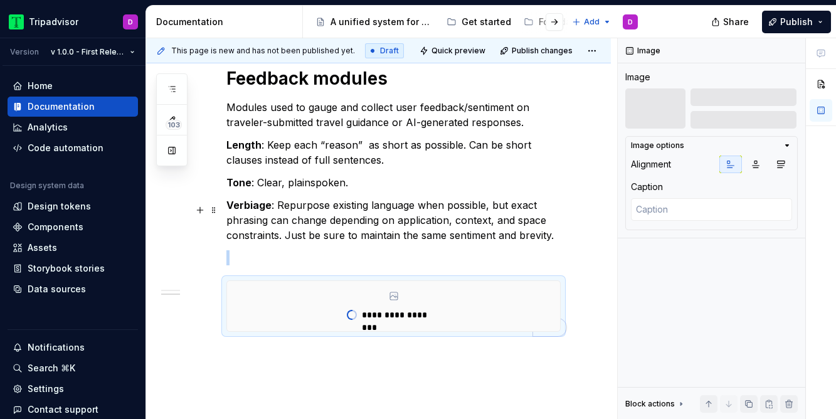
scroll to position [761, 0]
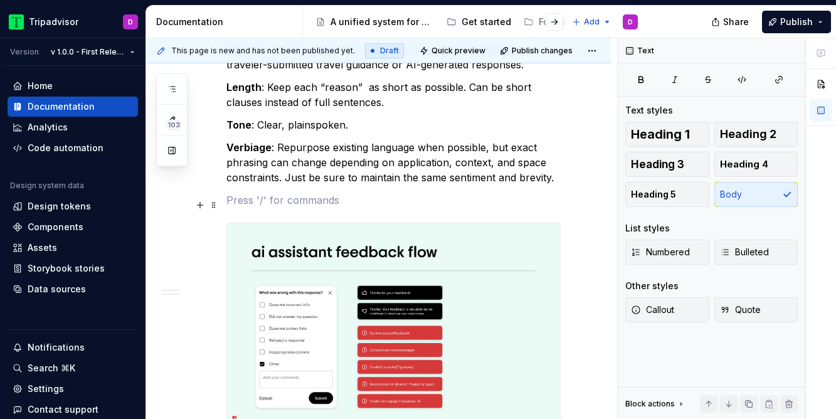
click at [257, 208] on p "To enrich screen reader interactions, please activate Accessibility in Grammarl…" at bounding box center [393, 200] width 334 height 15
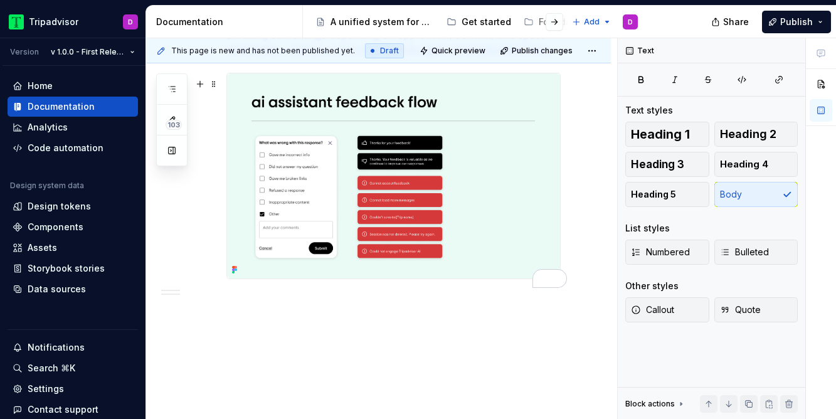
scroll to position [897, 0]
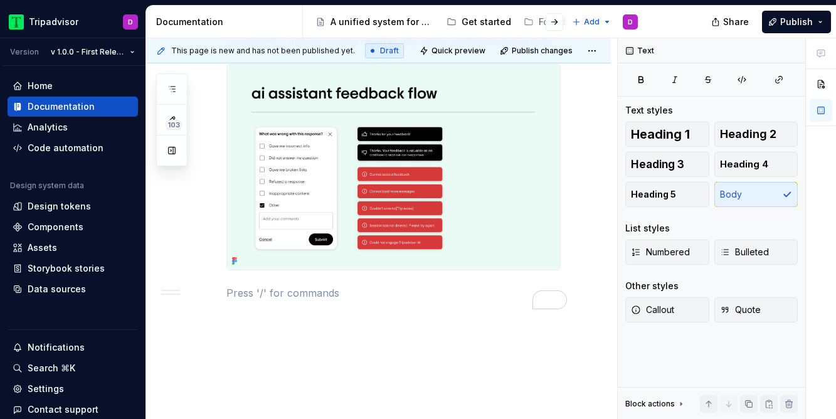
click at [292, 300] on p "To enrich screen reader interactions, please activate Accessibility in Grammarl…" at bounding box center [393, 292] width 334 height 15
click at [202, 307] on button "button" at bounding box center [200, 302] width 18 height 18
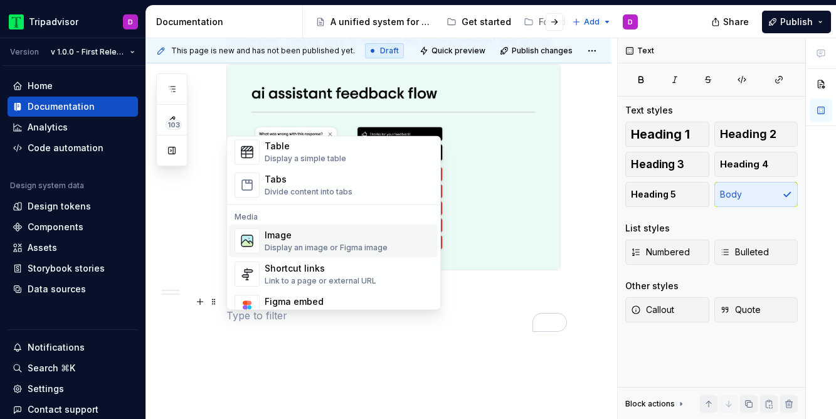
scroll to position [477, 0]
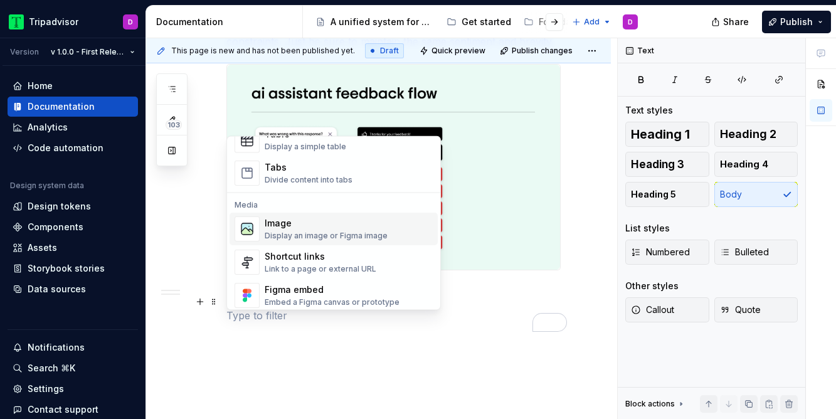
click at [283, 229] on div "Image" at bounding box center [326, 224] width 123 height 13
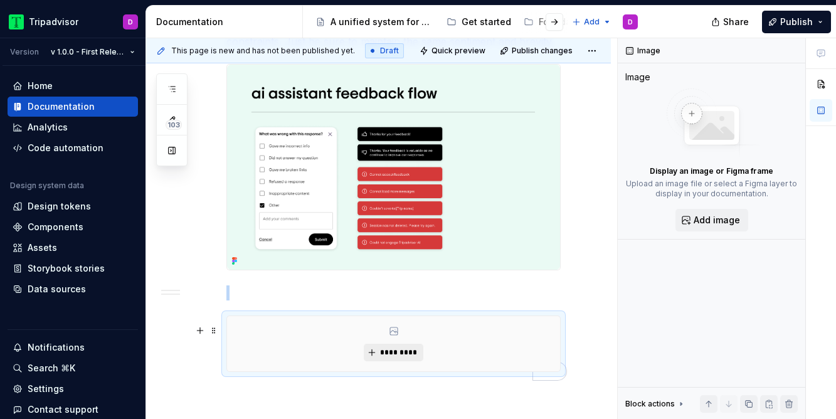
click at [388, 357] on span "*********" at bounding box center [398, 352] width 38 height 10
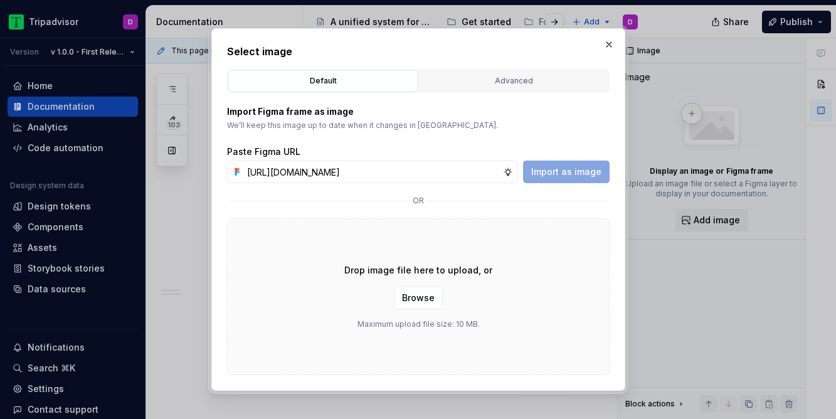
scroll to position [0, 309]
type input "https://www.figma.com/design/LTANPz9mBsgPx6m4PnDzO5/-Draft--UX-Copy-Catalog?nod…"
click at [554, 178] on button "Import as image" at bounding box center [566, 172] width 87 height 23
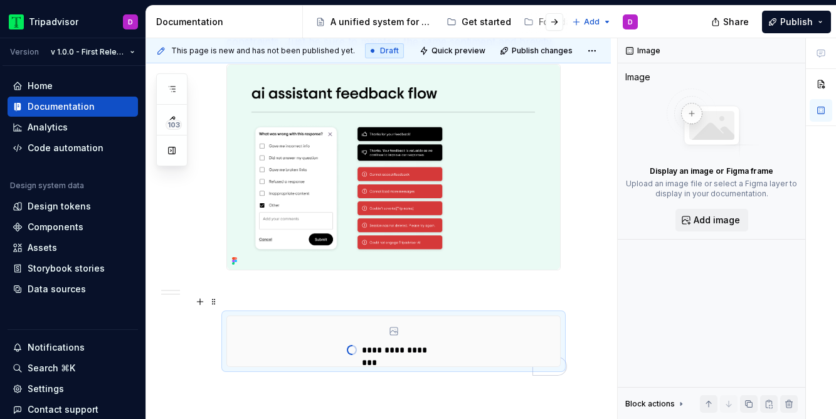
click at [253, 299] on p "To enrich screen reader interactions, please activate Accessibility in Grammarl…" at bounding box center [393, 292] width 334 height 15
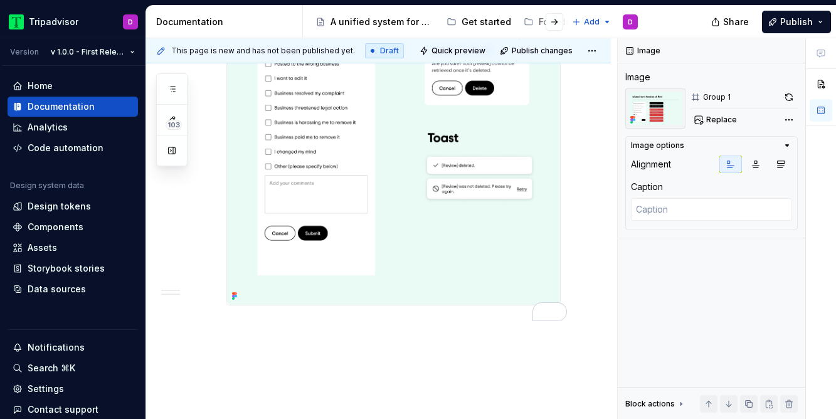
scroll to position [1271, 0]
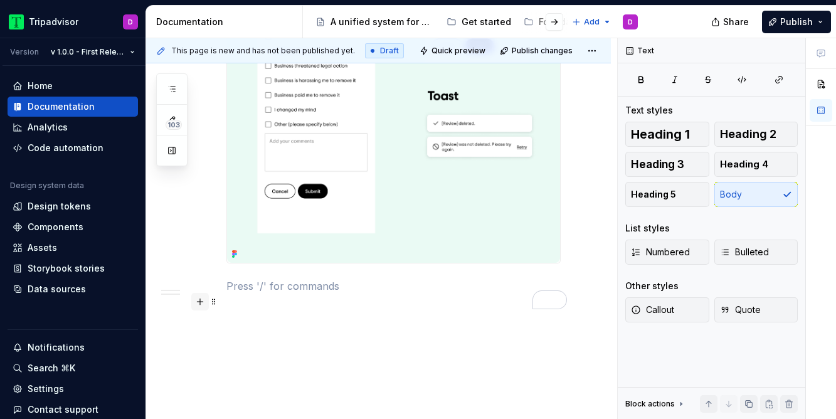
click at [201, 303] on button "button" at bounding box center [200, 302] width 18 height 18
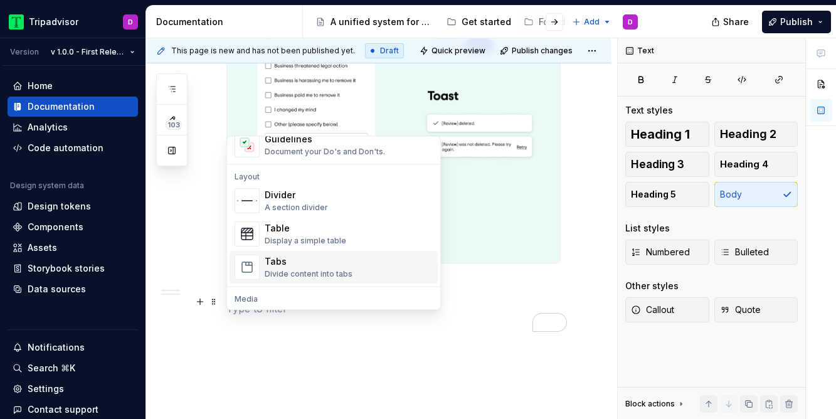
scroll to position [419, 0]
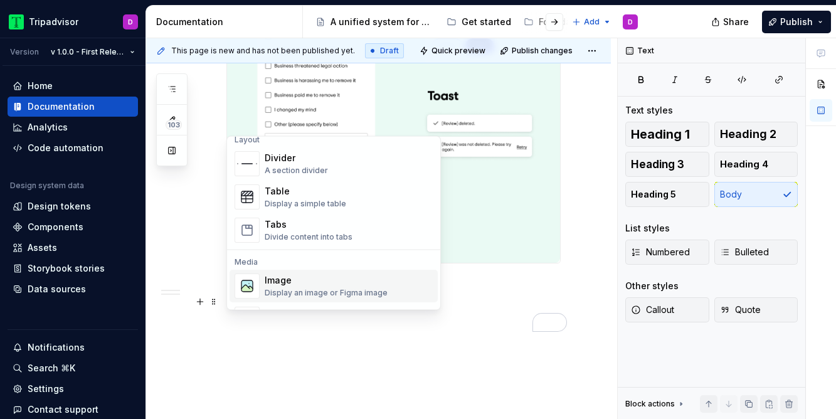
click at [311, 282] on div "Image" at bounding box center [326, 281] width 123 height 13
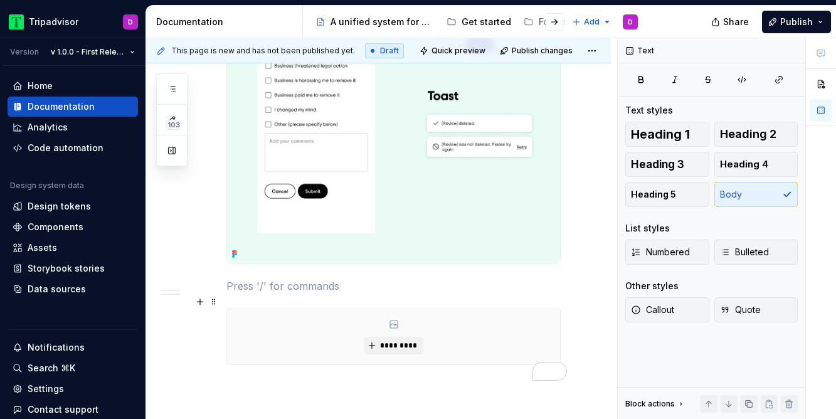
click at [298, 293] on p "To enrich screen reader interactions, please activate Accessibility in Grammarl…" at bounding box center [393, 285] width 334 height 15
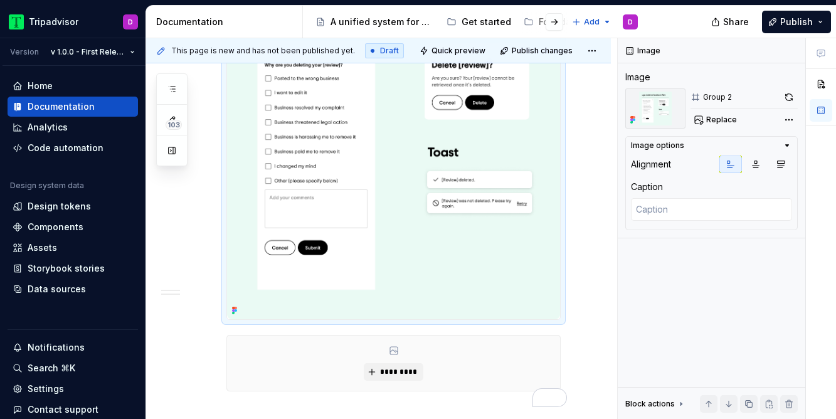
scroll to position [1304, 0]
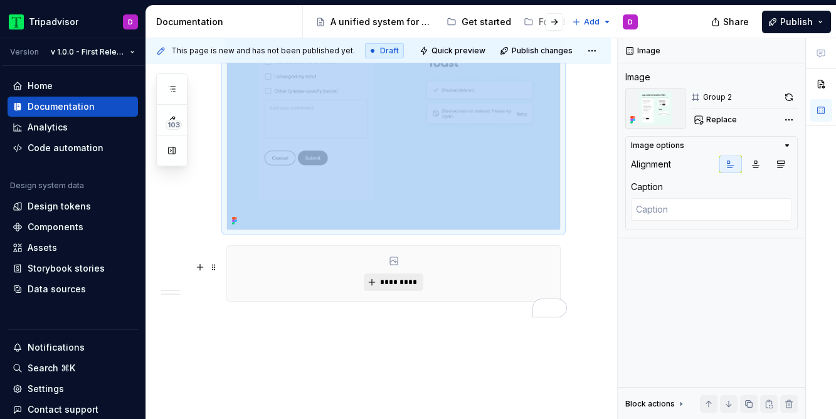
click at [385, 287] on span "*********" at bounding box center [398, 282] width 38 height 10
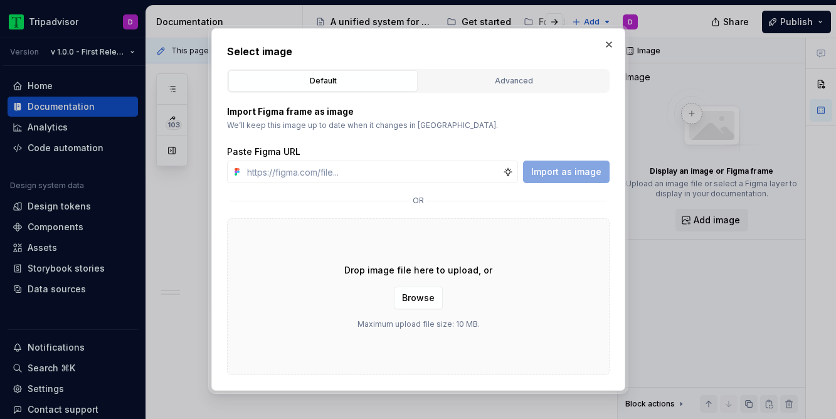
type textarea "*"
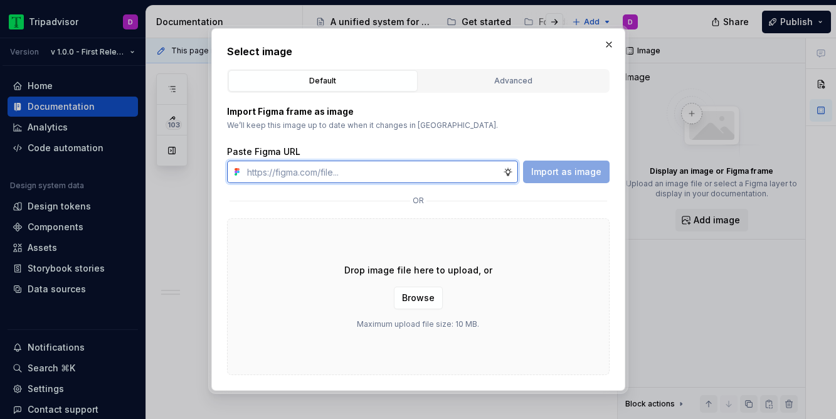
paste input "https://www.figma.com/design/LTANPz9mBsgPx6m4PnDzO5/-Draft--UX-Copy-Catalog?nod…"
type input "https://www.figma.com/design/LTANPz9mBsgPx6m4PnDzO5/-Draft--UX-Copy-Catalog?nod…"
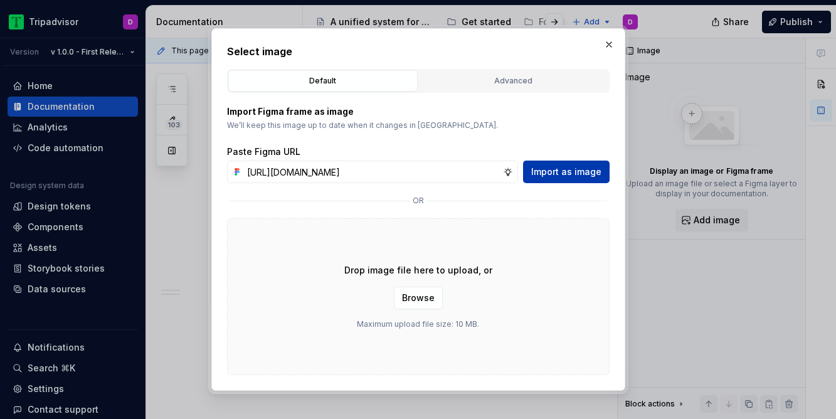
click at [567, 174] on span "Import as image" at bounding box center [566, 172] width 70 height 13
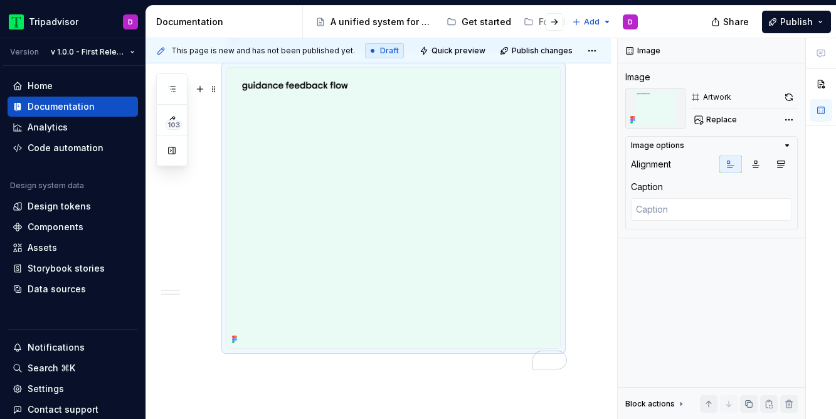
scroll to position [1456, 0]
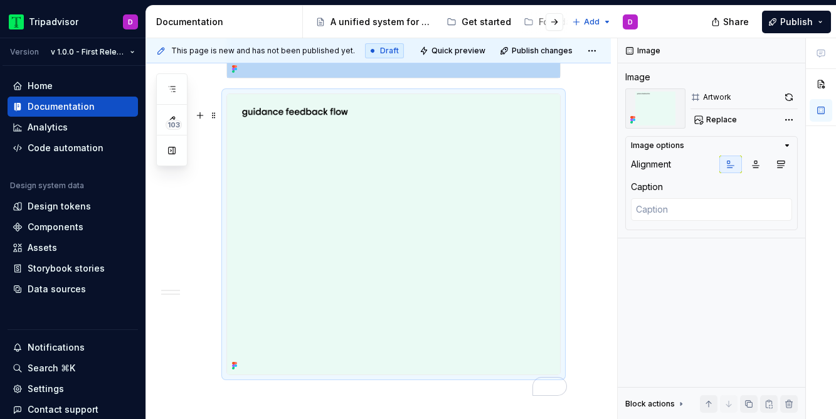
click at [417, 206] on img "To enrich screen reader interactions, please activate Accessibility in Grammarl…" at bounding box center [393, 234] width 333 height 280
click at [727, 119] on span "Replace" at bounding box center [721, 120] width 31 height 10
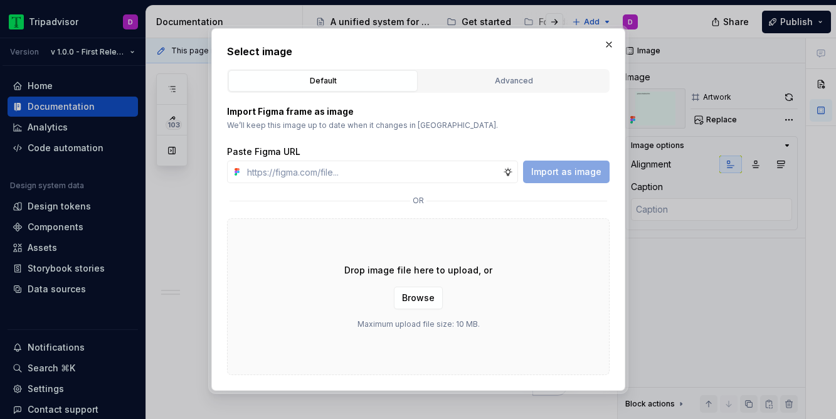
type textarea "*"
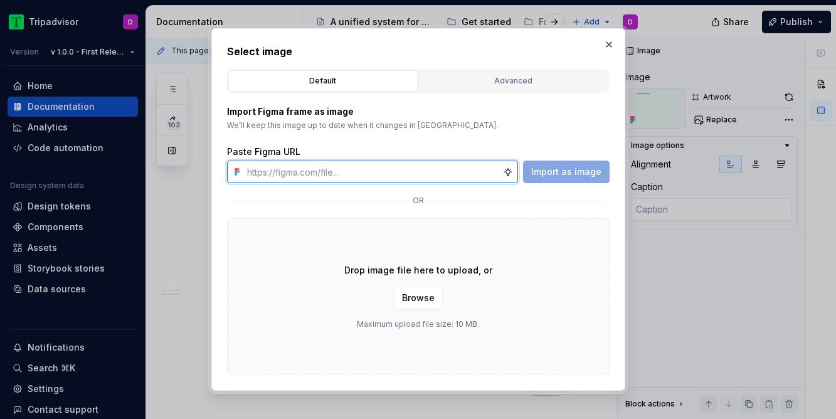
type input "v"
paste input "https://www.figma.com/design/LTANPz9mBsgPx6m4PnDzO5/-Draft--UX-Copy-Catalog?nod…"
type input "https://www.figma.com/design/LTANPz9mBsgPx6m4PnDzO5/-Draft--UX-Copy-Catalog?nod…"
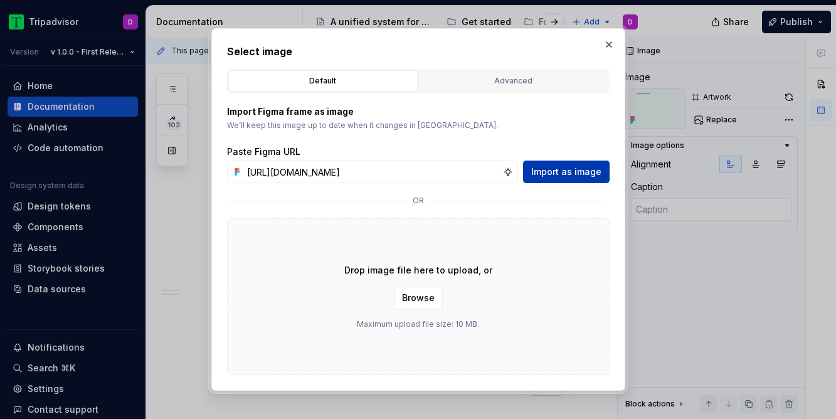
click at [583, 172] on span "Import as image" at bounding box center [566, 172] width 70 height 13
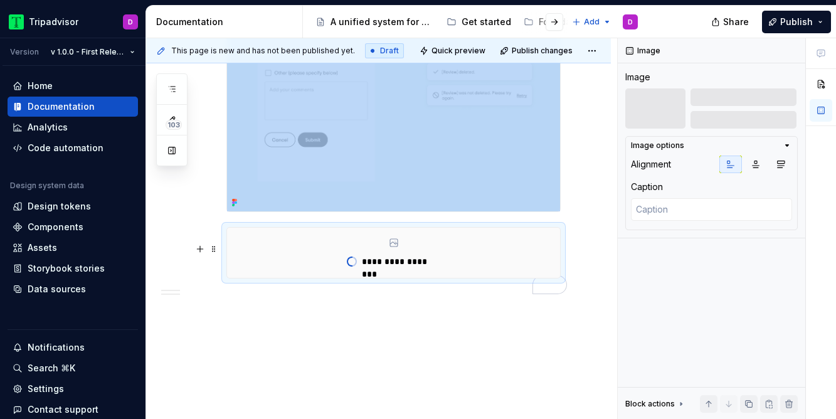
scroll to position [1299, 0]
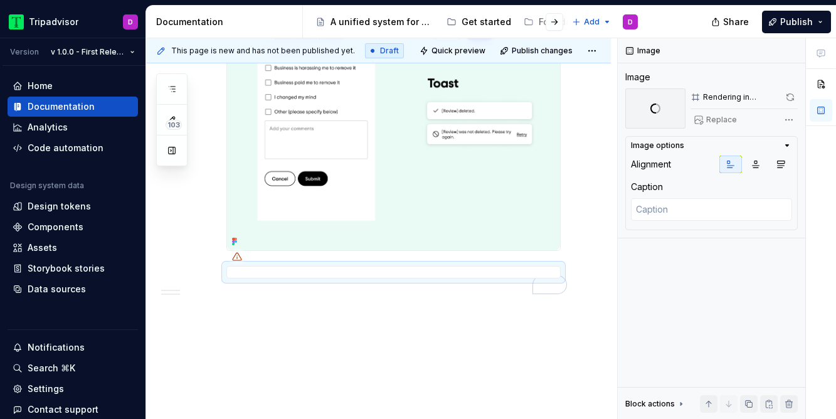
click at [236, 258] on icon "To enrich screen reader interactions, please activate Accessibility in Grammarl…" at bounding box center [237, 256] width 10 height 10
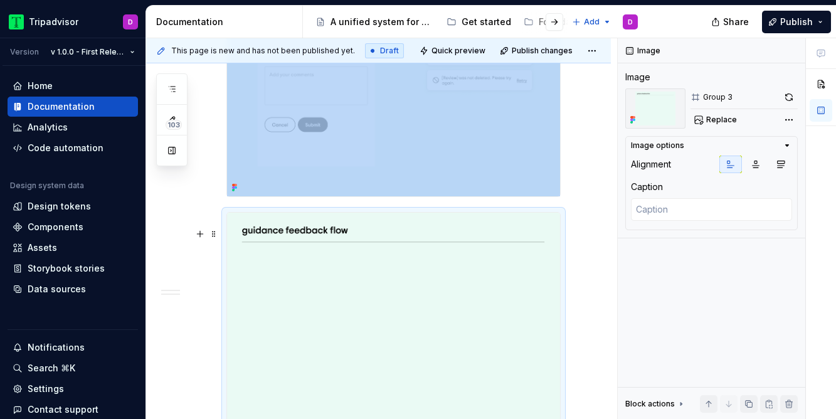
scroll to position [1370, 0]
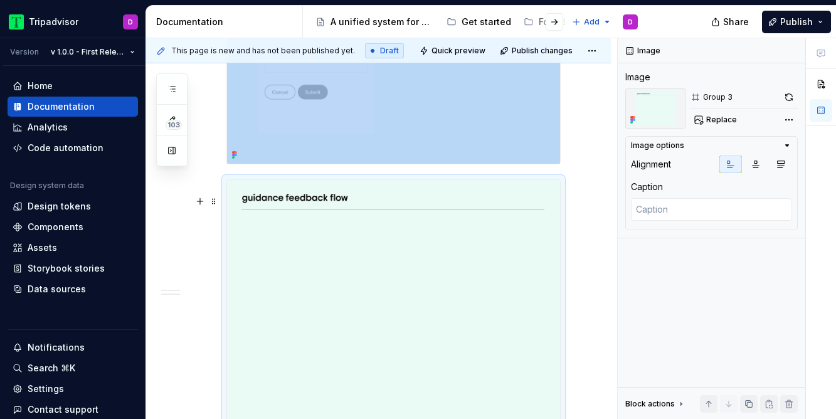
click at [479, 258] on img "To enrich screen reader interactions, please activate Accessibility in Grammarl…" at bounding box center [393, 320] width 333 height 280
click at [209, 201] on span at bounding box center [214, 202] width 10 height 18
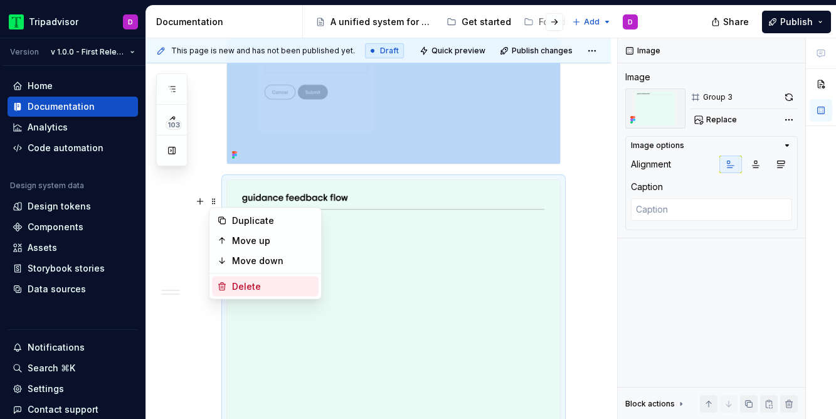
click at [261, 287] on div "Delete" at bounding box center [273, 286] width 82 height 13
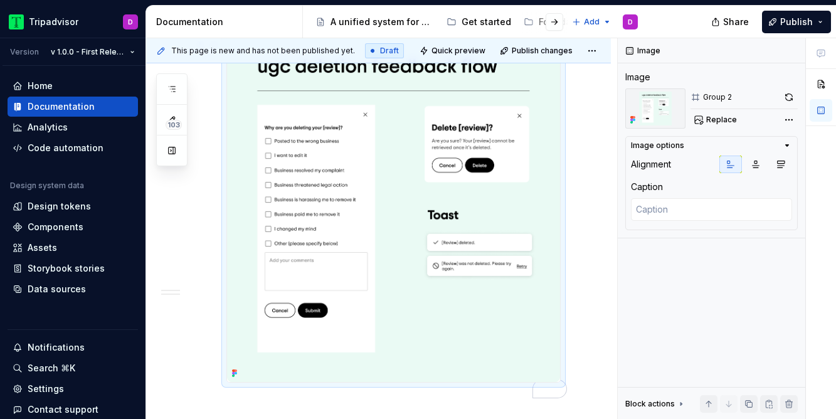
scroll to position [1271, 0]
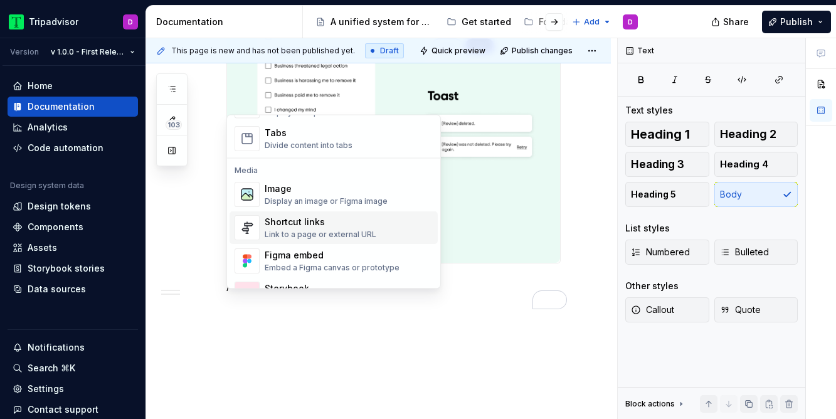
scroll to position [491, 0]
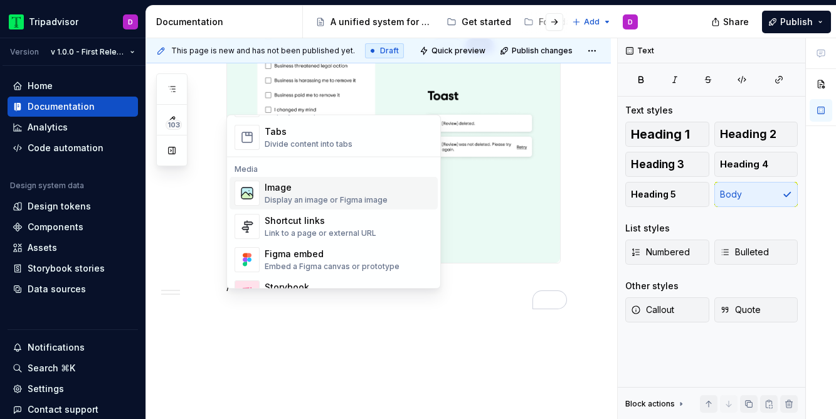
click at [300, 197] on div "Display an image or Figma image" at bounding box center [326, 201] width 123 height 10
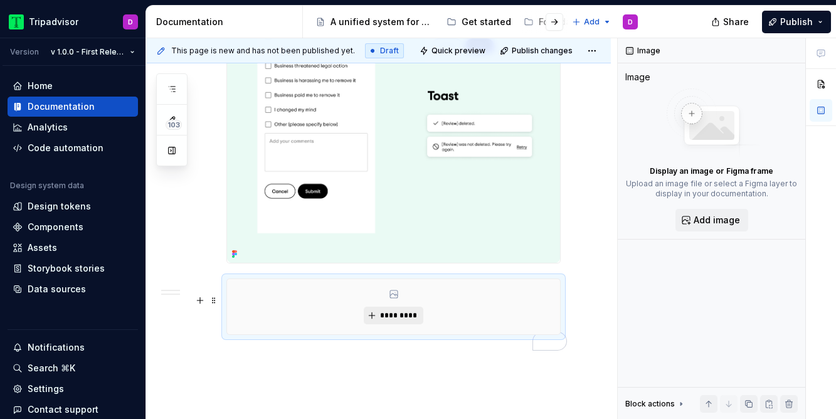
click at [387, 320] on span "*********" at bounding box center [398, 315] width 38 height 10
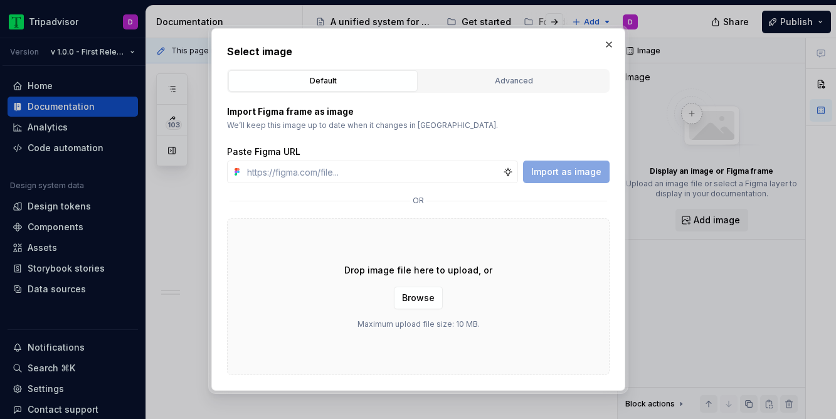
type textarea "*"
type input "https://www.figma.com/design/LTANPz9mBsgPx6m4PnDzO5/-Draft--UX-Copy-Catalog?nod…"
click at [565, 170] on span "Import as image" at bounding box center [566, 172] width 70 height 13
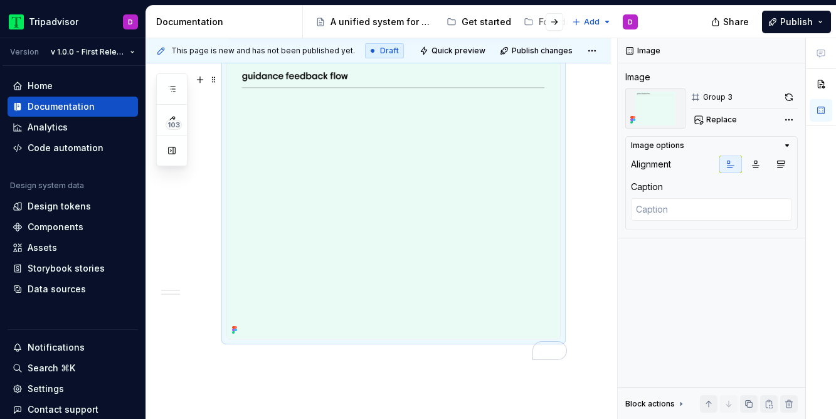
scroll to position [1494, 0]
click at [211, 76] on span at bounding box center [214, 78] width 10 height 18
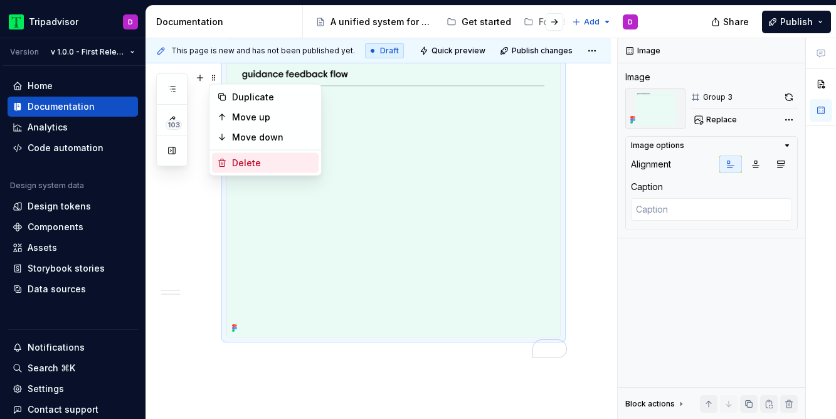
click at [255, 164] on div "Delete" at bounding box center [273, 163] width 82 height 13
type textarea "*"
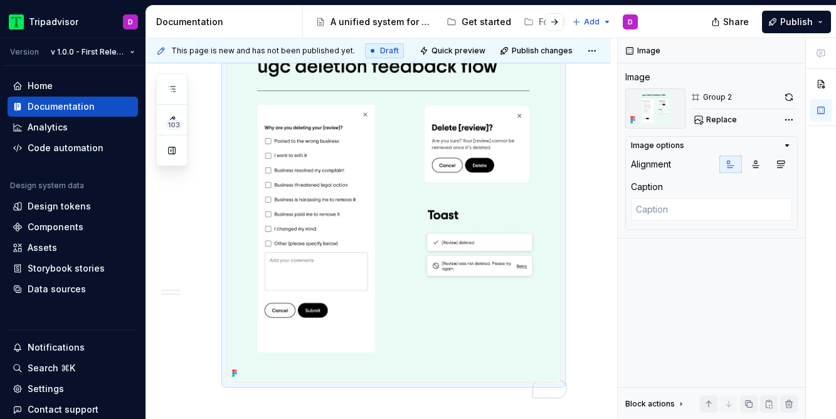
scroll to position [1271, 0]
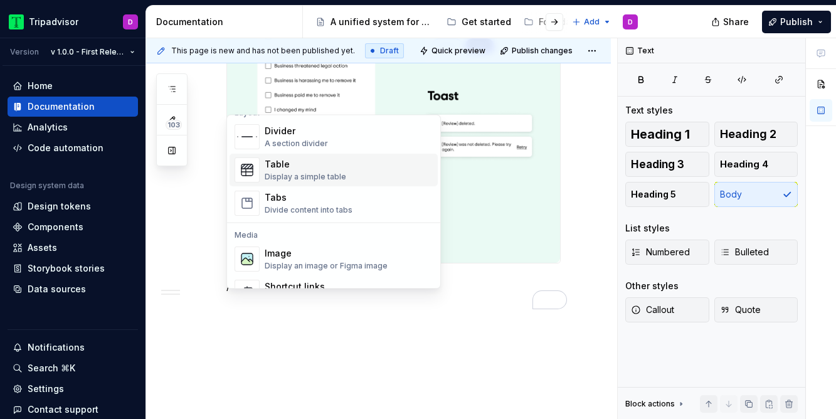
scroll to position [454, 0]
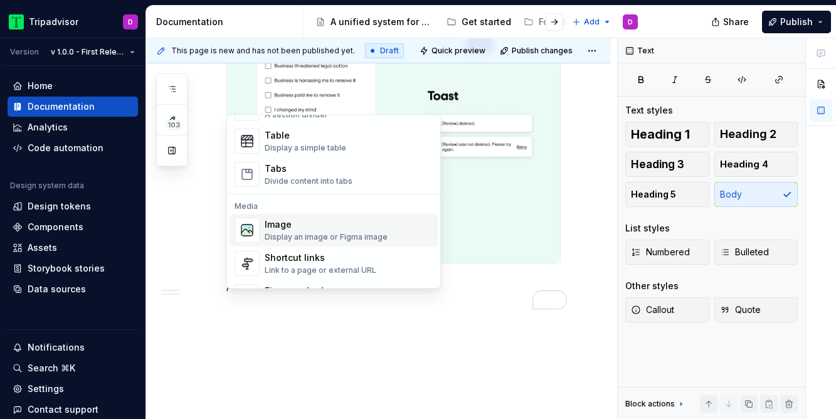
click at [340, 229] on div "Image" at bounding box center [326, 225] width 123 height 13
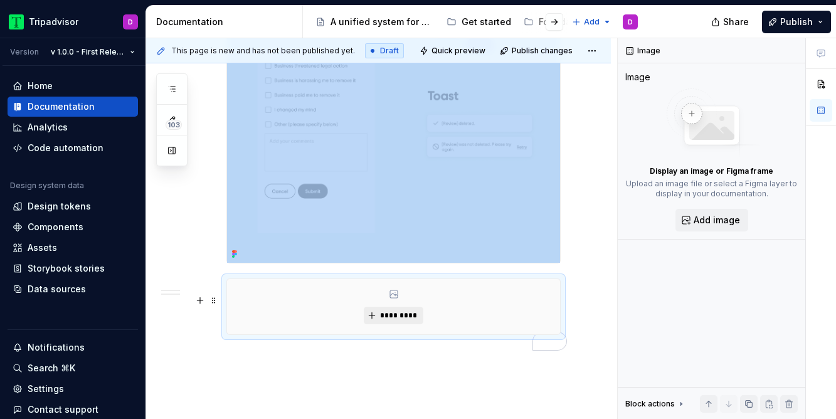
click at [398, 324] on button "*********" at bounding box center [394, 316] width 60 height 18
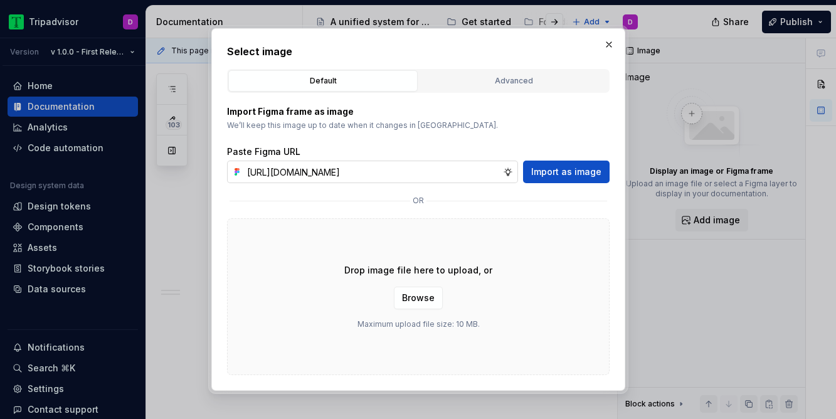
scroll to position [0, 310]
type input "https://www.figma.com/design/LTANPz9mBsgPx6m4PnDzO5/-Draft--UX-Copy-Catalog?nod…"
click at [558, 174] on span "Import as image" at bounding box center [566, 172] width 70 height 13
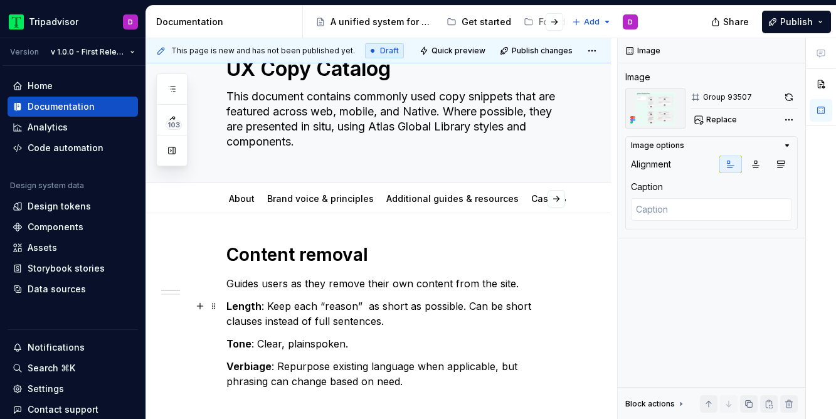
scroll to position [115, 0]
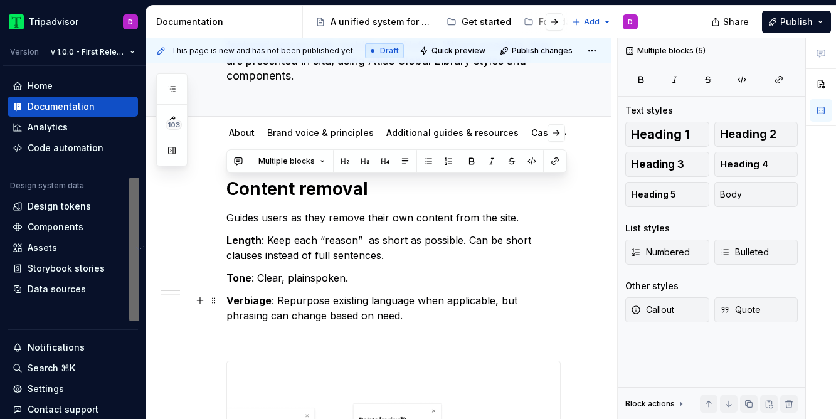
drag, startPoint x: 230, startPoint y: 188, endPoint x: 388, endPoint y: 317, distance: 203.2
copy div "Content removal Guides users as they remove their own content from the site. Le…"
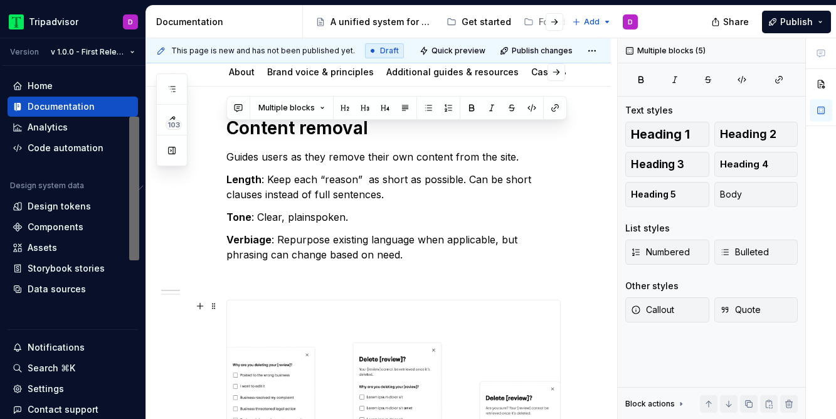
scroll to position [196, 0]
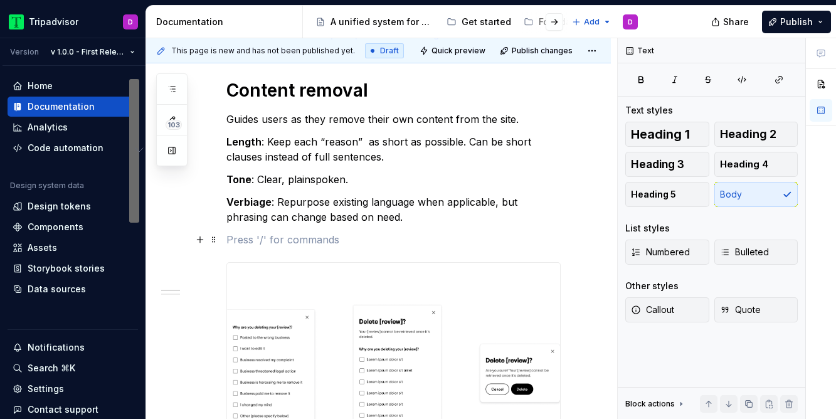
click at [293, 241] on p "To enrich screen reader interactions, please activate Accessibility in Grammarl…" at bounding box center [393, 239] width 334 height 15
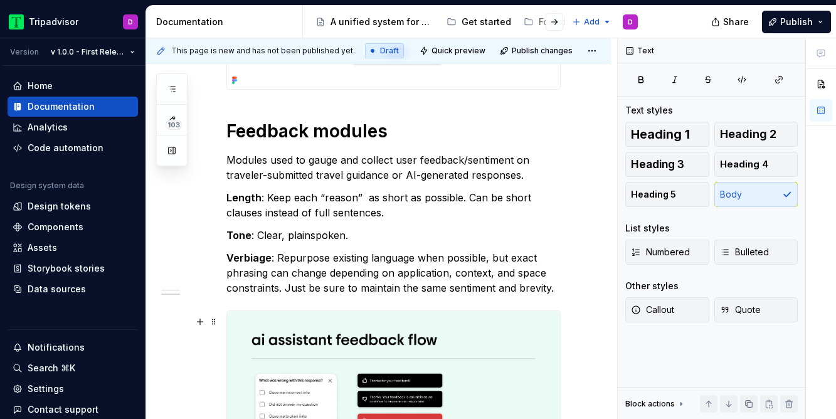
scroll to position [637, 0]
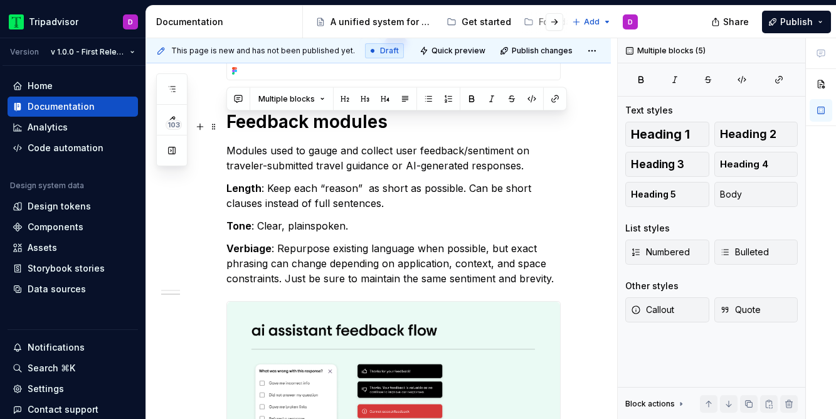
drag, startPoint x: 559, startPoint y: 372, endPoint x: 224, endPoint y: 129, distance: 413.9
copy div "Feedback modules Modules used to gauge and collect user feedback/sentiment on t…"
click at [529, 181] on div "Content removal Guides users as they remove their own content from the site. Le…" at bounding box center [393, 414] width 334 height 1516
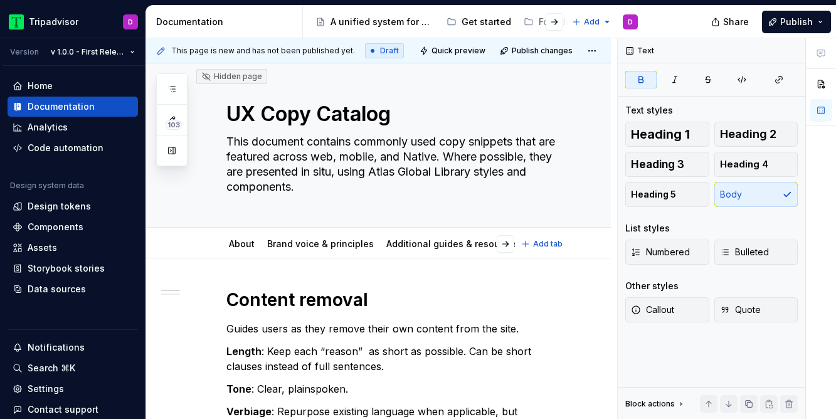
scroll to position [0, 0]
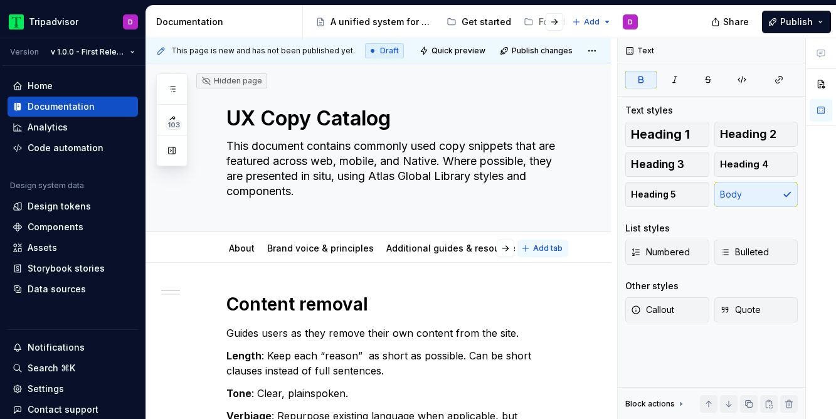
click at [556, 246] on span "Add tab" at bounding box center [547, 248] width 29 height 10
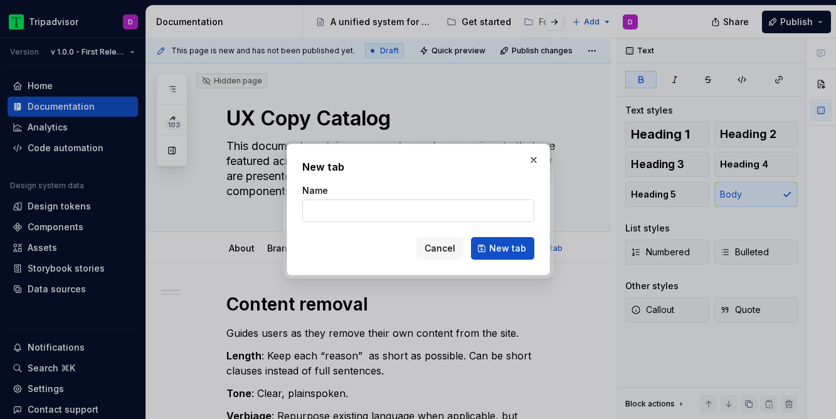
type textarea "*"
type input "Forms & data entry"
click at [492, 251] on span "New tab" at bounding box center [507, 248] width 37 height 13
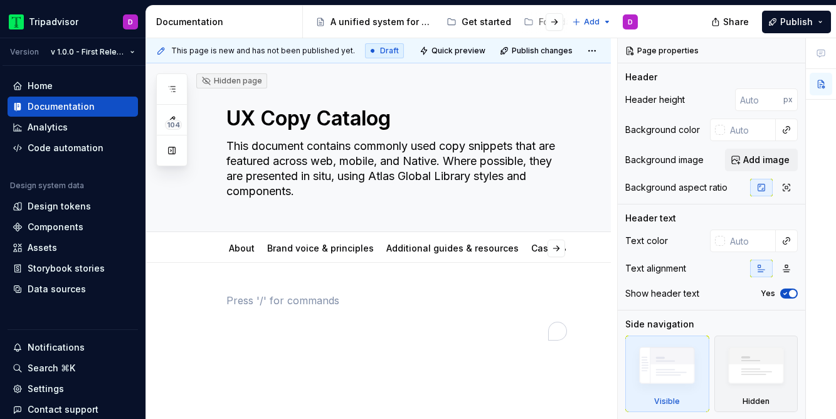
click at [259, 300] on p "To enrich screen reader interactions, please activate Accessibility in Grammarl…" at bounding box center [393, 300] width 334 height 15
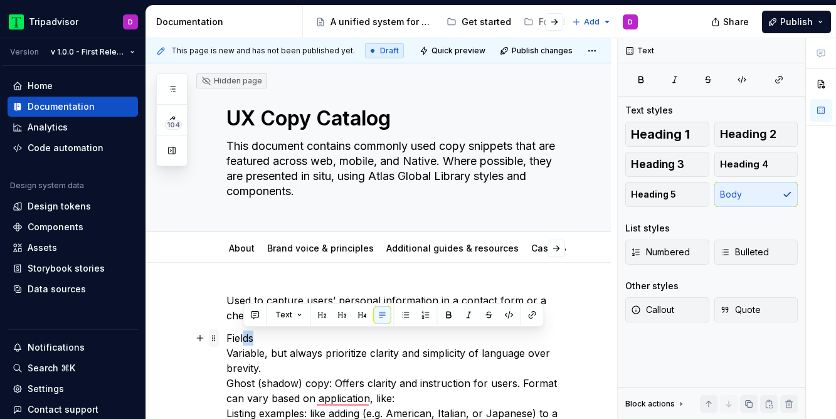
drag, startPoint x: 255, startPoint y: 336, endPoint x: 216, endPoint y: 337, distance: 39.5
click at [745, 139] on span "Heading 2" at bounding box center [748, 134] width 56 height 13
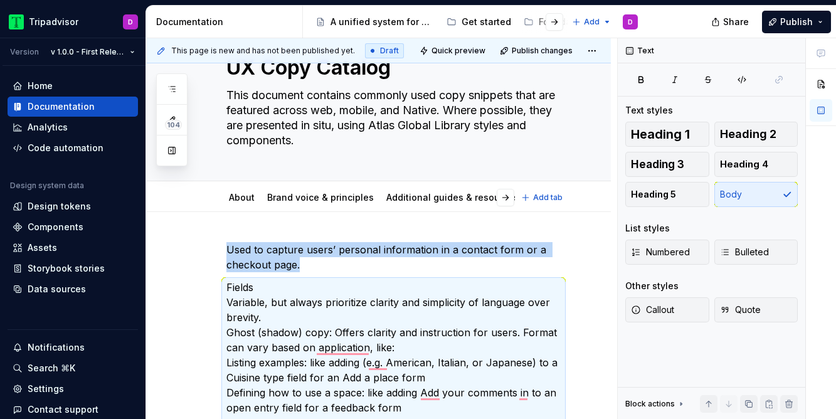
scroll to position [50, 0]
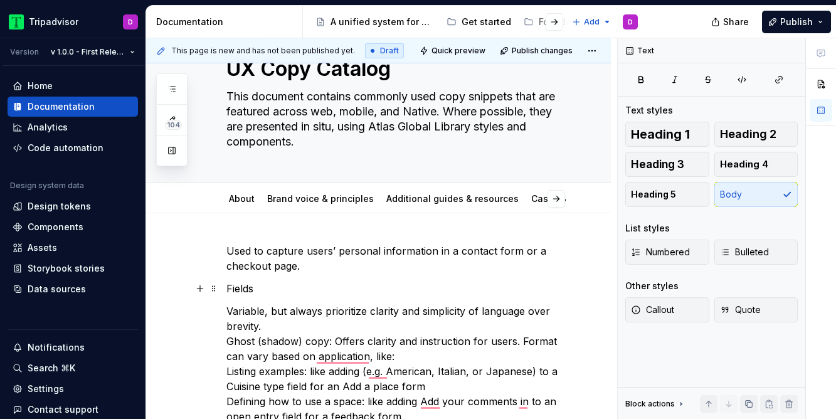
click at [245, 290] on p "Fields" at bounding box center [393, 288] width 334 height 15
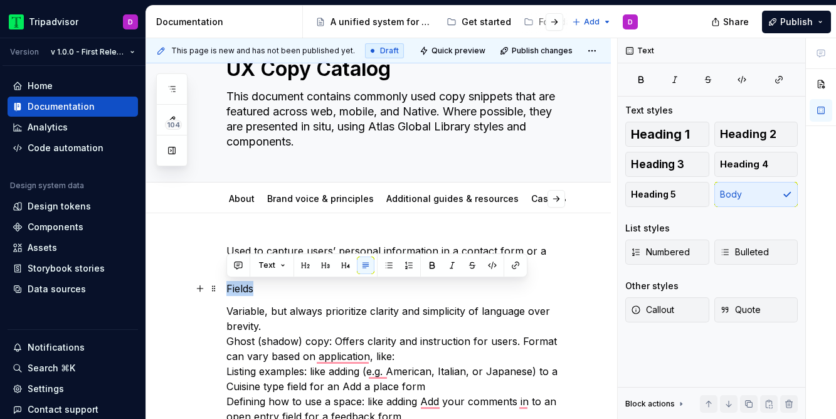
click at [245, 290] on p "Fields" at bounding box center [393, 288] width 334 height 15
click at [682, 166] on span "Heading 3" at bounding box center [657, 164] width 53 height 13
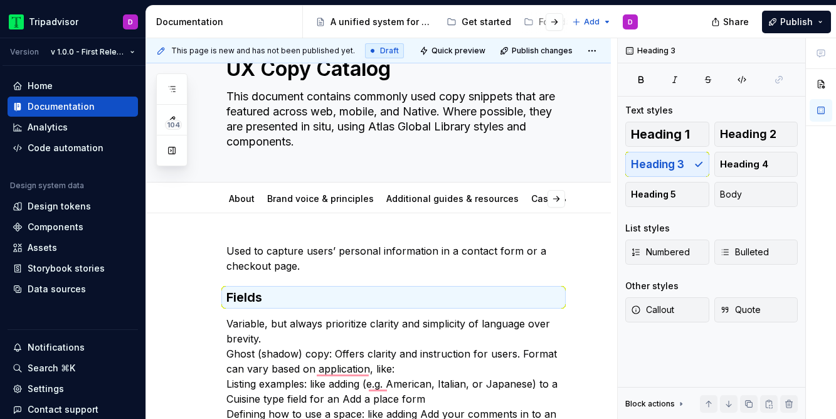
type textarea "*"
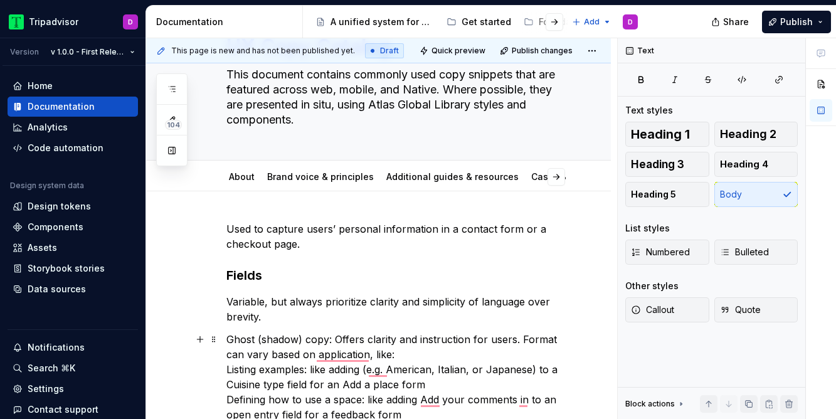
scroll to position [78, 0]
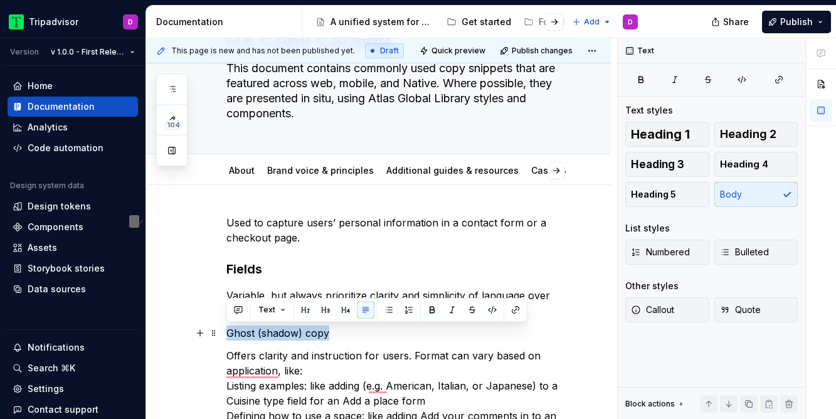
drag, startPoint x: 339, startPoint y: 335, endPoint x: 220, endPoint y: 338, distance: 118.6
click at [220, 338] on html "Tripadvisor D Version v 1.0.0 - First Release Home Documentation Analytics Code…" at bounding box center [418, 209] width 836 height 419
click at [685, 164] on button "Heading 3" at bounding box center [667, 164] width 84 height 25
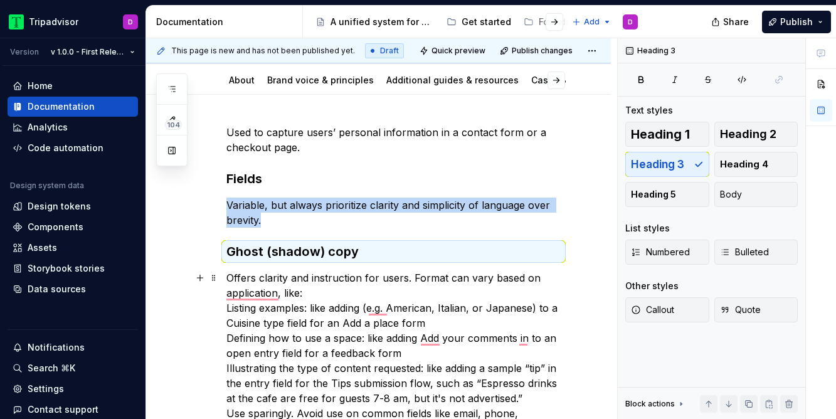
scroll to position [202, 0]
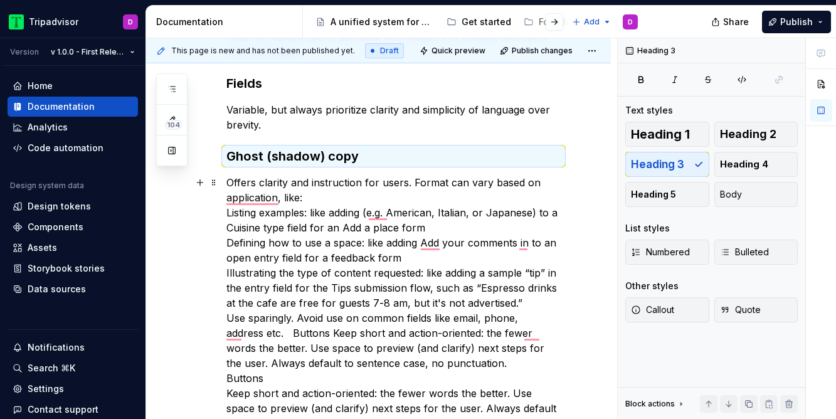
click at [269, 374] on p "Offers clarity and instruction for users. Format can vary based on application,…" at bounding box center [393, 303] width 334 height 256
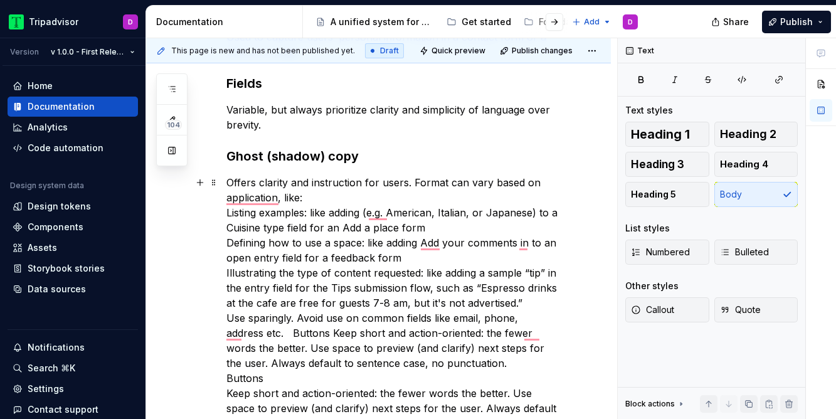
click at [228, 381] on p "Offers clarity and instruction for users. Format can vary based on application,…" at bounding box center [393, 303] width 334 height 256
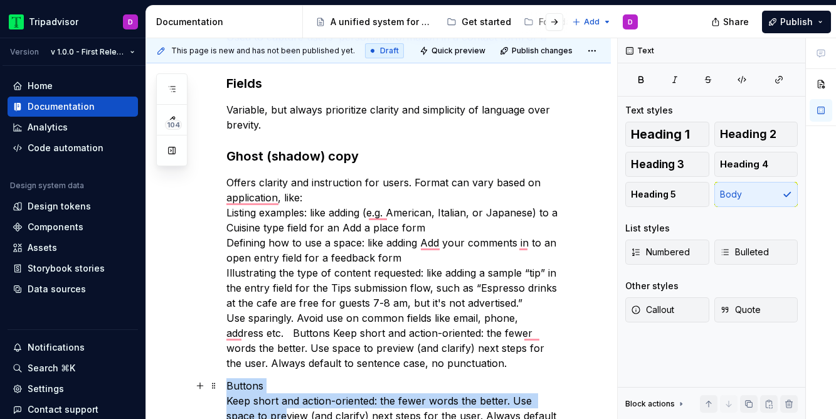
scroll to position [411, 0]
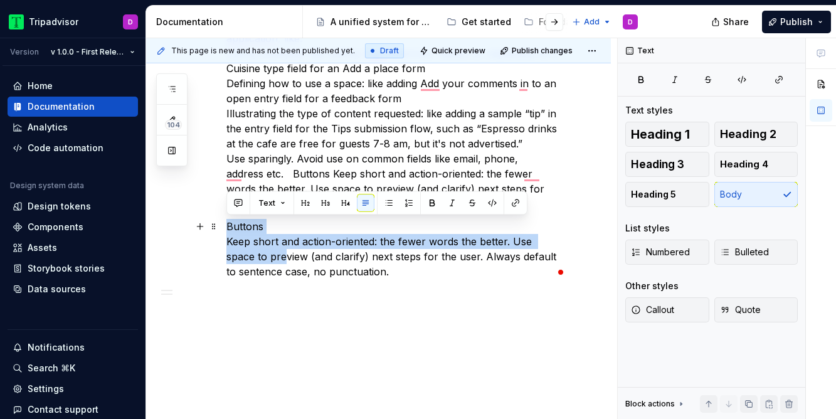
drag, startPoint x: 272, startPoint y: 386, endPoint x: 226, endPoint y: 229, distance: 162.9
click at [226, 229] on p "Buttons  Keep short and action-oriented: the fewer words the better. Use space …" at bounding box center [393, 249] width 334 height 60
click at [688, 161] on button "Heading 3" at bounding box center [667, 164] width 84 height 25
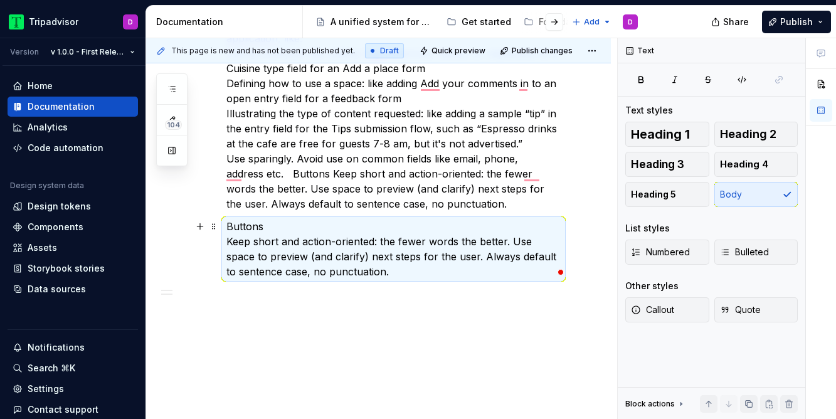
click at [226, 240] on p "Buttons  Keep short and action-oriented: the fewer words the better. Use space …" at bounding box center [393, 249] width 334 height 60
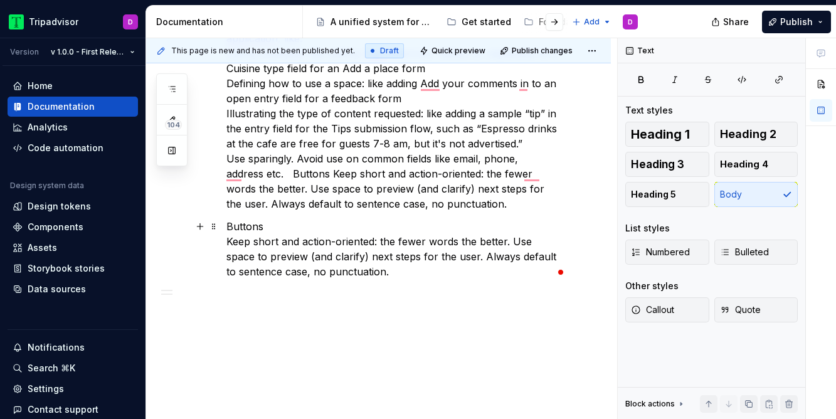
click at [231, 242] on p "Buttons  Keep short and action-oriented: the fewer words the better. Use space …" at bounding box center [393, 249] width 334 height 60
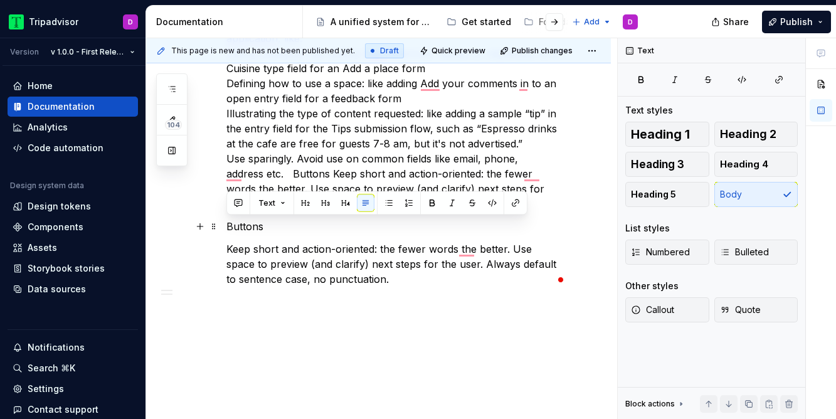
drag, startPoint x: 266, startPoint y: 222, endPoint x: 226, endPoint y: 224, distance: 40.8
click at [226, 224] on div "Used to capture users’ personal information in a contact form or a checkout pag…" at bounding box center [378, 133] width 465 height 587
click at [325, 201] on button "button" at bounding box center [326, 203] width 18 height 18
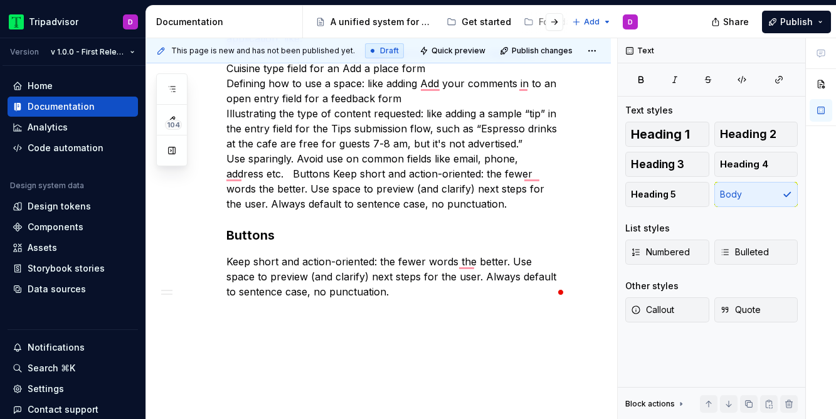
click at [398, 207] on p "Offers clarity and instruction for users. Format can vary based on application,…" at bounding box center [393, 114] width 334 height 196
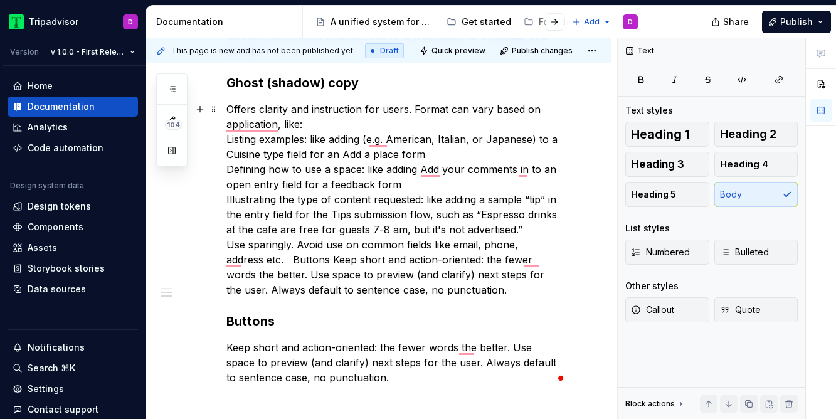
click at [255, 257] on p "Offers clarity and instruction for users. Format can vary based on application,…" at bounding box center [393, 200] width 334 height 196
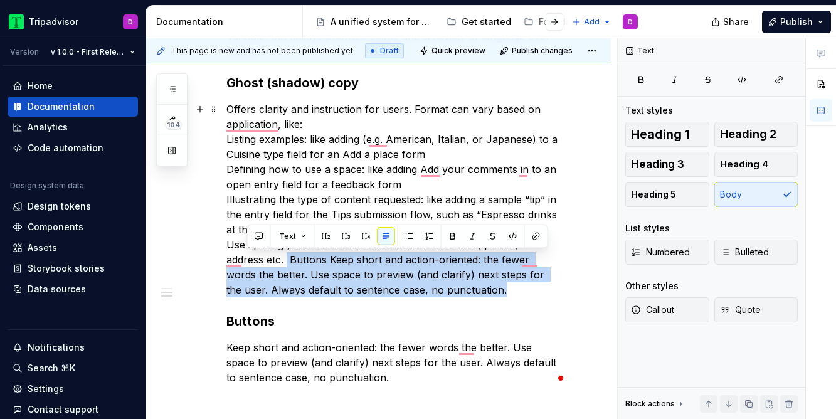
drag, startPoint x: 464, startPoint y: 288, endPoint x: 248, endPoint y: 258, distance: 218.5
click at [248, 258] on p "Offers clarity and instruction for users. Format can vary based on application,…" at bounding box center [393, 200] width 334 height 196
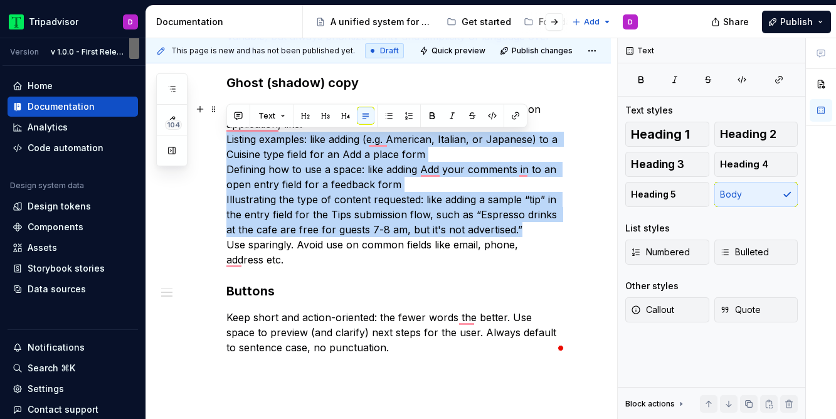
drag, startPoint x: 226, startPoint y: 139, endPoint x: 525, endPoint y: 223, distance: 310.1
click at [525, 223] on p "Offers clarity and instruction for users. Format can vary based on application,…" at bounding box center [393, 185] width 334 height 166
click at [752, 256] on span "Bulleted" at bounding box center [744, 252] width 49 height 13
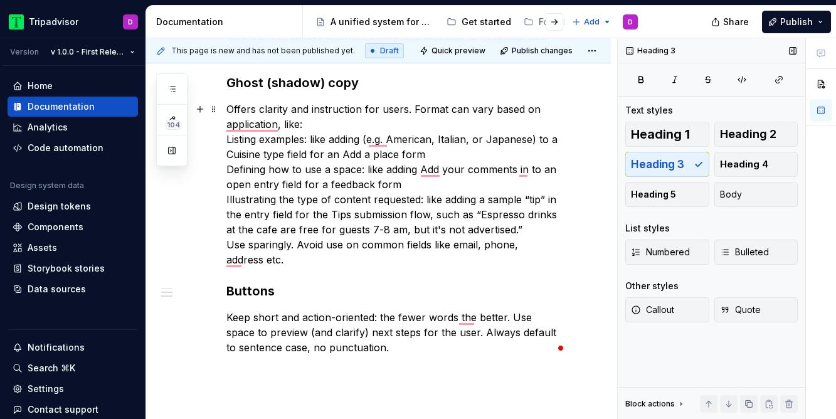
click at [223, 141] on div "Used to capture users’ personal information in a contact form or a checkout pag…" at bounding box center [378, 210] width 465 height 569
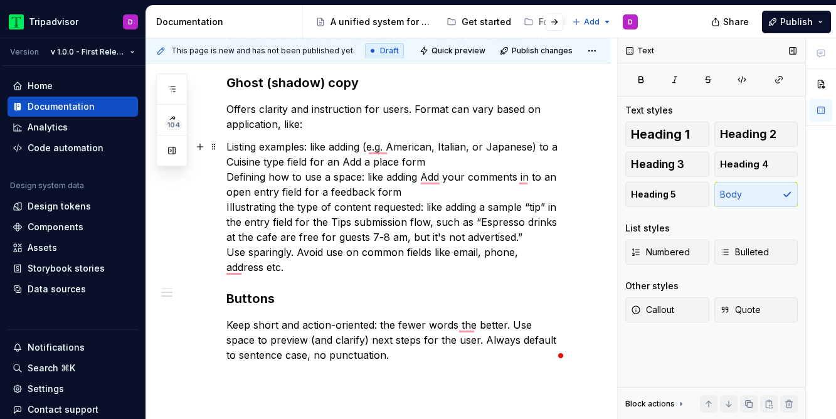
click at [226, 176] on p "Listing examples: like adding (e.g. American, Italian, or Japanese) to a Cuisin…" at bounding box center [393, 206] width 334 height 135
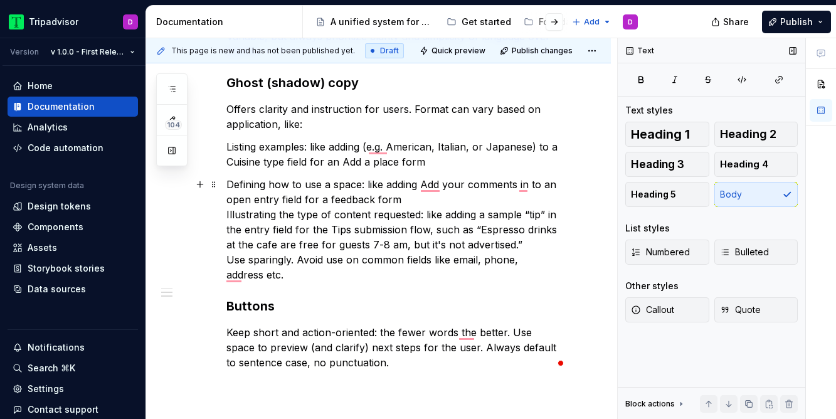
click at [223, 218] on div "Used to capture users’ personal information in a contact form or a checkout pag…" at bounding box center [378, 218] width 465 height 584
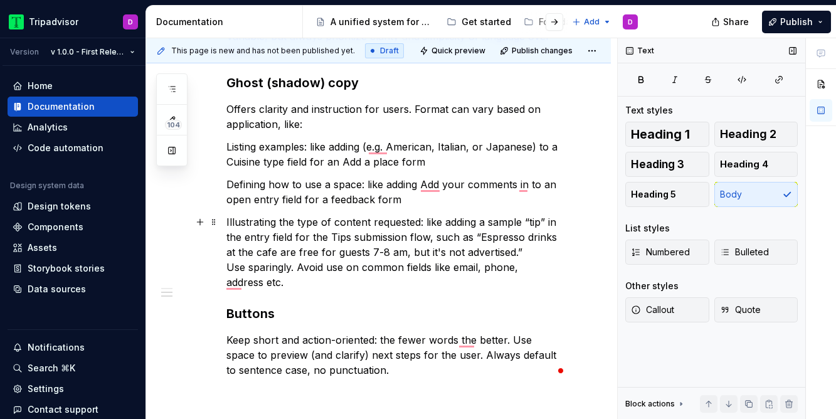
click at [224, 264] on div "Used to capture users’ personal information in a contact form or a checkout pag…" at bounding box center [378, 222] width 465 height 592
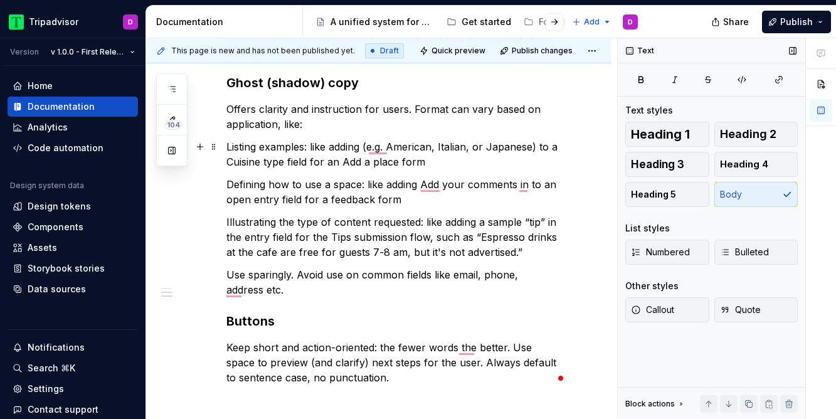
click at [227, 147] on p "Listing examples: like adding (e.g. American, Italian, or Japanese) to a Cuisin…" at bounding box center [393, 154] width 334 height 30
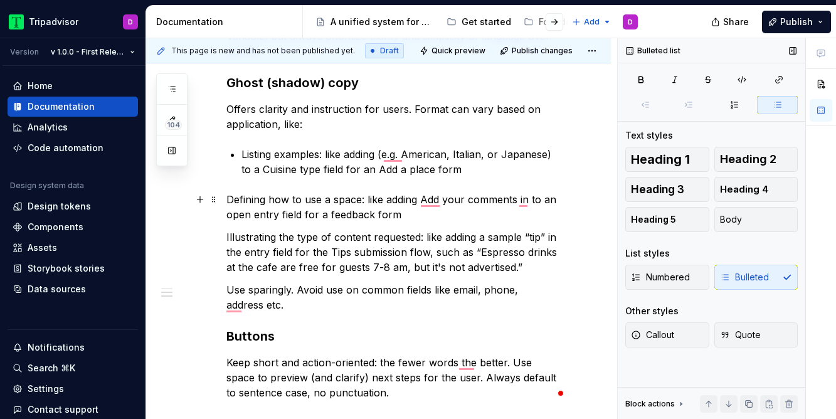
click at [226, 199] on div "Used to capture users’ personal information in a contact form or a checkout pag…" at bounding box center [378, 233] width 465 height 614
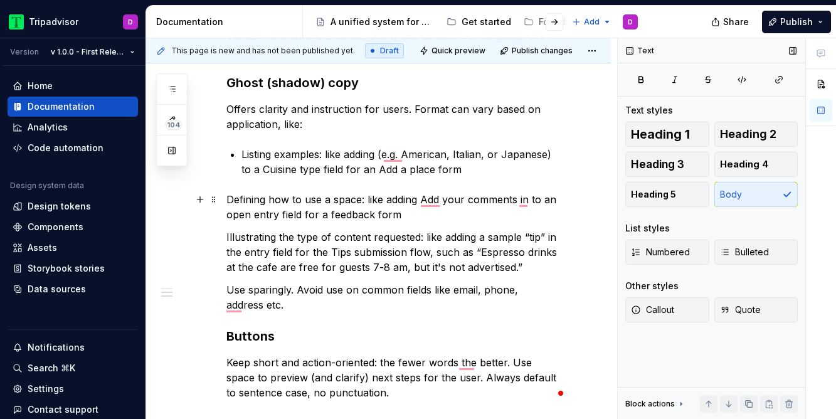
click at [226, 199] on div "Used to capture users’ personal information in a contact form or a checkout pag…" at bounding box center [378, 233] width 465 height 614
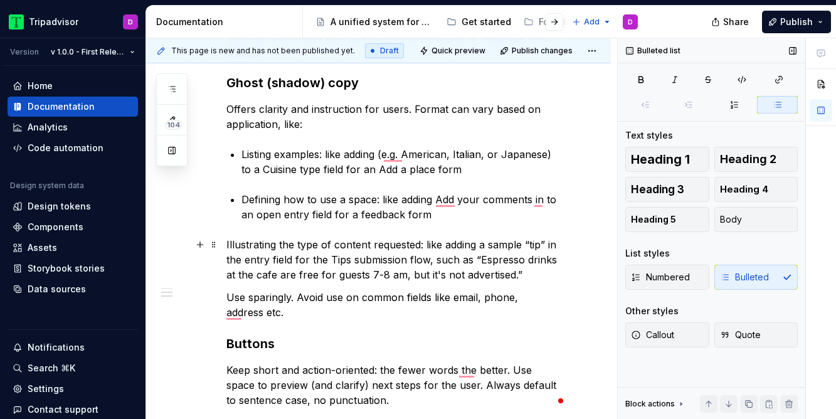
click at [226, 240] on p "Illustrating the type of content requested: like adding a sample “tip” in the e…" at bounding box center [393, 259] width 334 height 45
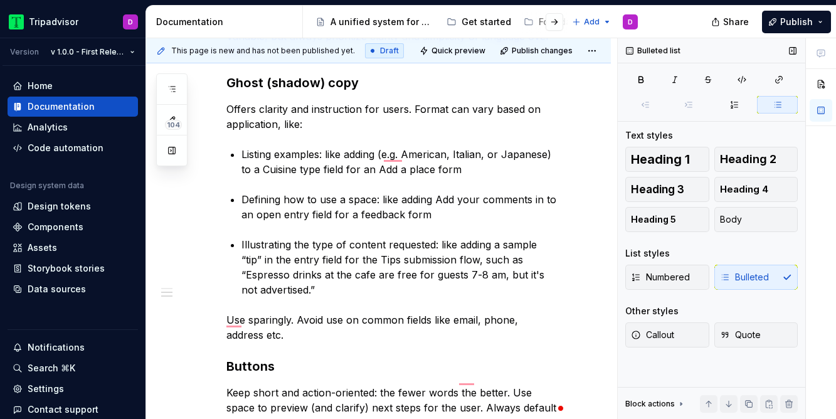
click at [239, 292] on div "Used to capture users’ personal information in a contact form or a checkout pag…" at bounding box center [393, 193] width 334 height 474
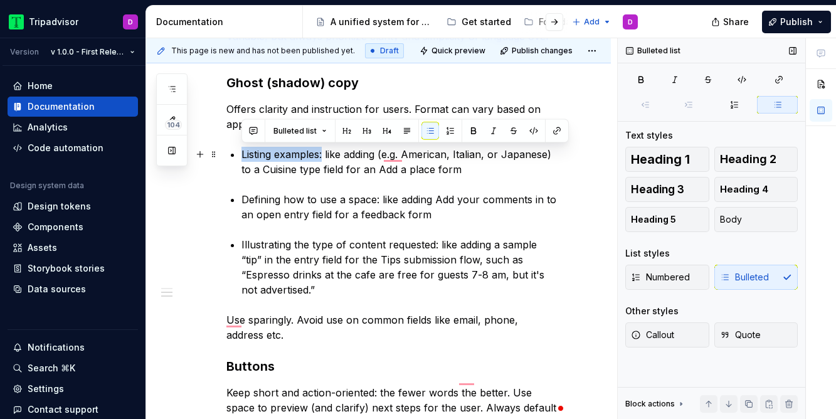
drag, startPoint x: 323, startPoint y: 154, endPoint x: 241, endPoint y: 155, distance: 82.1
click at [241, 155] on div "Used to capture users’ personal information in a contact form or a checkout pag…" at bounding box center [393, 193] width 334 height 474
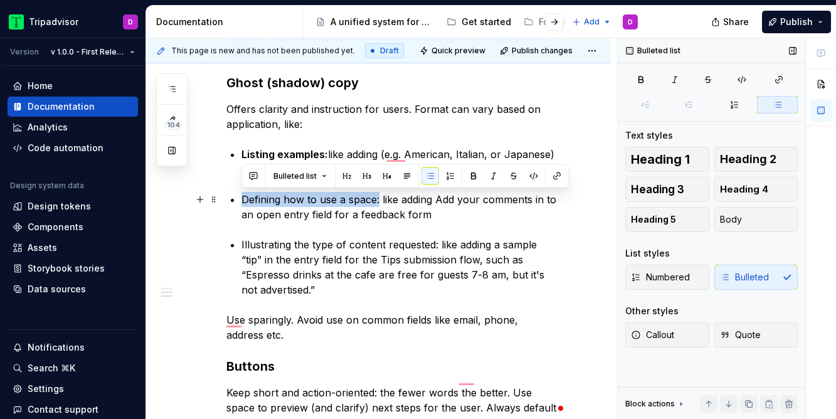
drag, startPoint x: 378, startPoint y: 199, endPoint x: 243, endPoint y: 198, distance: 135.4
click at [243, 198] on p "Defining how to use a space: like adding Add your comments in to an open entry …" at bounding box center [400, 207] width 319 height 30
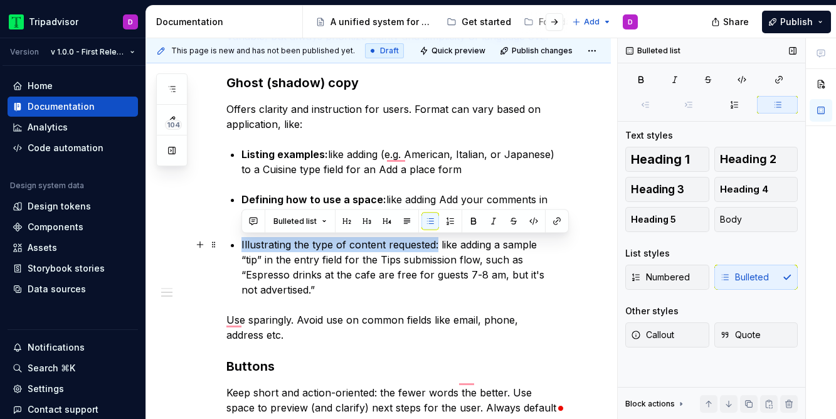
drag, startPoint x: 438, startPoint y: 244, endPoint x: 240, endPoint y: 250, distance: 197.6
click at [240, 250] on div "Used to capture users’ personal information in a contact form or a checkout pag…" at bounding box center [393, 193] width 334 height 474
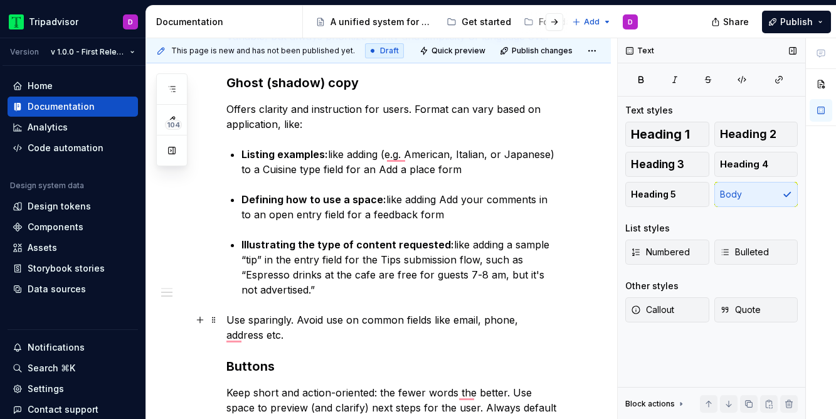
click at [448, 339] on p "Use sparingly. Avoid use on common fields like email, phone, address etc." at bounding box center [393, 327] width 334 height 30
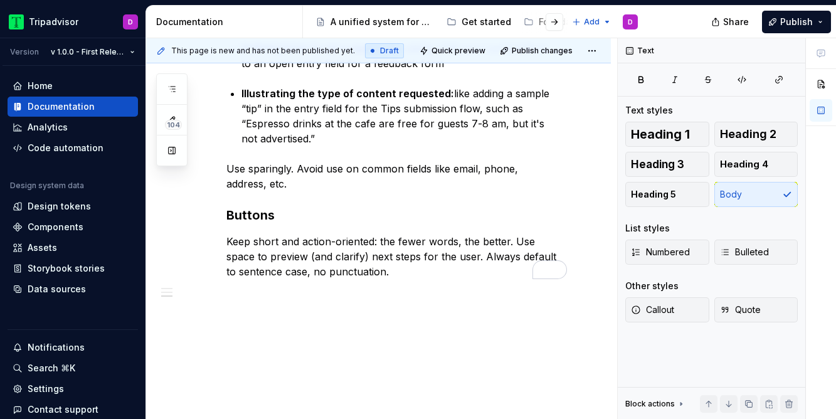
scroll to position [488, 0]
click at [358, 315] on div "Used to capture users’ personal information in a contact form or a checkout pag…" at bounding box center [378, 97] width 465 height 645
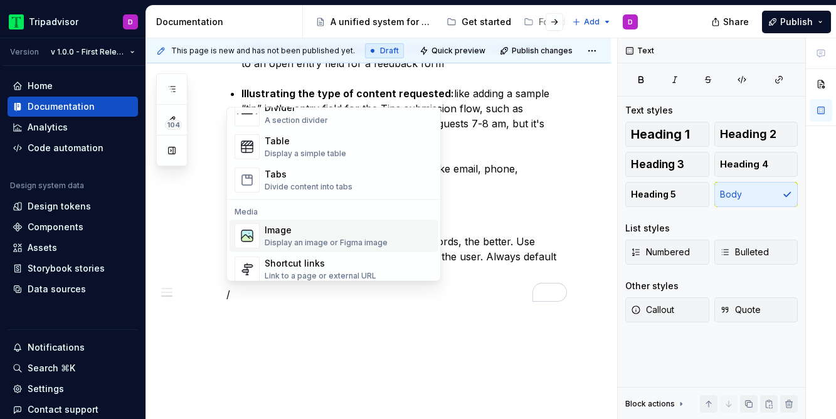
scroll to position [458, 0]
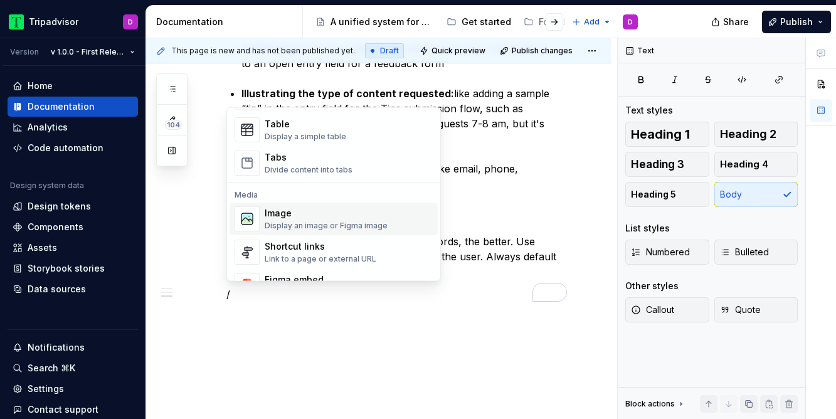
click at [287, 211] on div "Image" at bounding box center [326, 214] width 123 height 13
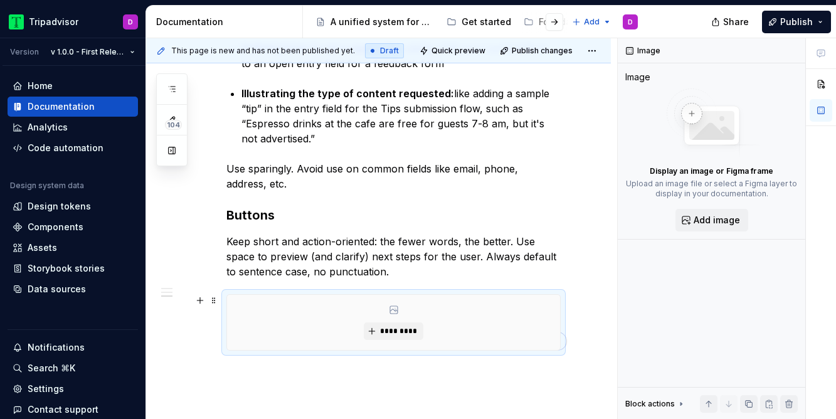
click at [343, 324] on div "*********" at bounding box center [393, 322] width 333 height 55
click at [389, 330] on span "*********" at bounding box center [398, 331] width 38 height 10
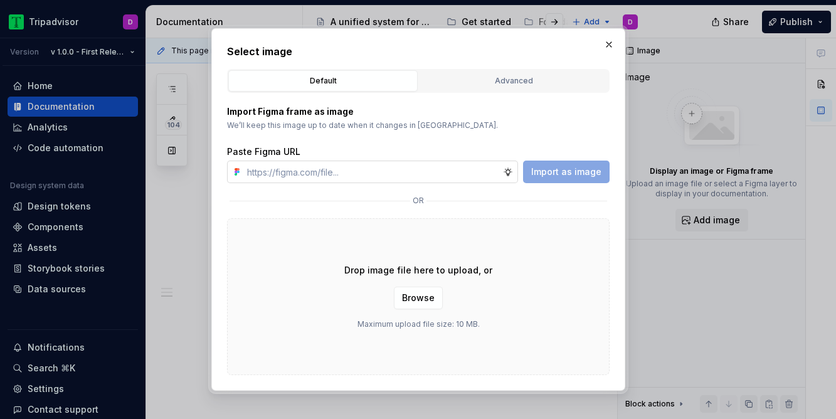
type textarea "*"
type input "https://www.figma.com/design/LTANPz9mBsgPx6m4PnDzO5/-Draft--UX-Copy-Catalog?nod…"
click at [557, 163] on button "Import as image" at bounding box center [566, 172] width 87 height 23
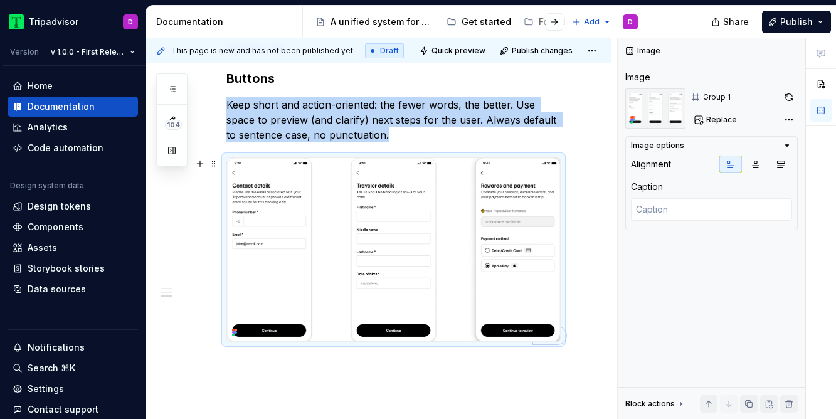
scroll to position [648, 0]
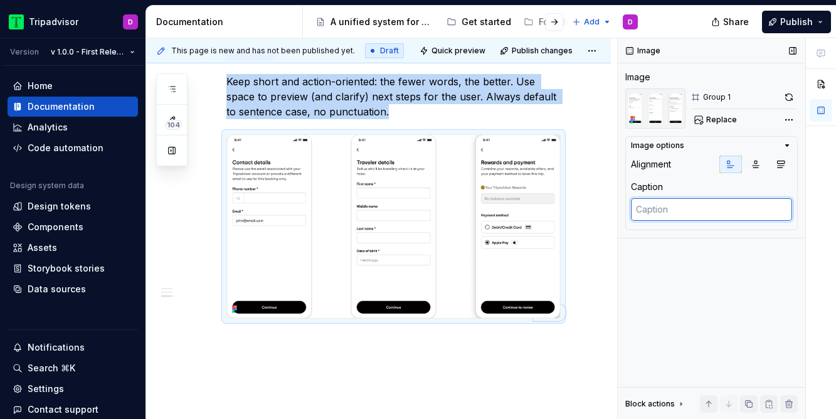
type textarea "*"
click at [666, 206] on textarea "To enrich screen reader interactions, please activate Accessibility in Grammarl…" at bounding box center [711, 209] width 161 height 23
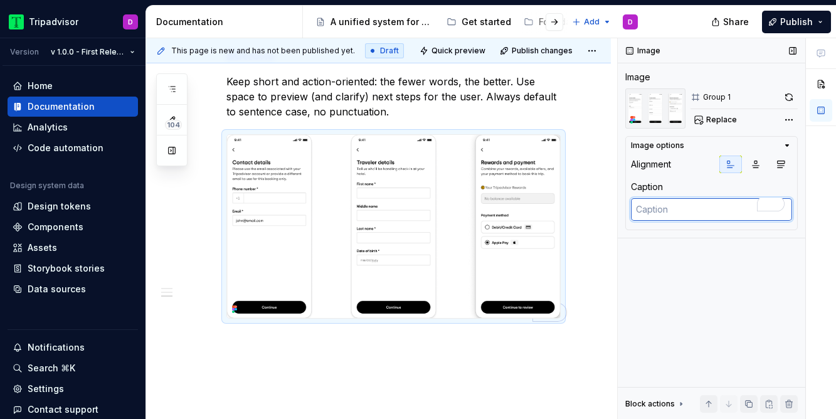
paste textarea "https://www.figma.com/design/LTANPz9mBsgPx6m4PnDzO5/-Draft--UX-Copy-Catalog?nod…"
type textarea "https://www.figma.com/design/LTANPz9mBsgPx6m4PnDzO5/-Draft--UX-Copy-Catalog?nod…"
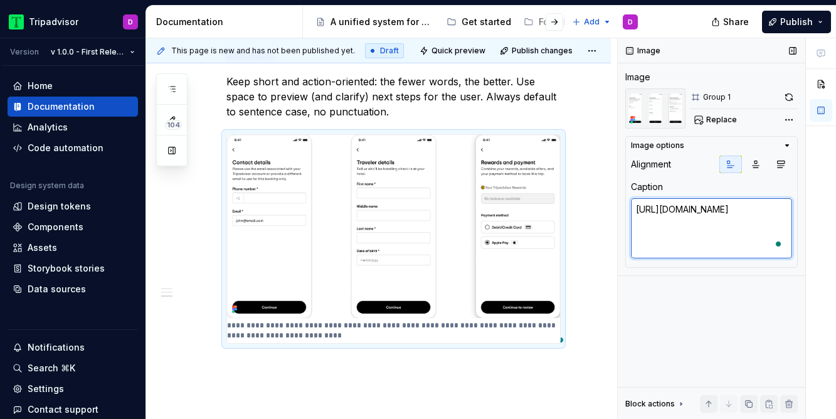
type textarea "*"
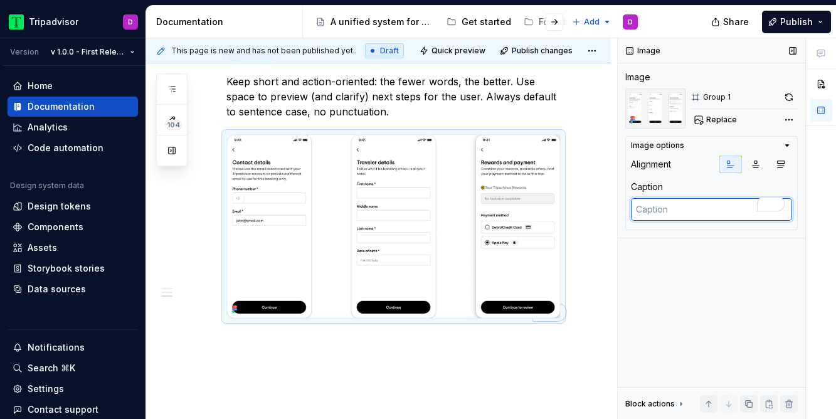
paste textarea "Three-screen data entry flow with examples of pre-filled text and shadow text. …"
type textarea "*"
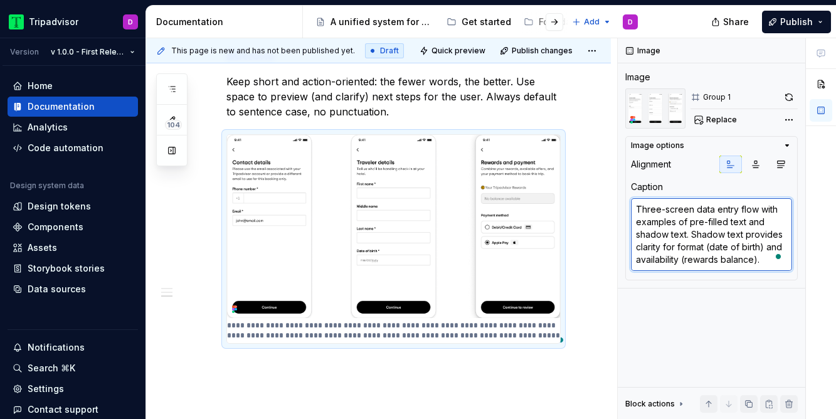
type textarea "Three-screen data entry flow with examples of pre-filled text and shadow text. …"
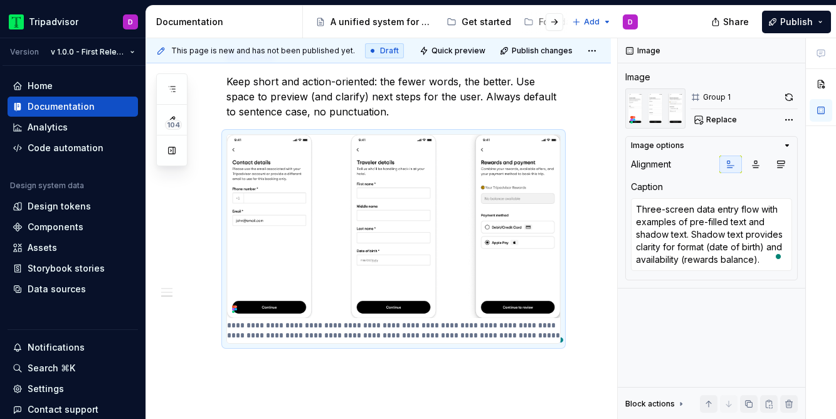
click at [557, 367] on div "Used to capture users’ personal information in a contact form or a checkout pag…" at bounding box center [378, 49] width 465 height 869
click at [609, 393] on div "Used to capture users’ personal information in a contact form or a checkout pag…" at bounding box center [378, 49] width 465 height 869
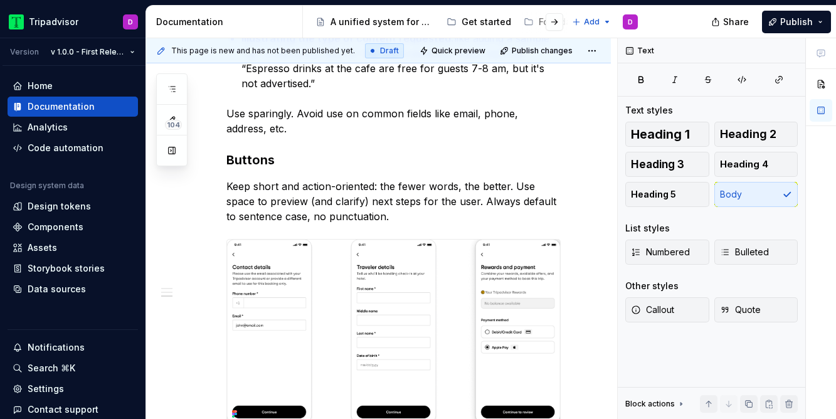
scroll to position [548, 0]
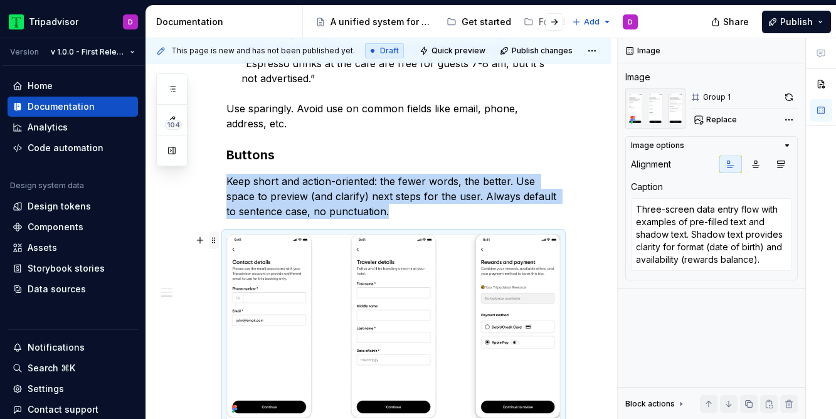
click at [213, 236] on span at bounding box center [214, 240] width 10 height 18
click at [234, 273] on div "Move up" at bounding box center [273, 279] width 82 height 13
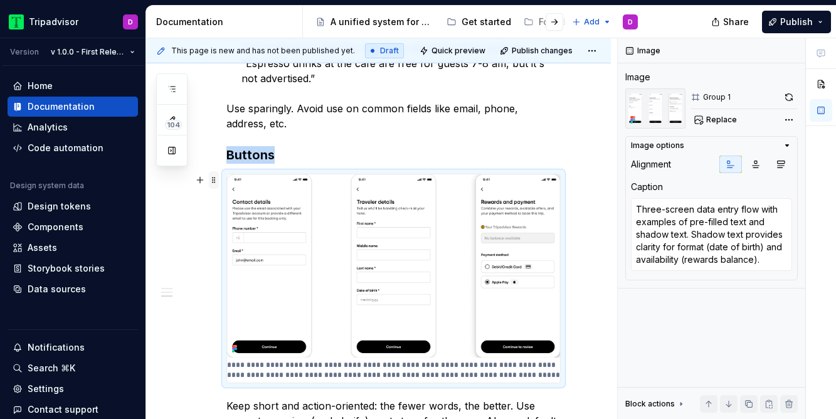
click at [214, 179] on span at bounding box center [214, 180] width 10 height 18
click at [235, 218] on div "Move up" at bounding box center [273, 219] width 82 height 13
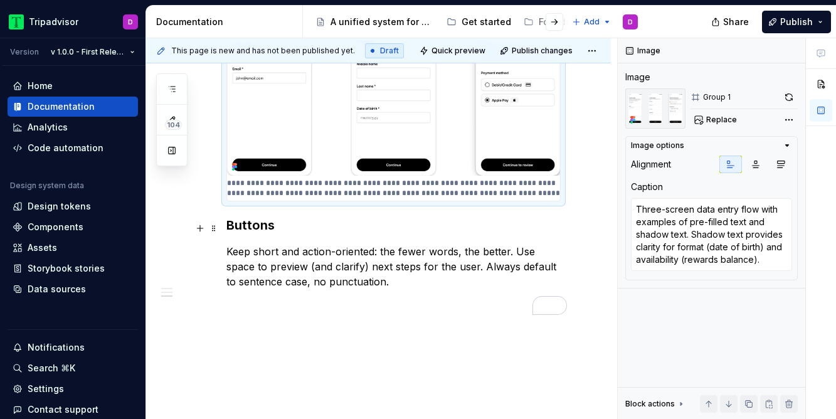
scroll to position [736, 0]
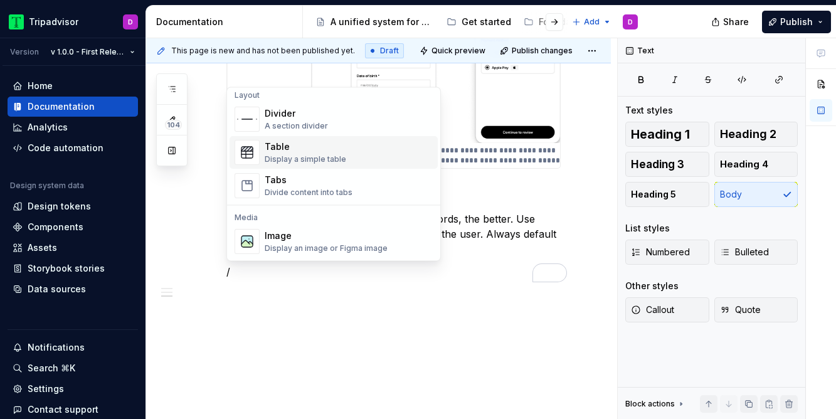
scroll to position [472, 0]
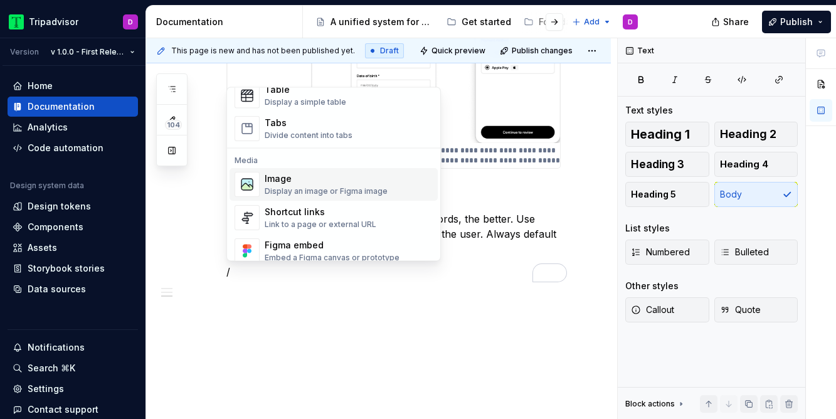
click at [302, 182] on div "Image" at bounding box center [326, 179] width 123 height 13
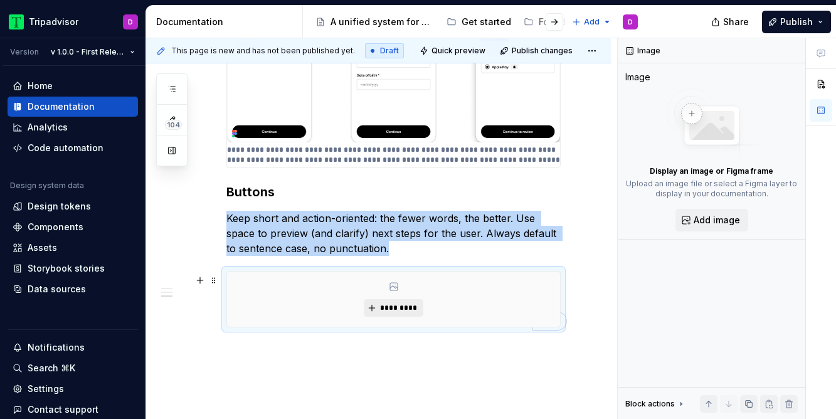
click at [376, 305] on button "*********" at bounding box center [394, 308] width 60 height 18
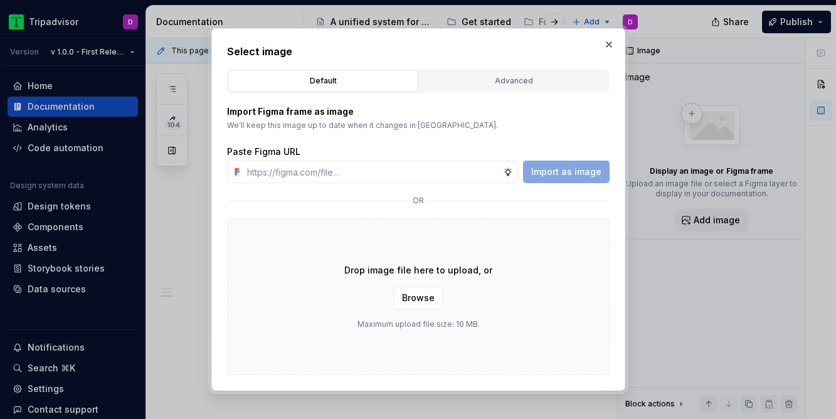
type textarea "*"
type input "https://www.figma.com/design/LTANPz9mBsgPx6m4PnDzO5/-Draft--UX-Copy-Catalog?nod…"
click at [591, 174] on span "Import as image" at bounding box center [566, 172] width 70 height 13
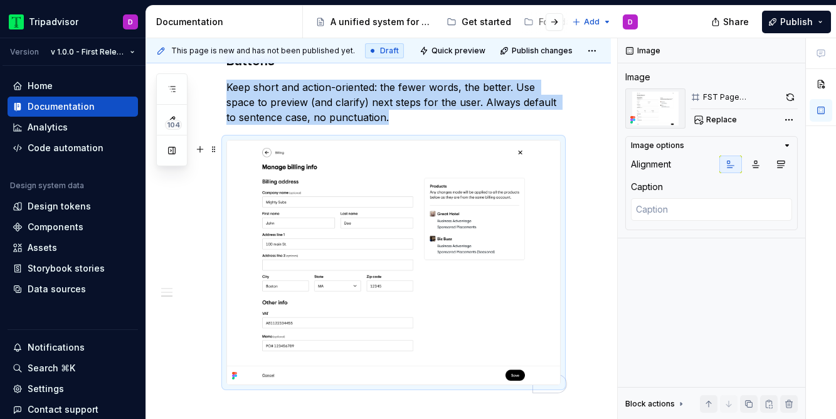
scroll to position [924, 0]
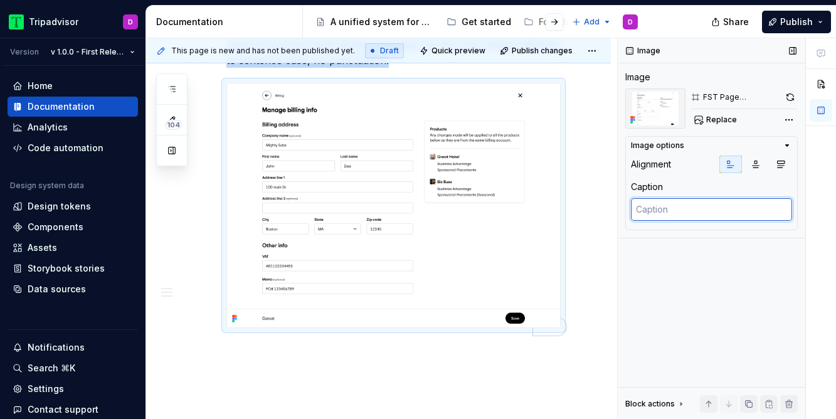
type textarea "*"
click at [670, 213] on textarea at bounding box center [711, 209] width 161 height 23
type textarea "A"
type textarea "*"
type textarea "A"
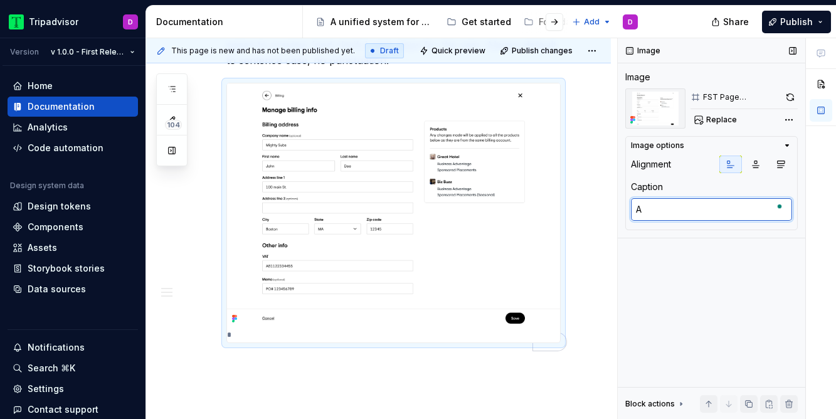
type textarea "*"
type textarea "A b"
type textarea "*"
type textarea "A bi"
type textarea "*"
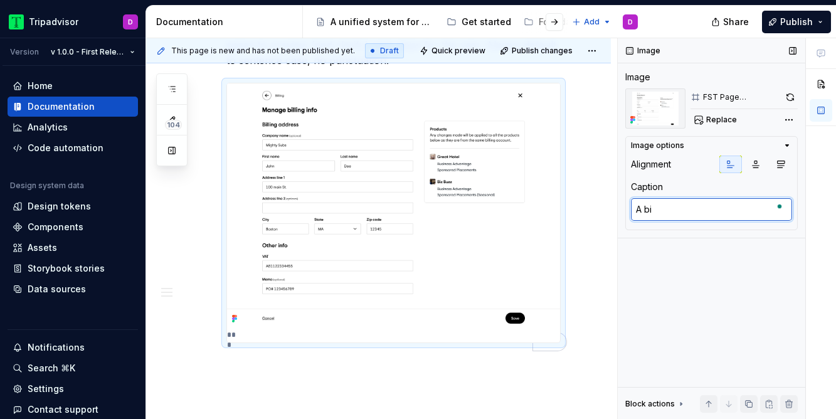
type textarea "A bil"
type textarea "*"
type textarea "A bill"
type textarea "*"
type textarea "A billi"
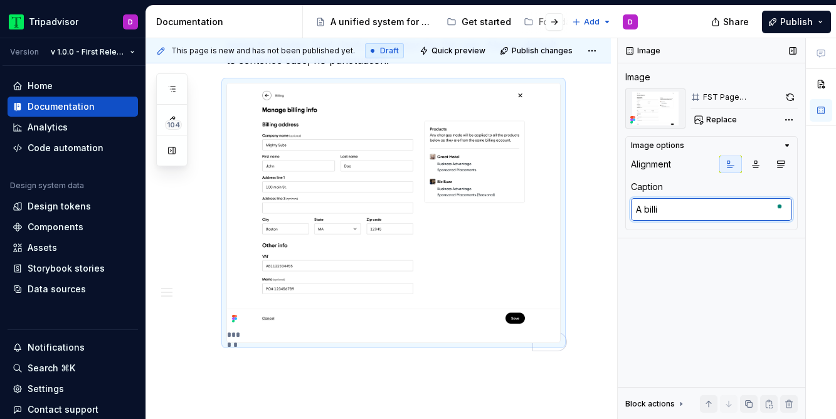
type textarea "*"
type textarea "A billin"
type textarea "*"
type textarea "A billing"
type textarea "*"
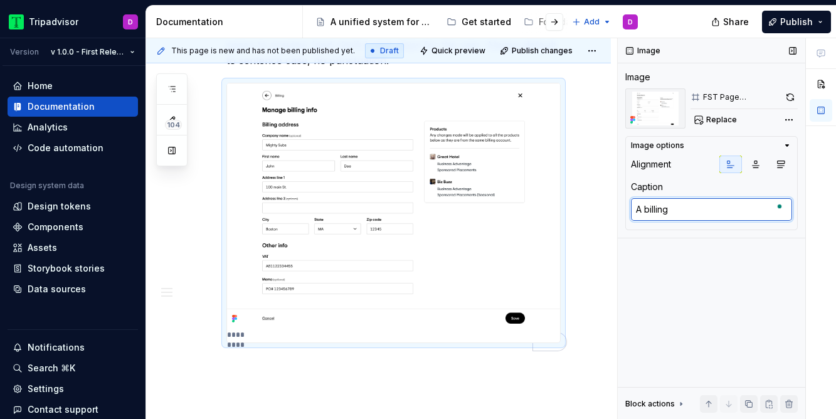
type textarea "A billing"
type textarea "*"
type textarea "A billing s"
type textarea "*"
type textarea "A billing sc"
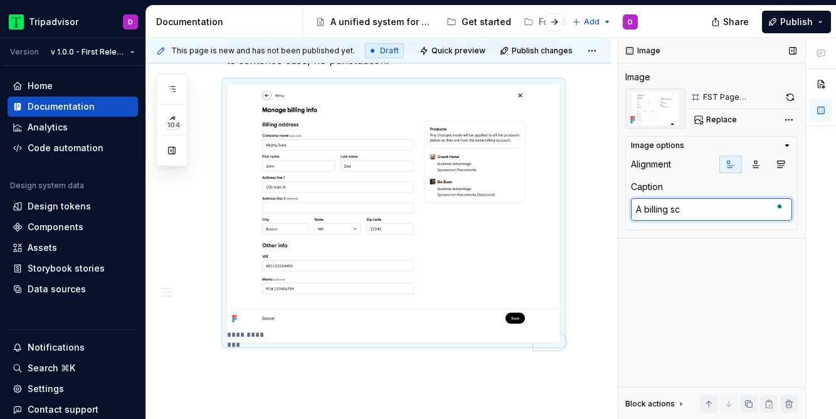
type textarea "*"
type textarea "A billing scr"
type textarea "*"
type textarea "A billing scre"
type textarea "*"
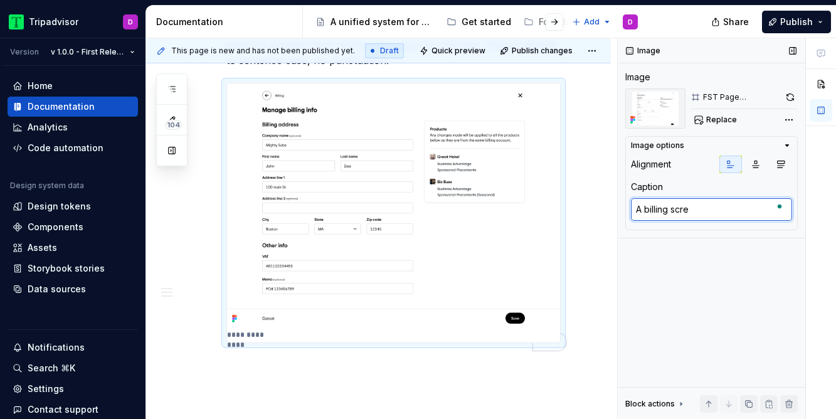
type textarea "A billing scree"
type textarea "*"
type textarea "A billing screen"
type textarea "*"
type textarea "A billing screen"
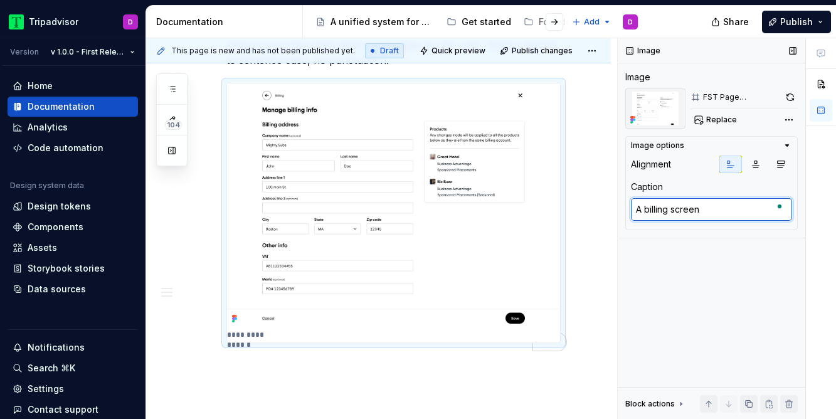
type textarea "*"
type textarea "A billing screen wi"
type textarea "*"
type textarea "A billing screen wit"
type textarea "*"
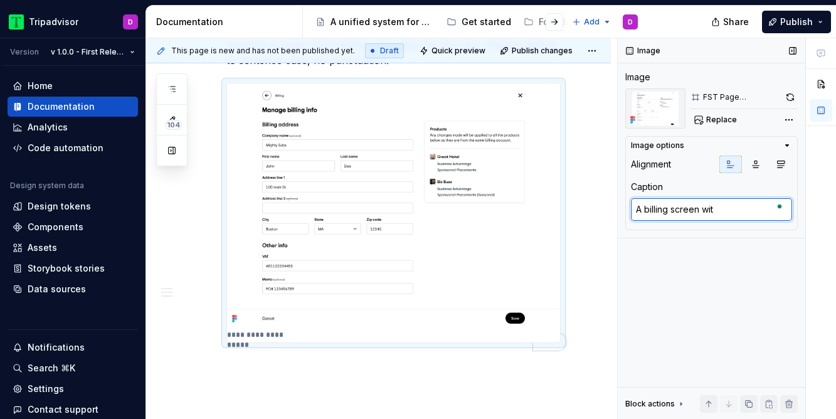
type textarea "A billing screen with"
type textarea "*"
type textarea "A billing screen with"
type textarea "*"
type textarea "A billing screen with c"
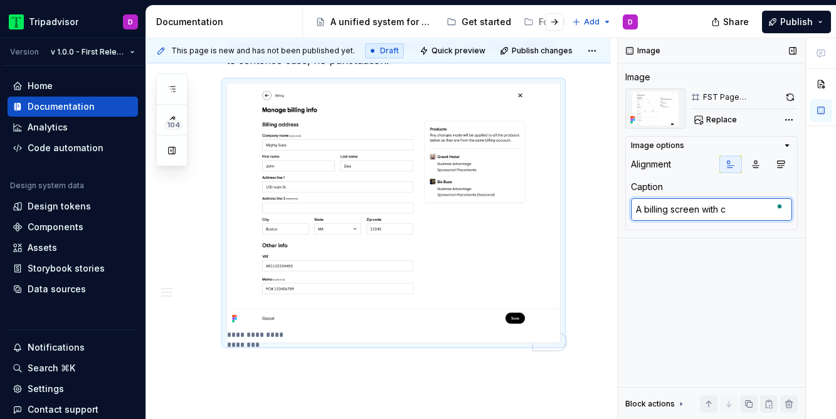
type textarea "*"
type textarea "A billing screen with co"
type textarea "*"
type textarea "A billing screen with com"
type textarea "*"
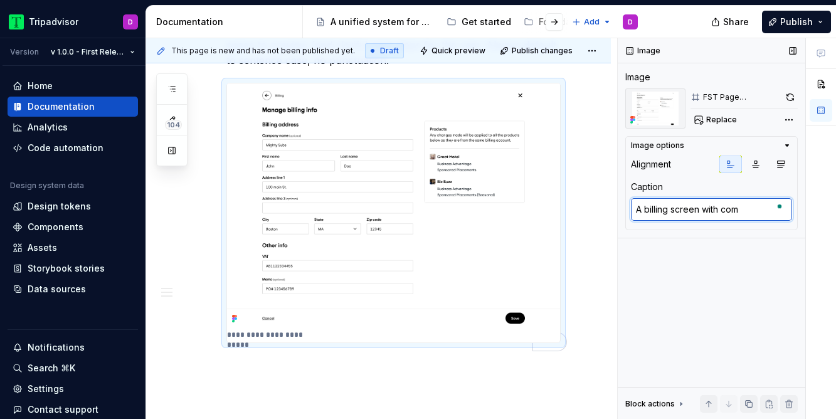
type textarea "A billing screen with comm"
type textarea "*"
type textarea "A billing screen with commo"
type textarea "*"
type textarea "A billing screen with common"
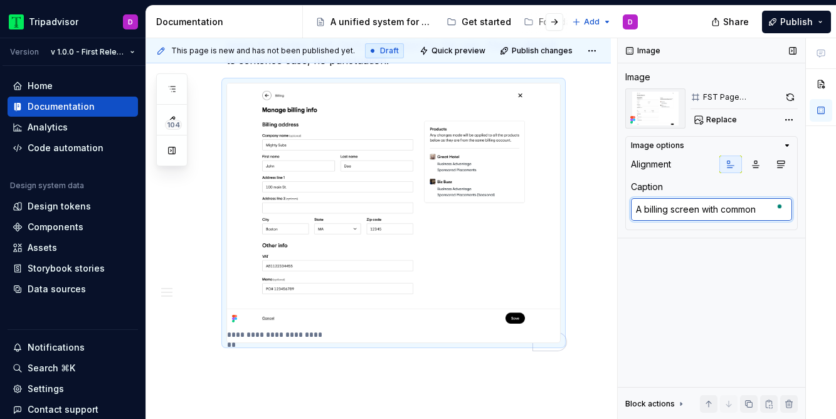
type textarea "*"
type textarea "A billing screen with commong"
type textarea "*"
type textarea "A billing screen with commong"
type textarea "*"
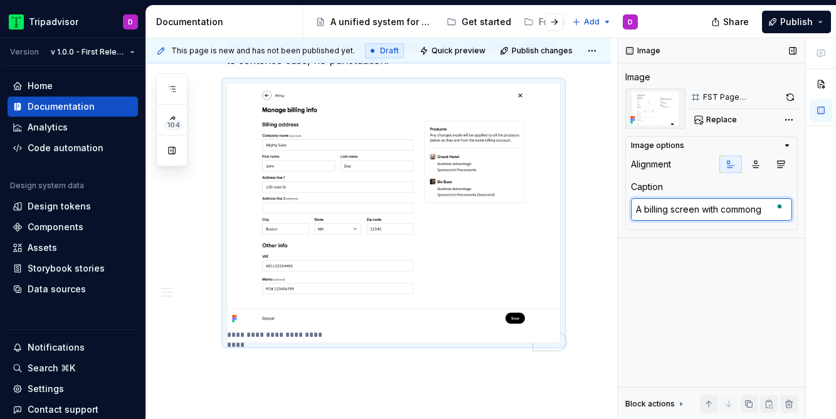
type textarea "A billing screen with commong e"
type textarea "*"
type textarea "A billing screen with commong"
type textarea "*"
type textarea "A billing screen with common"
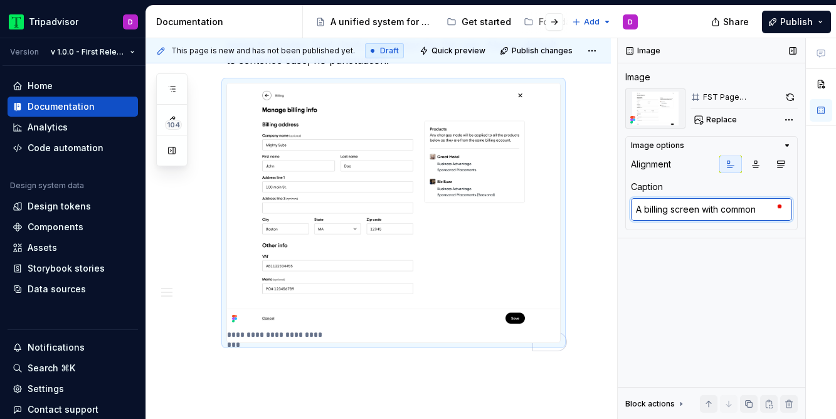
type textarea "*"
type textarea "A billing screen with common"
type textarea "*"
type textarea "A billing screen with common e"
type textarea "*"
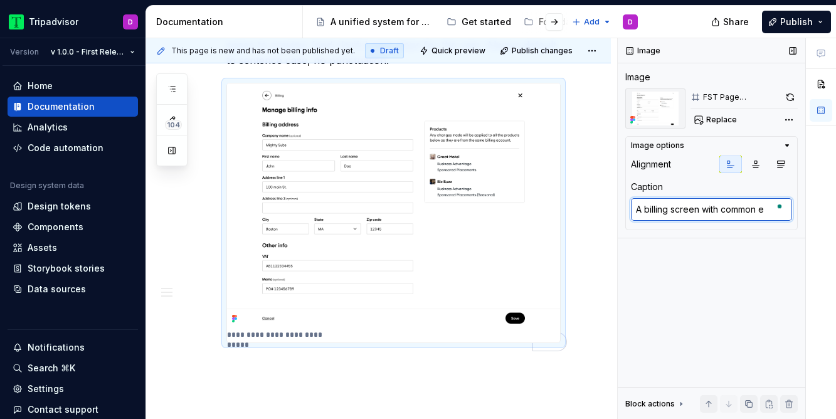
type textarea "A billing screen with common en"
type textarea "*"
type textarea "A billing screen with common ent"
type textarea "*"
type textarea "A billing screen with common entr"
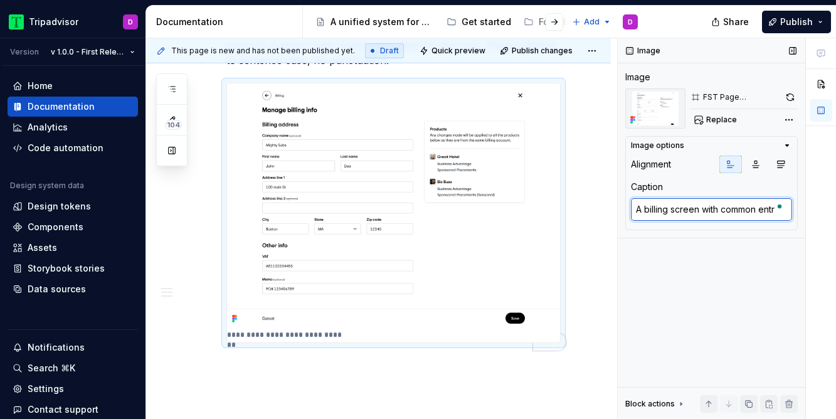
type textarea "*"
type textarea "A billing screen with common entry"
type textarea "*"
type textarea "A billing screen with common entry"
type textarea "*"
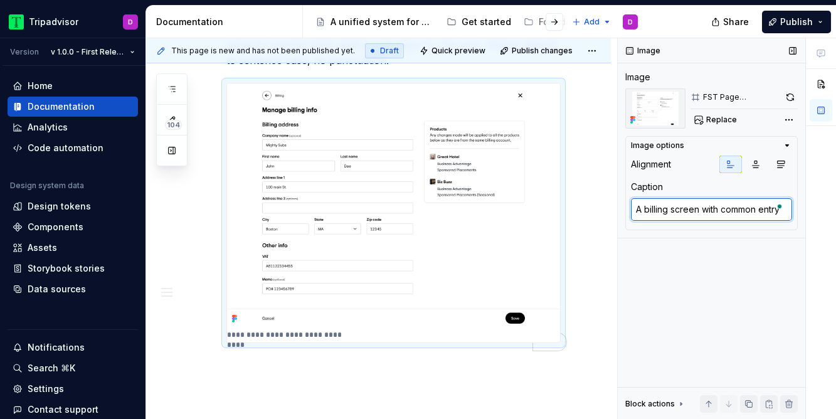
type textarea "A billing screen with common entry f"
type textarea "*"
type textarea "A billing screen with common entry fi"
type textarea "*"
type textarea "A billing screen with common entry fie"
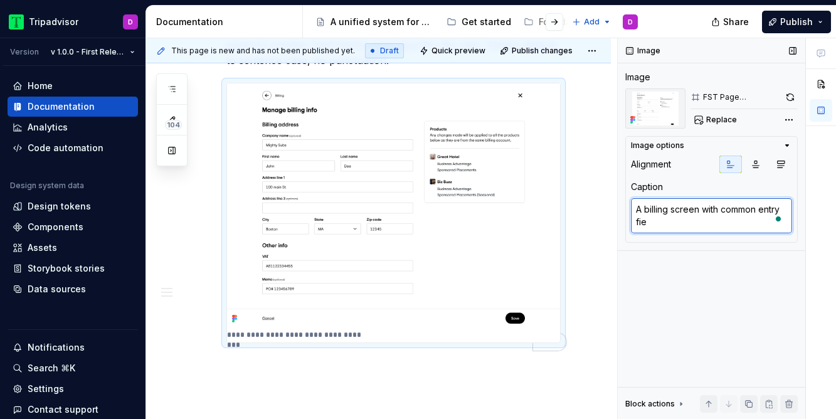
type textarea "*"
type textarea "A billing screen with common entry fiel"
type textarea "*"
type textarea "A billing screen with common entry field"
type textarea "*"
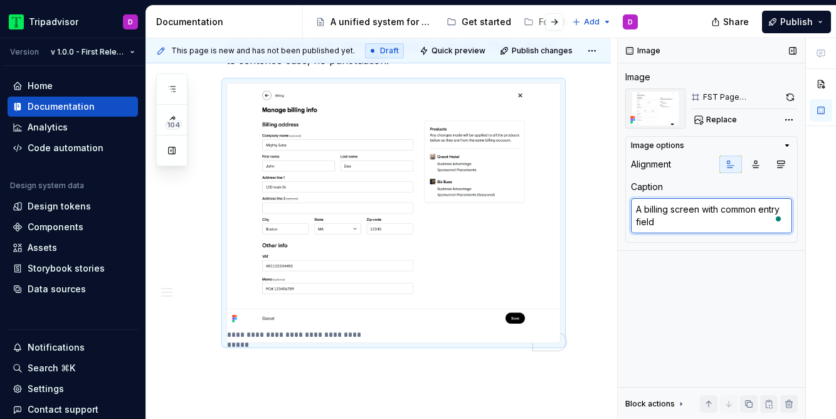
type textarea "A billing screen with common entry fields"
type textarea "*"
type textarea "A billing screen with common entry fields"
type textarea "*"
type textarea "A billing screen with common entry fields"
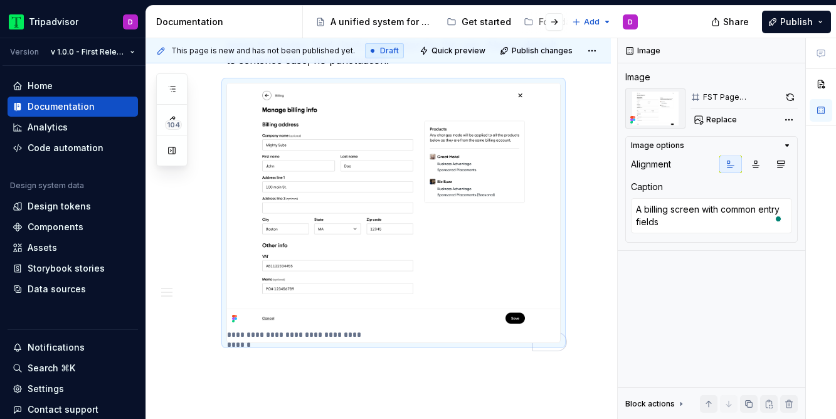
type textarea "*"
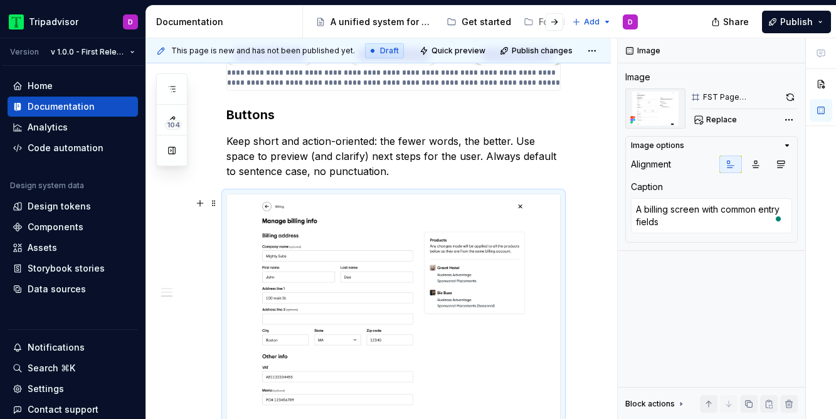
scroll to position [736, 0]
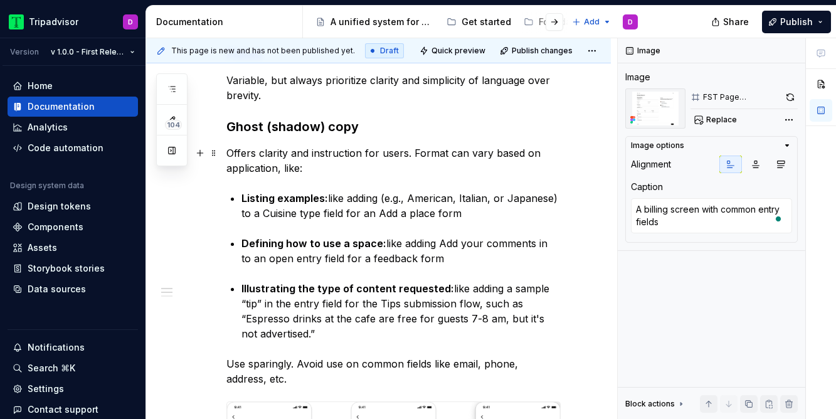
scroll to position [223, 0]
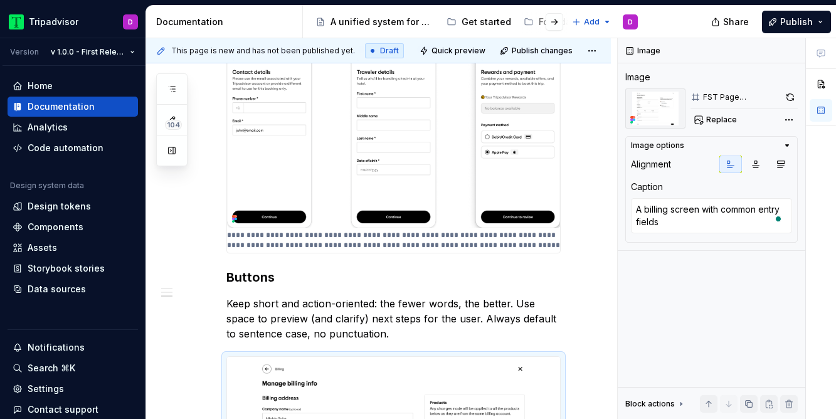
click at [516, 262] on div "**********" at bounding box center [393, 130] width 334 height 974
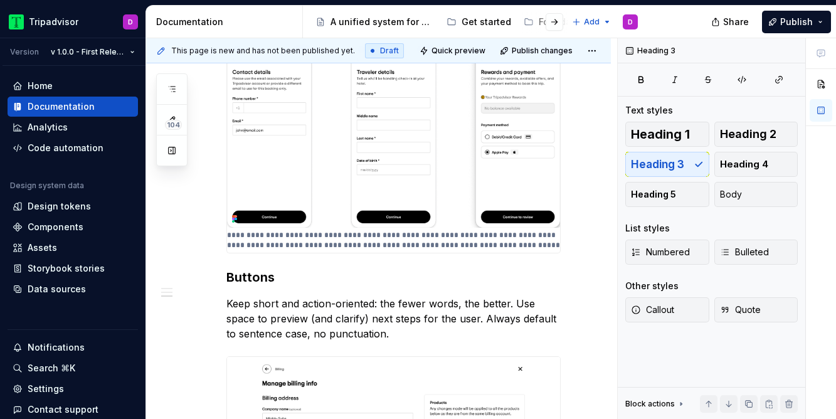
click at [244, 270] on div "**********" at bounding box center [393, 130] width 334 height 974
click at [576, 241] on div "**********" at bounding box center [378, 184] width 465 height 1145
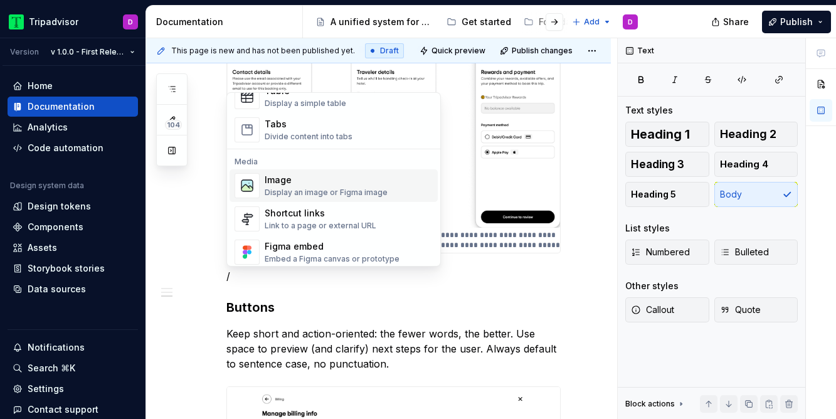
click at [300, 177] on div "Image" at bounding box center [326, 180] width 123 height 13
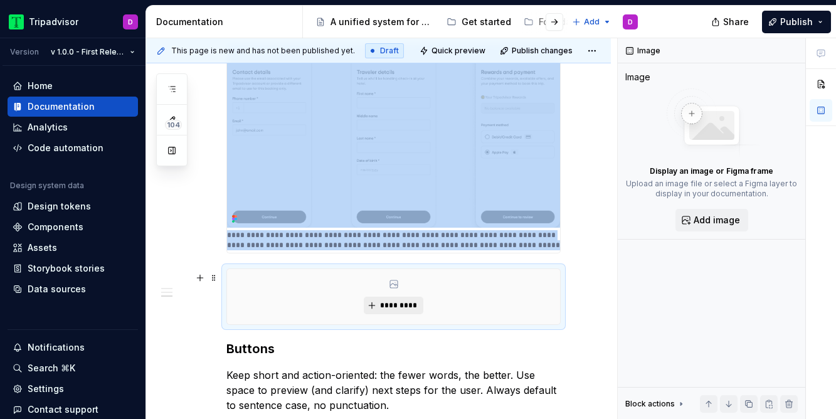
click at [395, 302] on button "*********" at bounding box center [394, 306] width 60 height 18
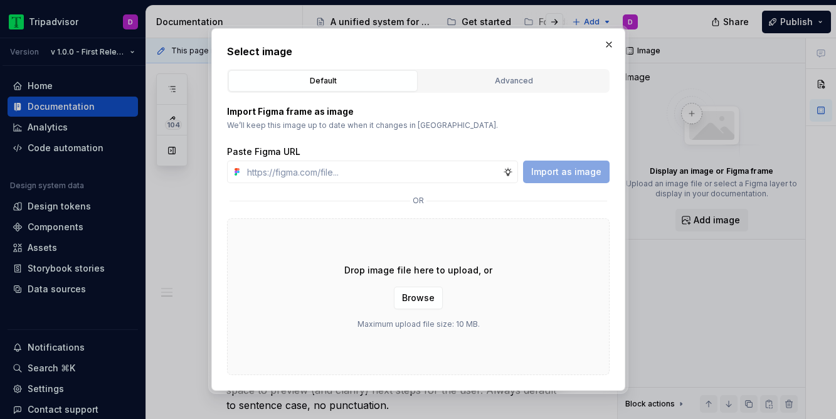
type textarea "*"
type input "[URL][DOMAIN_NAME]"
click at [561, 179] on button "Import as image" at bounding box center [566, 172] width 87 height 23
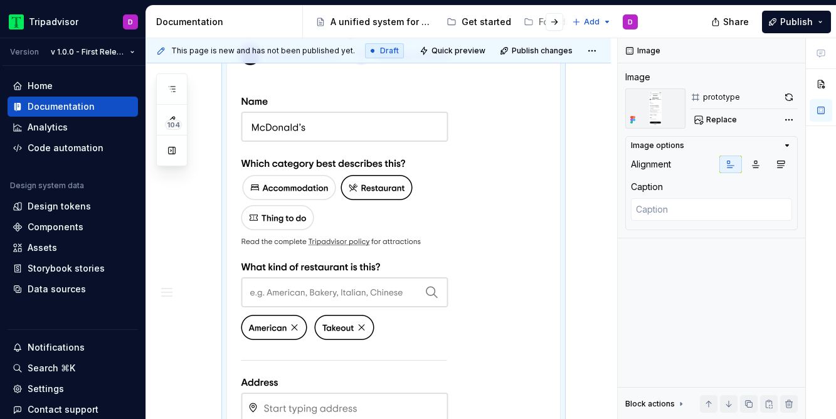
scroll to position [1030, 0]
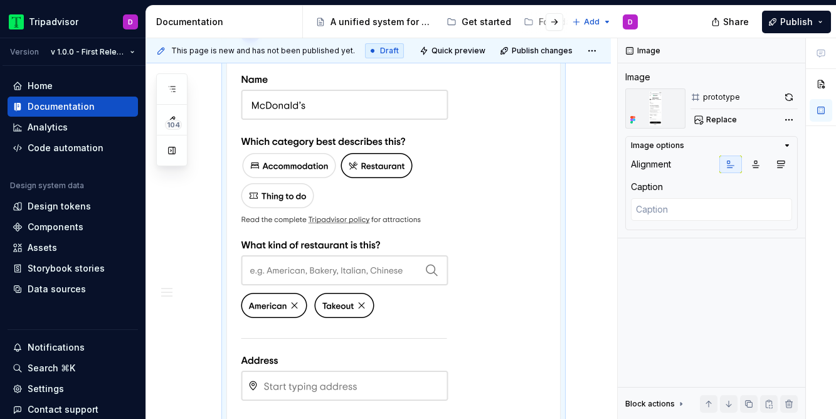
click at [488, 177] on div "To enrich screen reader interactions, please activate Accessibility in Grammarl…" at bounding box center [393, 196] width 333 height 614
click at [585, 269] on div "**********" at bounding box center [378, 120] width 465 height 1775
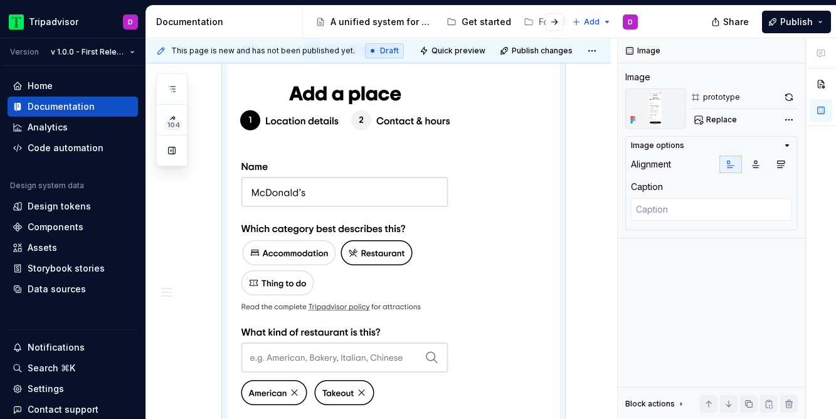
scroll to position [892, 0]
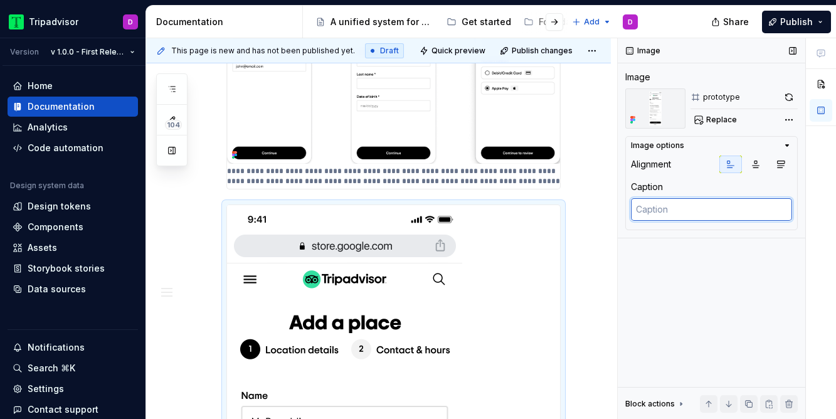
type textarea "*"
click at [691, 209] on textarea at bounding box center [711, 209] width 161 height 23
paste textarea "Form to allow users to add a listing to Tripadvisor. Shadow text is used here t…"
type textarea "Form to allow users to add a listing to Tripadvisor. Shadow text is used here t…"
type textarea "*"
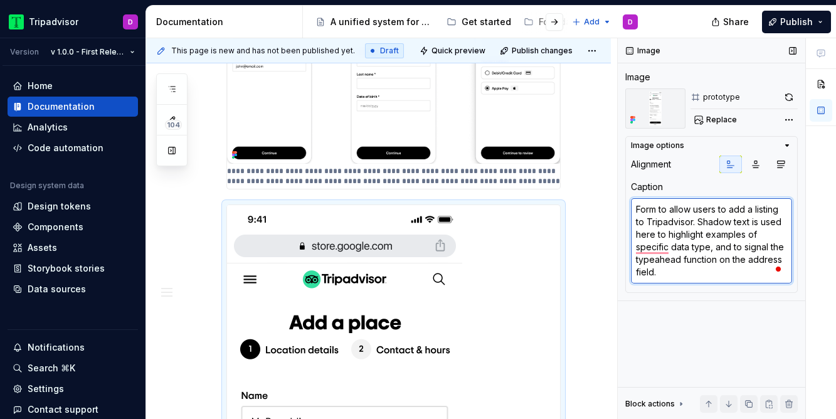
type textarea "Form to allow users to add a listing to Tripadvisor. Shadow text is used here t…"
type textarea "*"
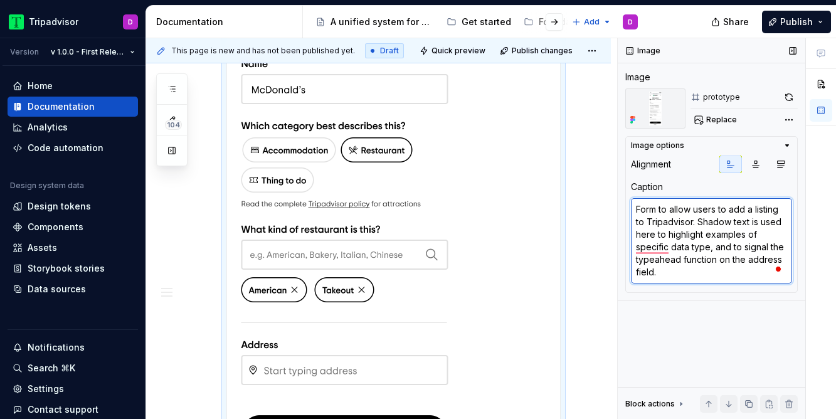
click at [690, 264] on textarea "Form to allow users to add a listing to Tripadvisor. Shadow text is used here t…" at bounding box center [711, 240] width 161 height 85
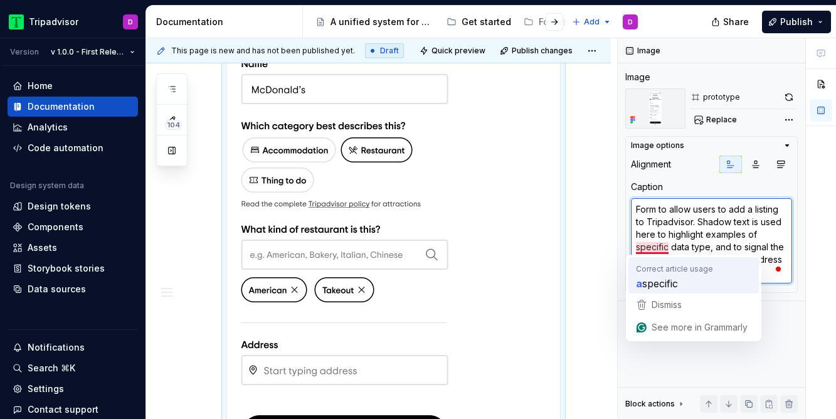
type textarea "Form to allow users to add a listing to Tripadvisor. Shadow text is used here t…"
type textarea "*"
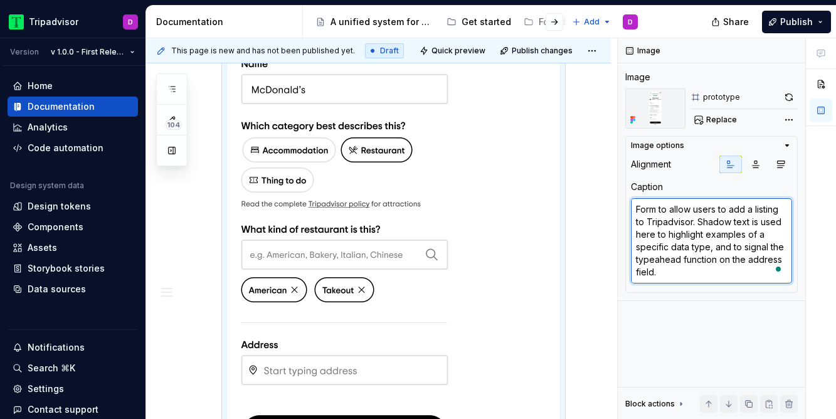
type textarea "Form to allow users to add a listing to Tripadvisor. Shadow text is used here t…"
click at [594, 282] on div "**********" at bounding box center [378, 117] width 465 height 1800
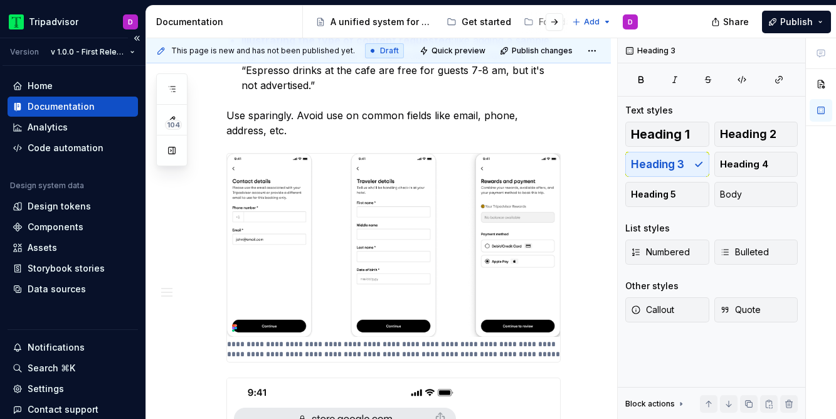
type textarea "*"
